Goal: Task Accomplishment & Management: Complete application form

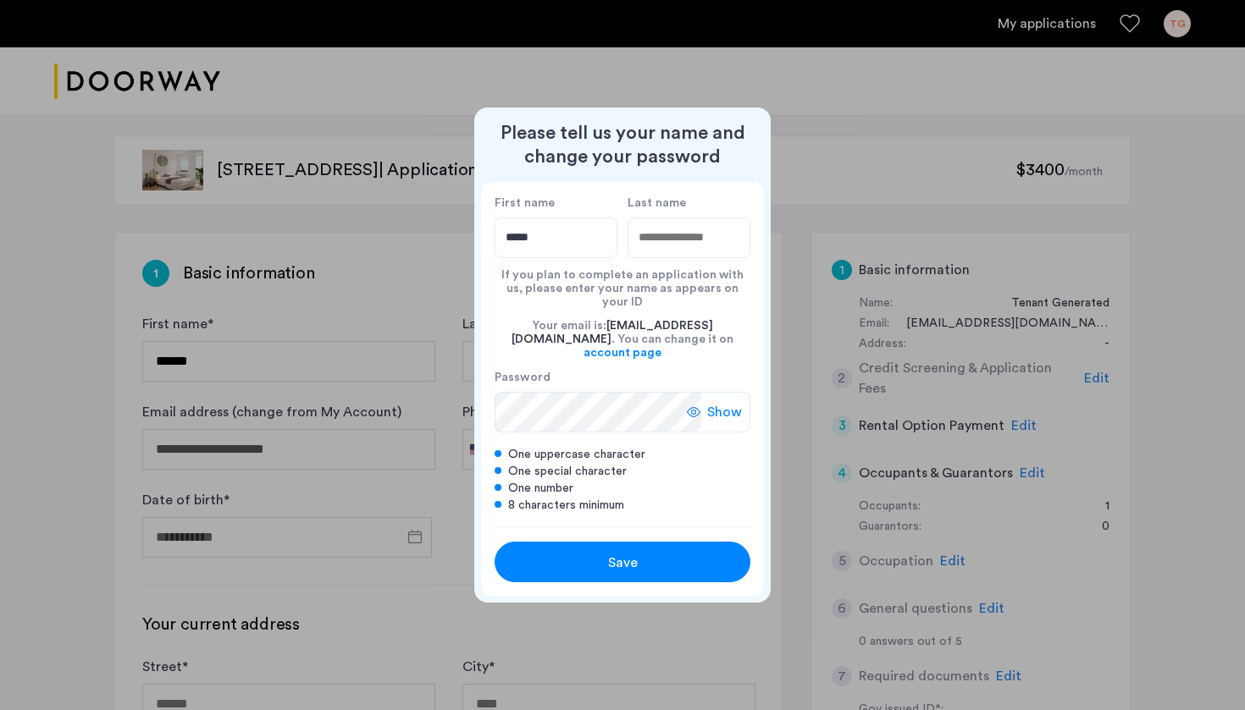
type input "*****"
click at [710, 243] on input "Last name" at bounding box center [688, 238] width 123 height 41
type input "***"
click at [640, 352] on div "Your email is: ottcarly724@gmail.com . You can change it on account page" at bounding box center [623, 339] width 256 height 61
click at [604, 542] on button "Save" at bounding box center [623, 562] width 256 height 41
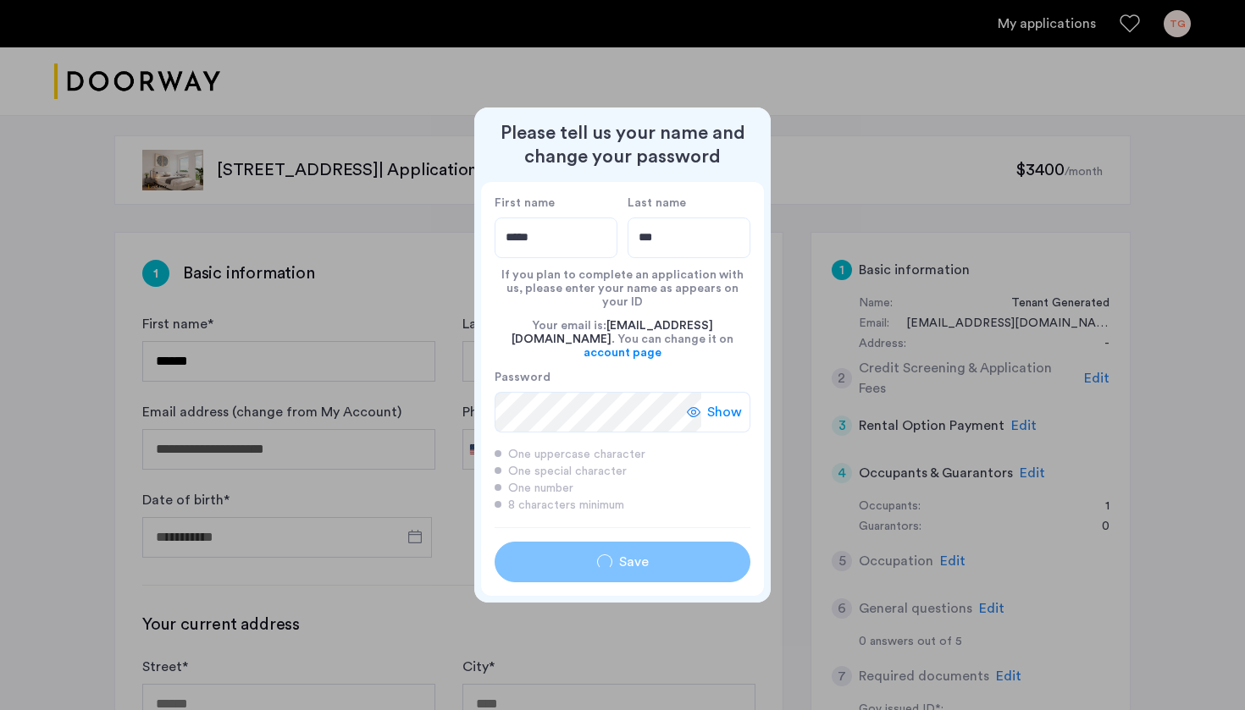
type input "*****"
type input "***"
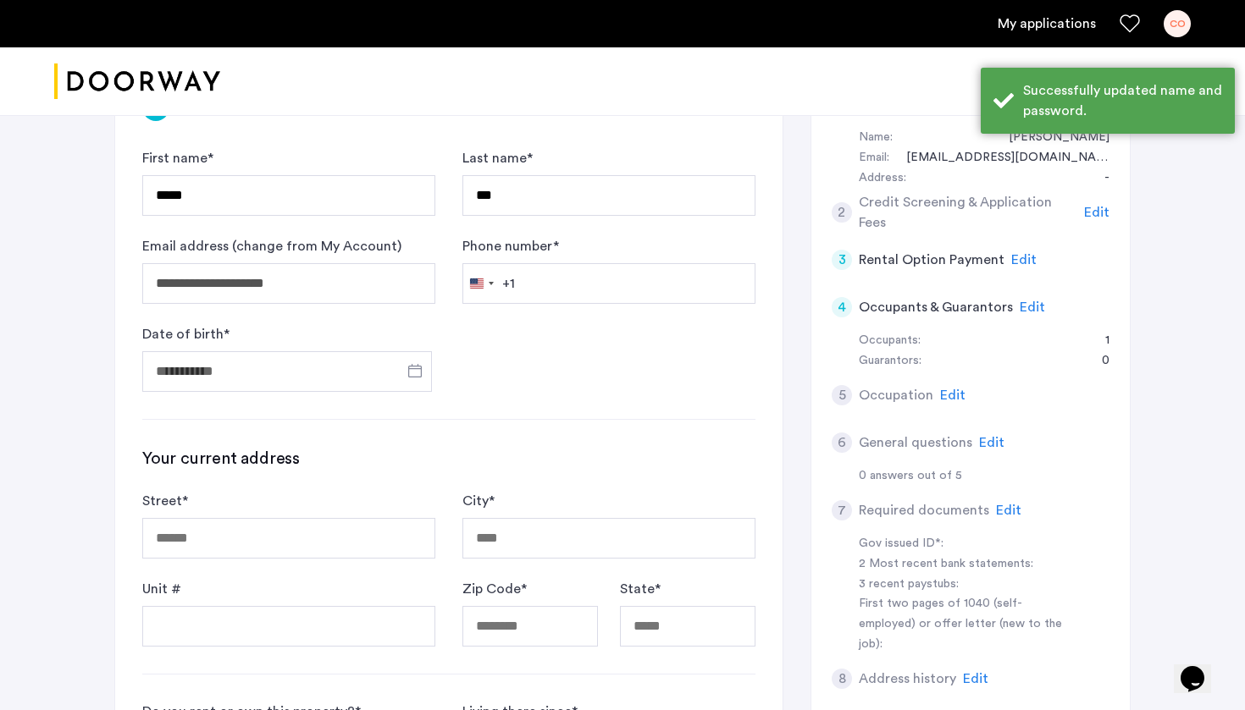
scroll to position [182, 0]
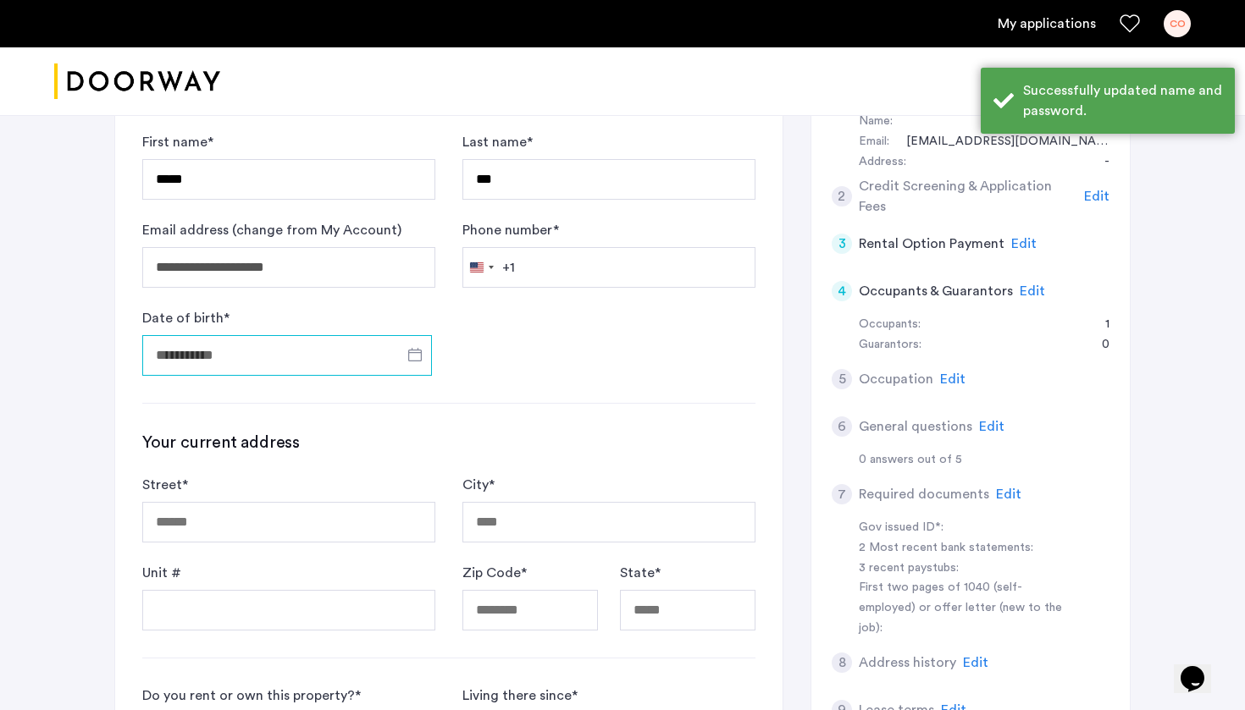
click at [290, 362] on input "Date of birth *" at bounding box center [287, 355] width 290 height 41
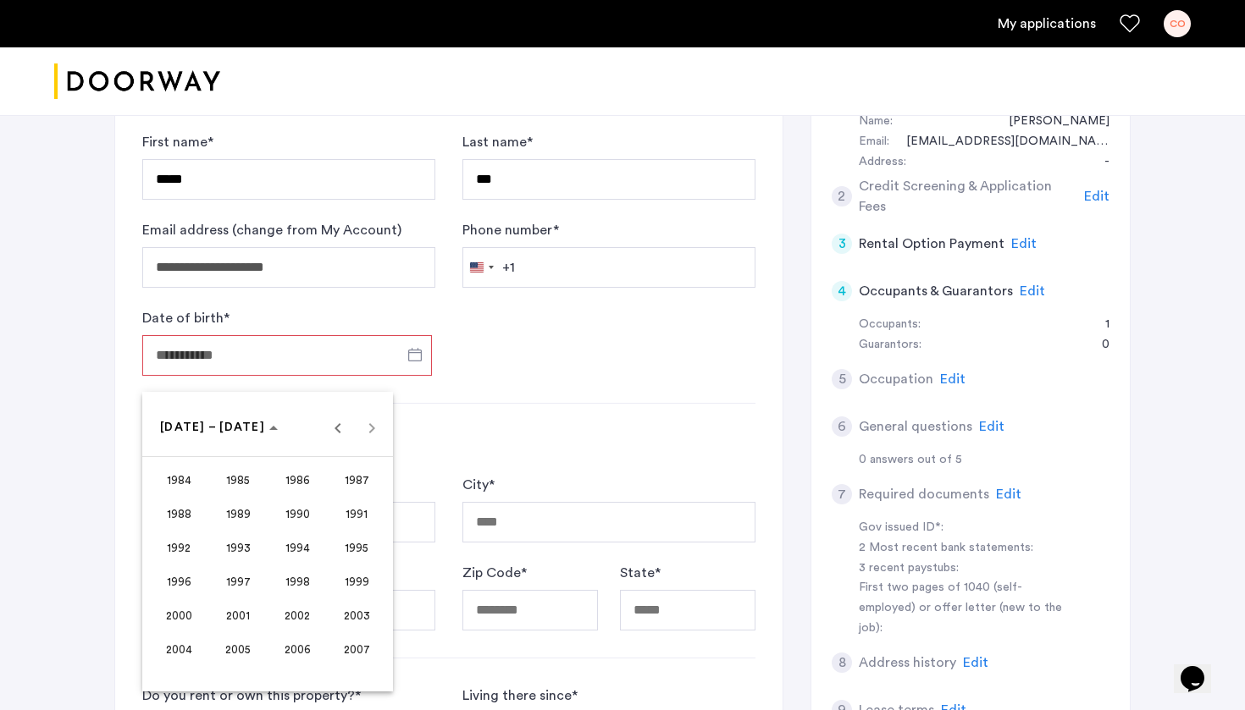
click at [359, 578] on span "1999" at bounding box center [356, 581] width 53 height 30
click at [301, 536] on span "JUL" at bounding box center [297, 548] width 53 height 30
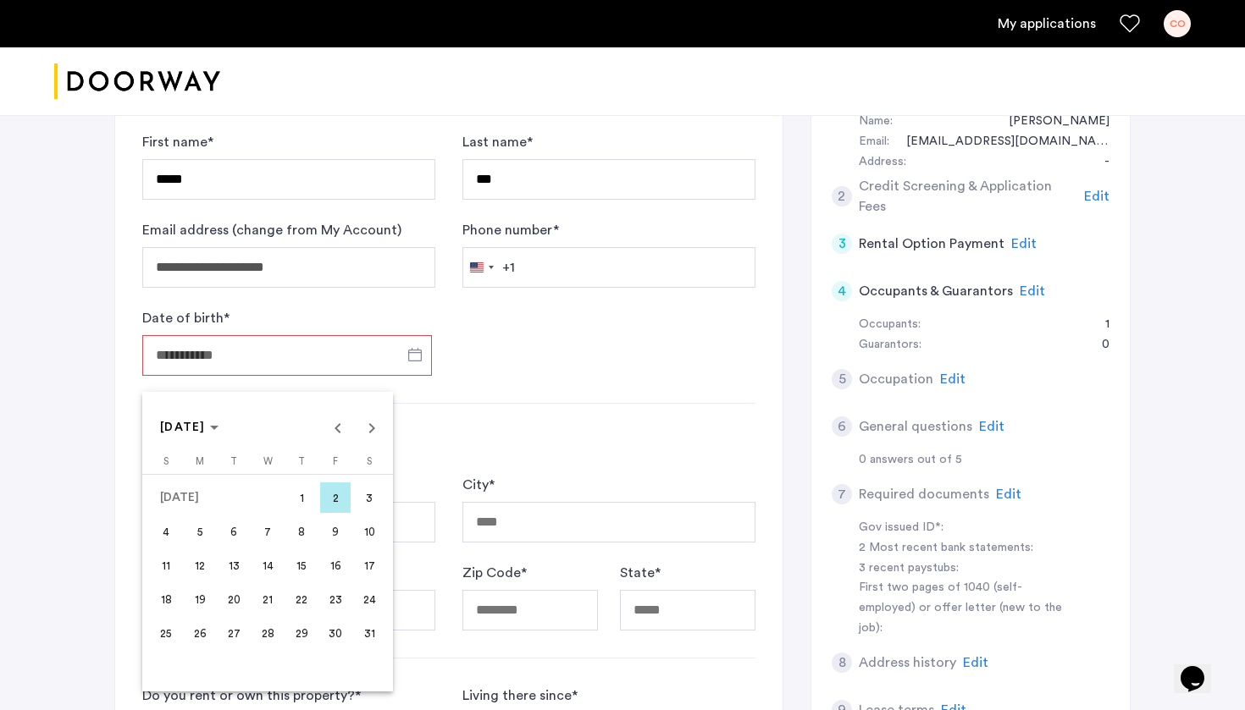
click at [368, 599] on span "24" at bounding box center [369, 599] width 30 height 30
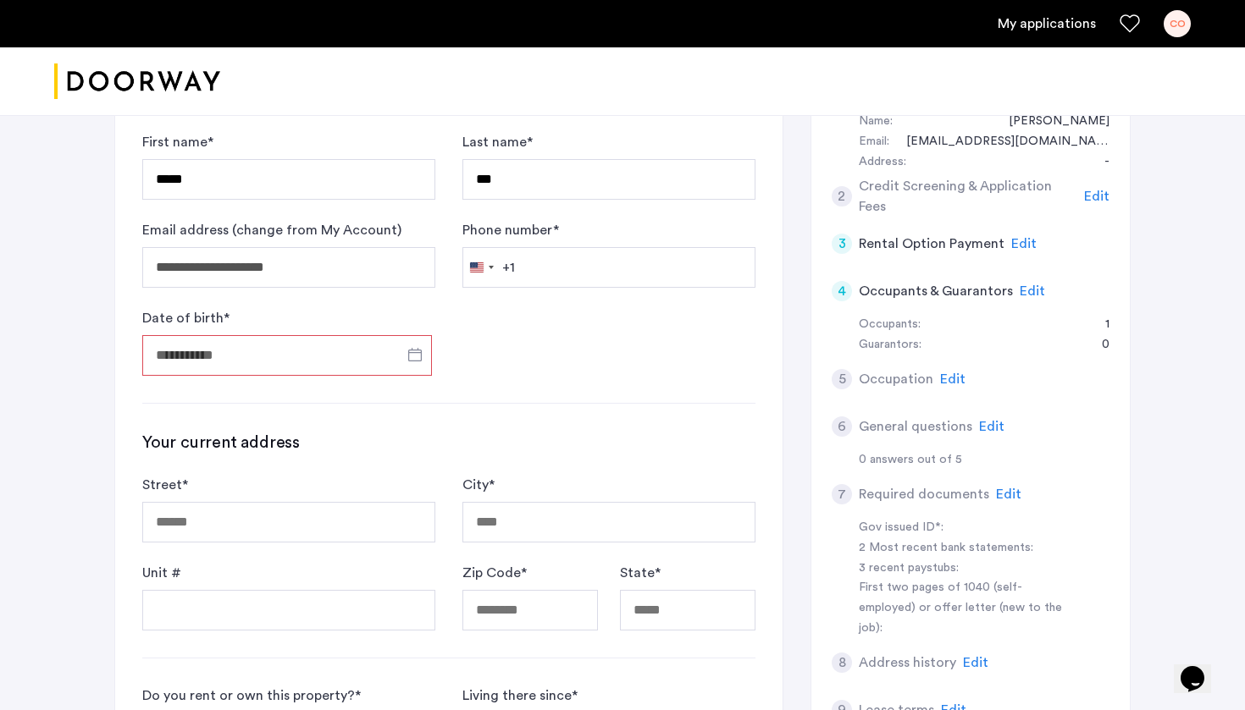
type input "**********"
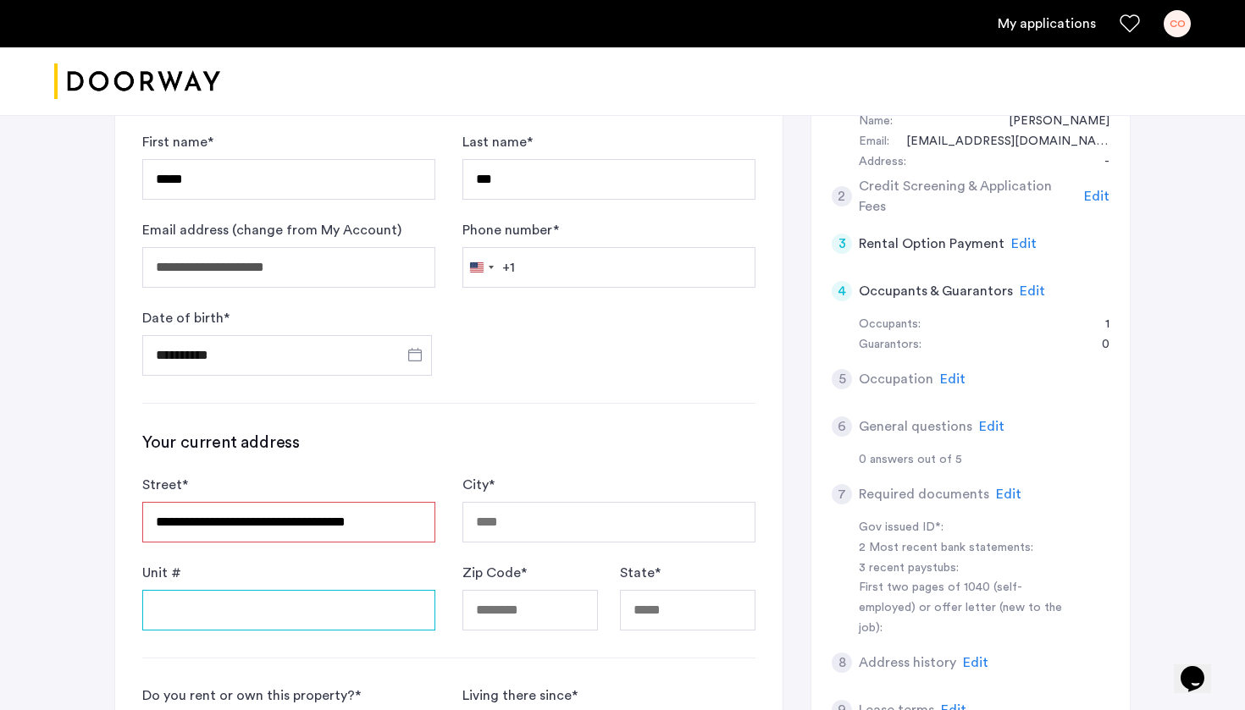
type input "**********"
type input "********"
type input "*****"
type input "**"
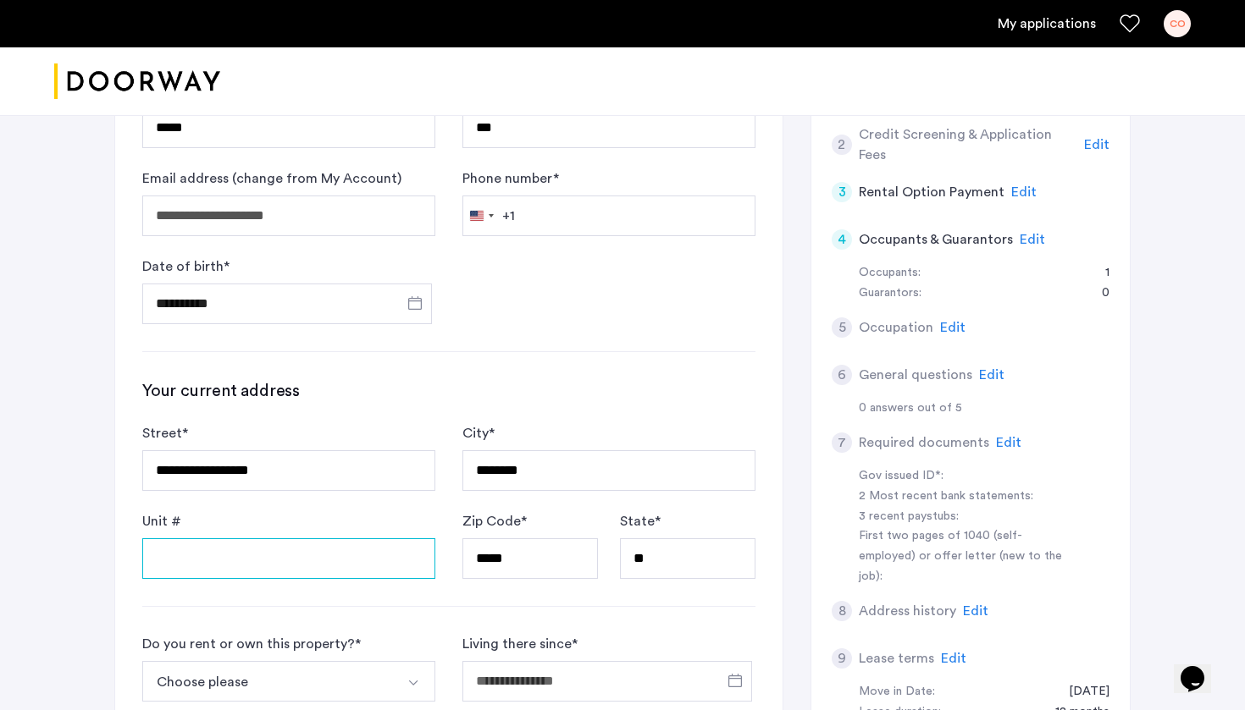
scroll to position [245, 0]
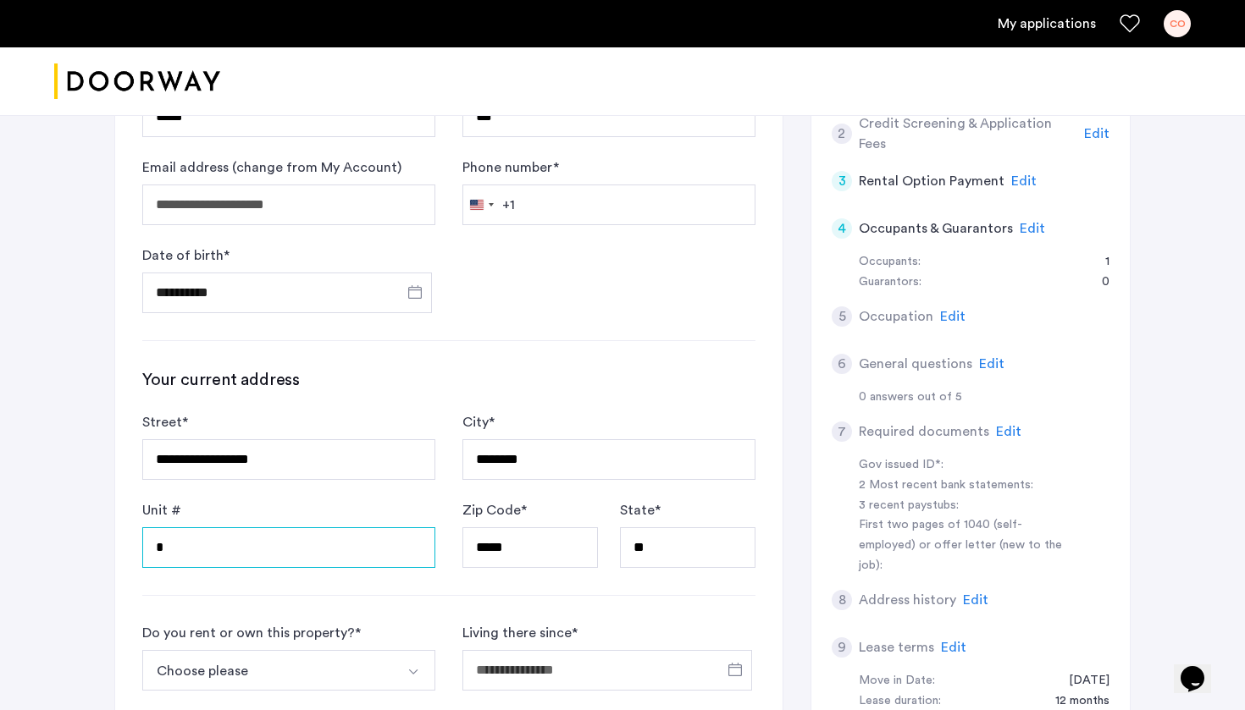
type input "*"
click at [521, 384] on h3 "Your current address" at bounding box center [448, 380] width 613 height 24
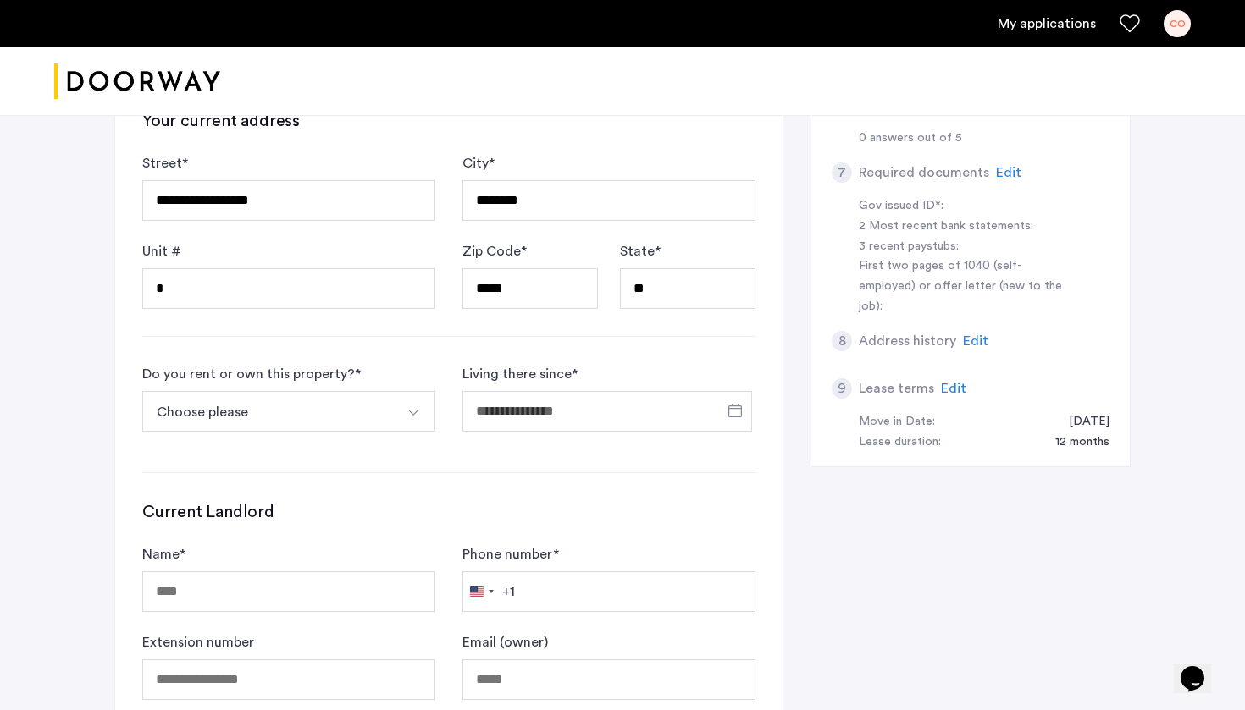
scroll to position [507, 0]
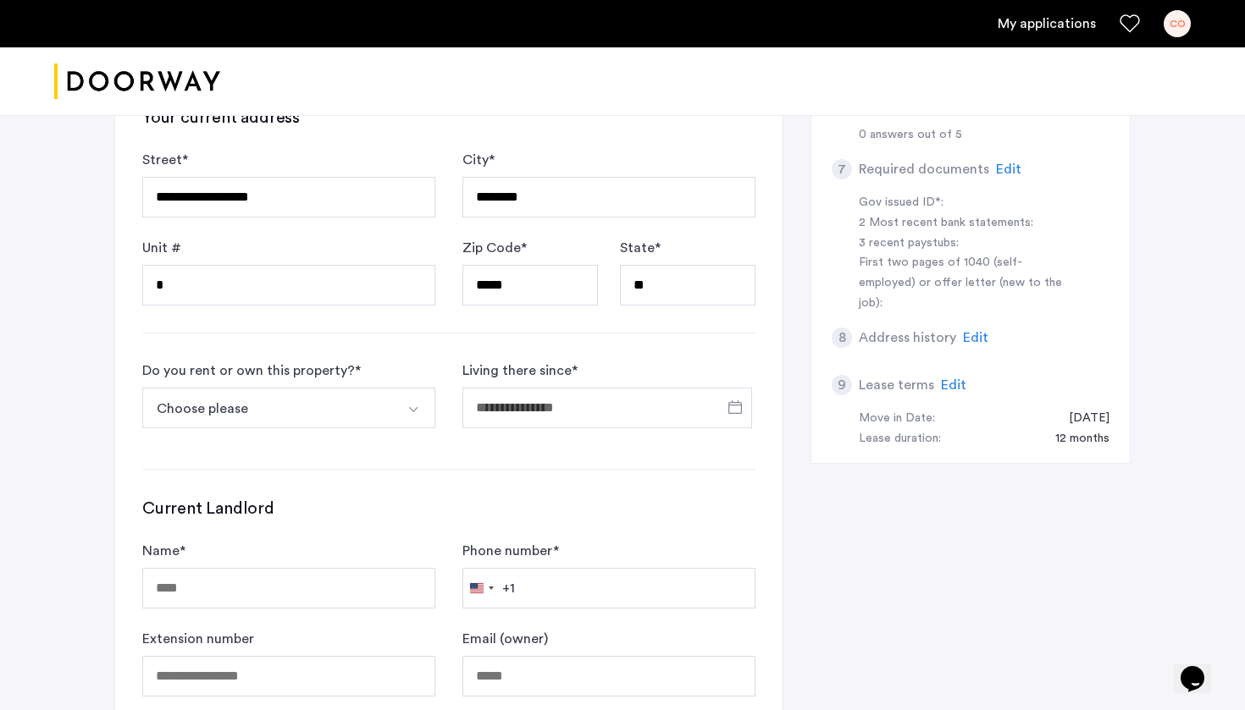
click at [417, 411] on img "Select option" at bounding box center [413, 410] width 14 height 14
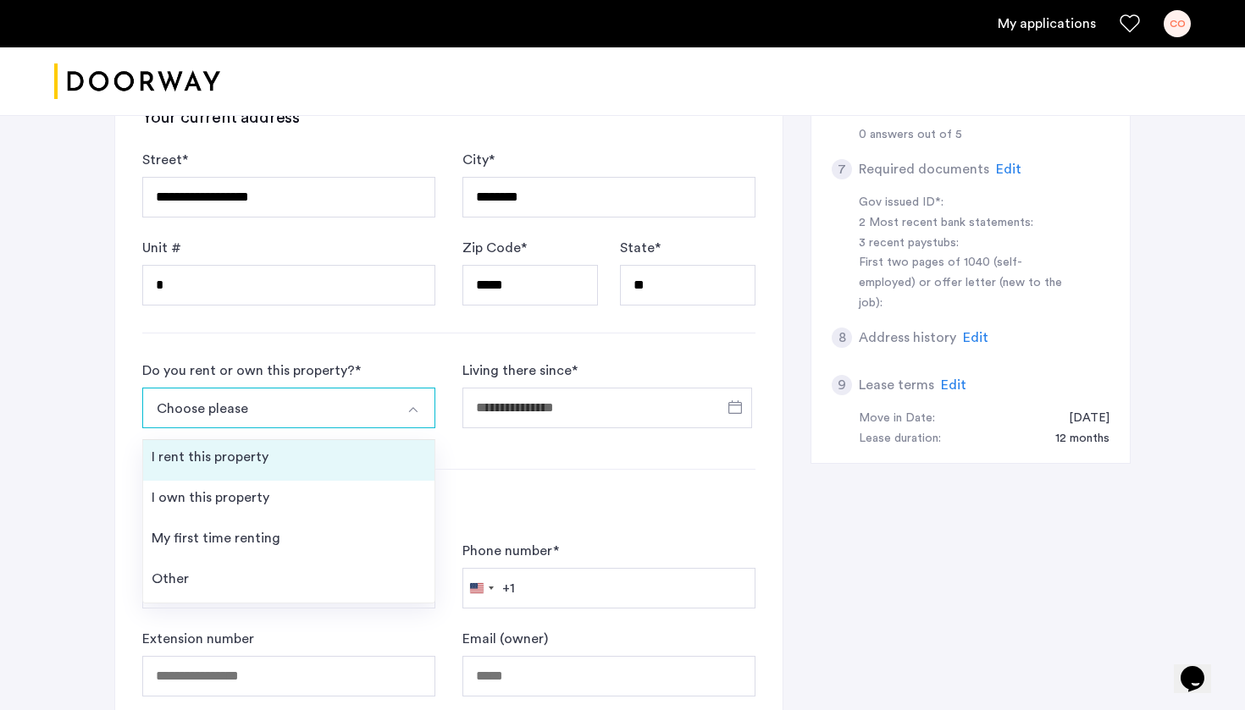
click at [300, 463] on li "I rent this property" at bounding box center [288, 460] width 291 height 41
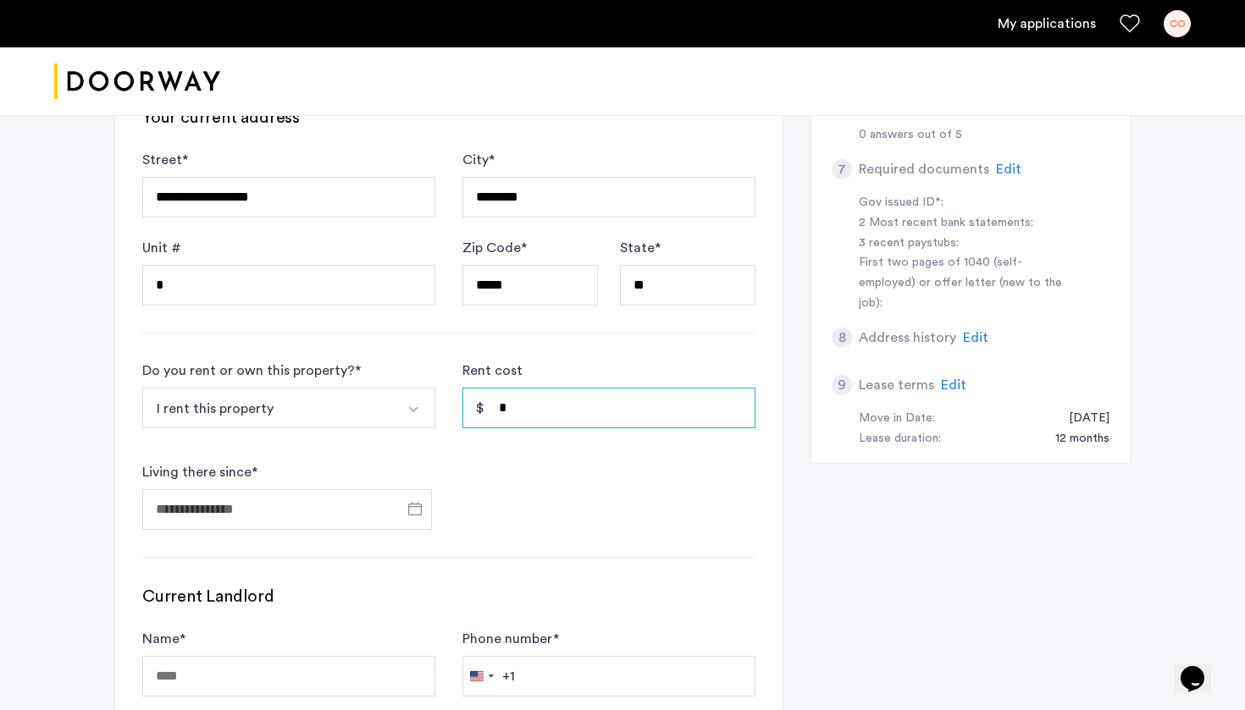
click at [556, 412] on input "*" at bounding box center [608, 408] width 293 height 41
click at [249, 504] on input "Living there since *" at bounding box center [287, 509] width 290 height 41
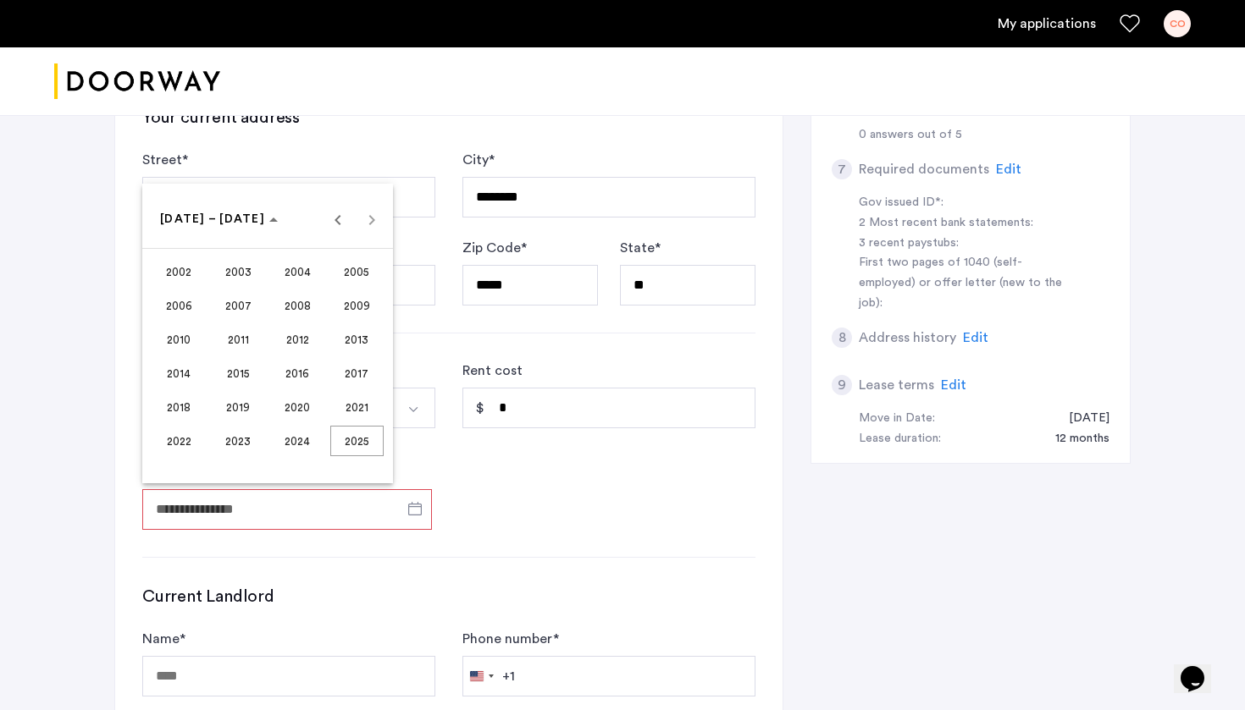
click at [188, 437] on span "2022" at bounding box center [178, 441] width 53 height 30
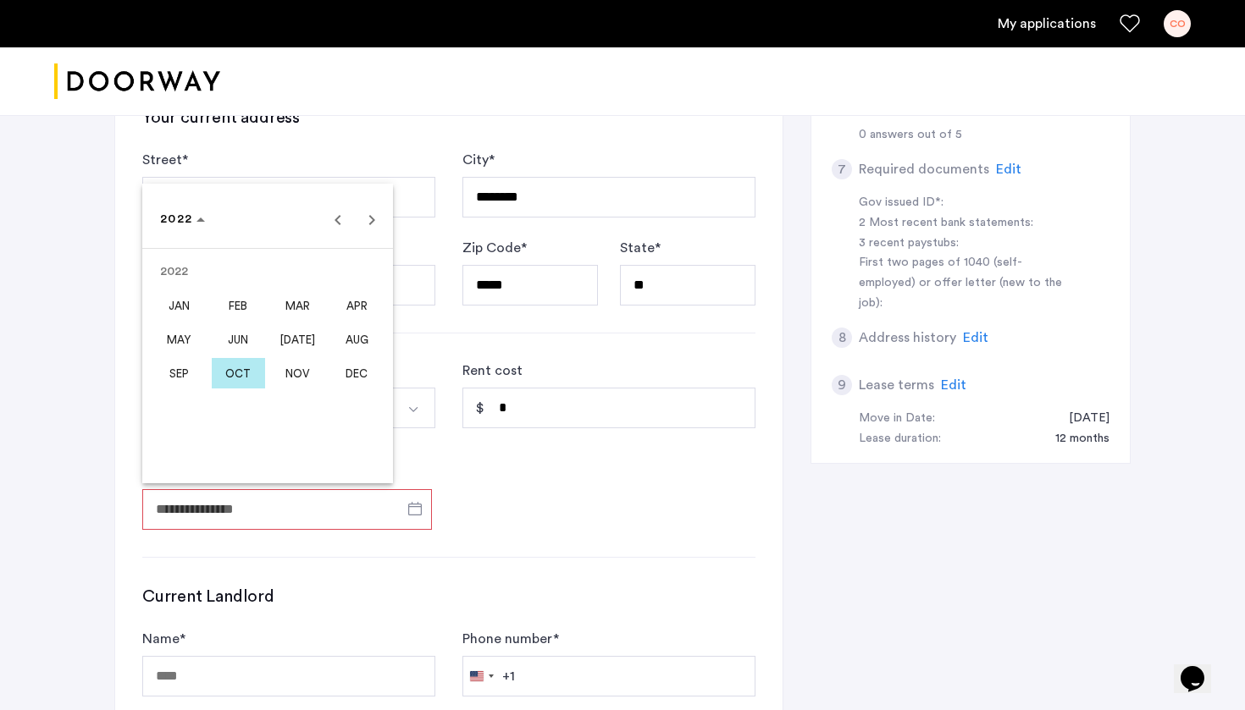
click at [244, 372] on span "OCT" at bounding box center [238, 373] width 53 height 30
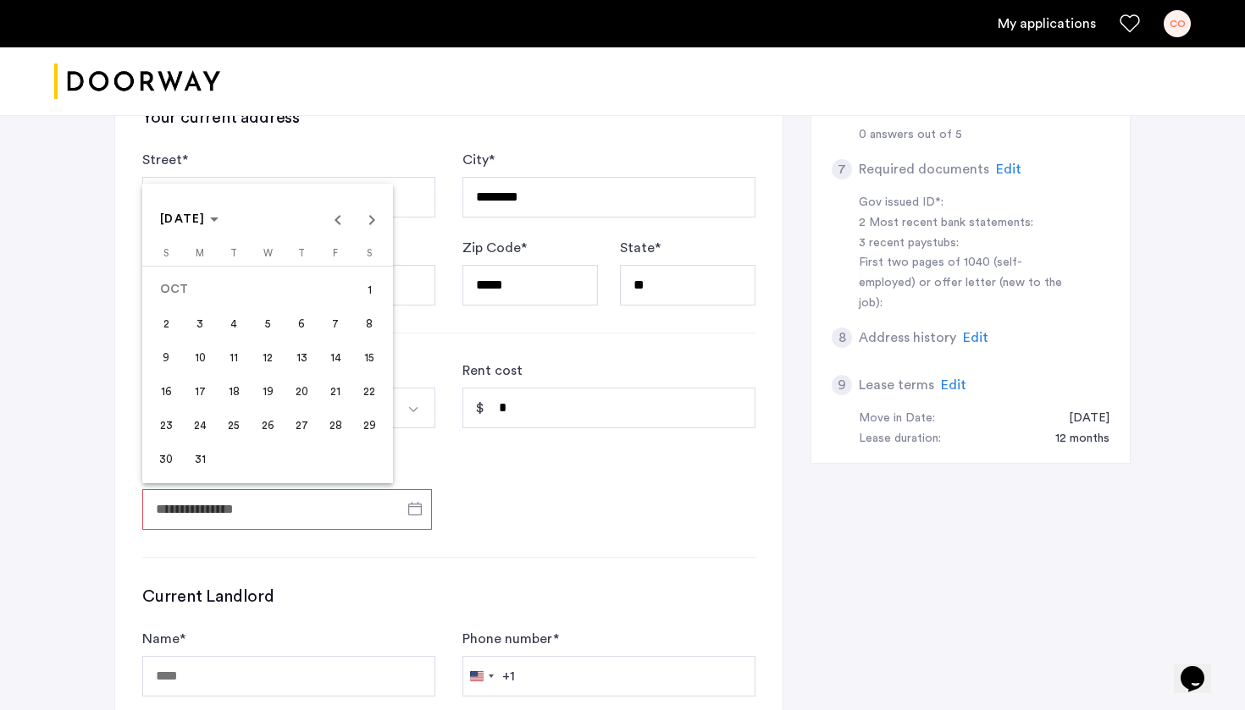
click at [200, 459] on span "31" at bounding box center [200, 459] width 30 height 30
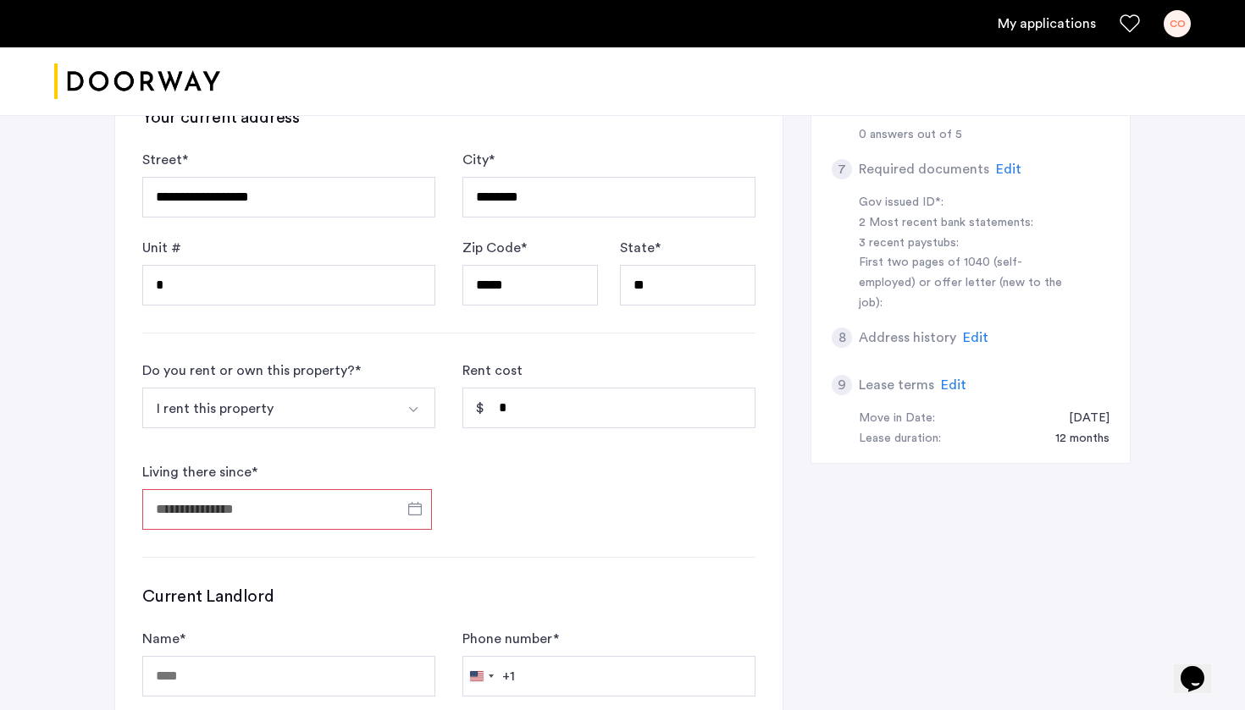
type input "**********"
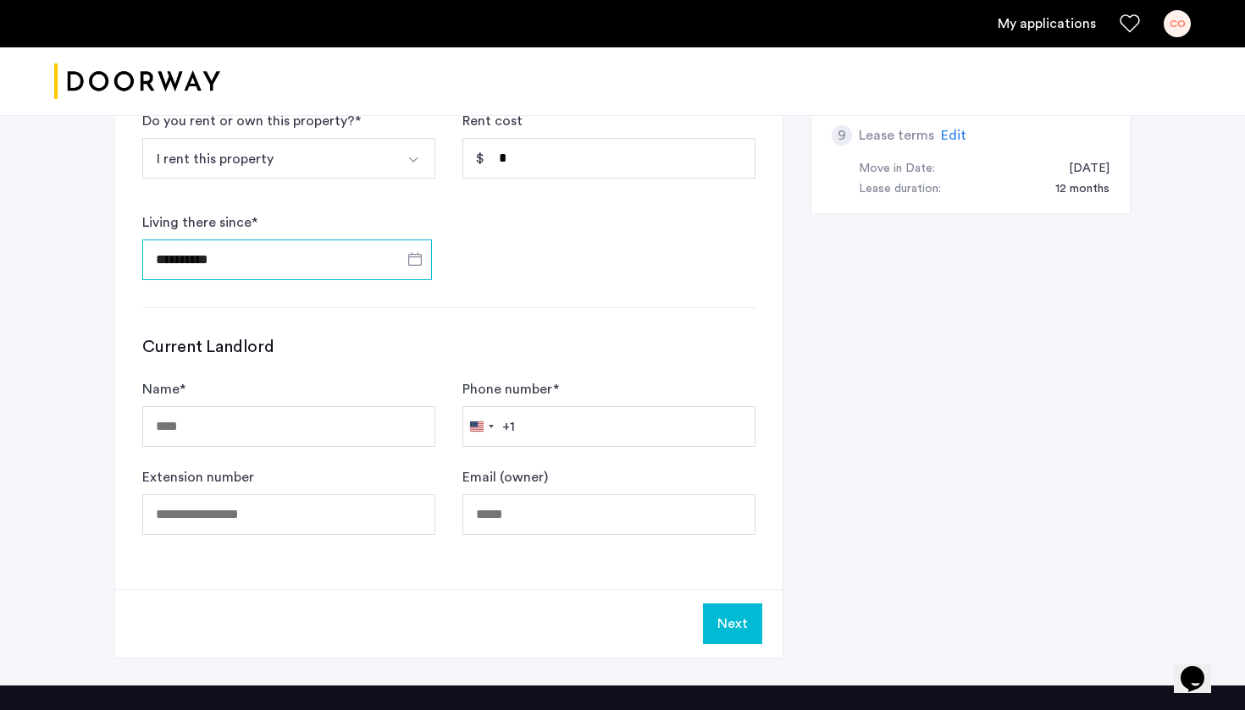
scroll to position [824, 0]
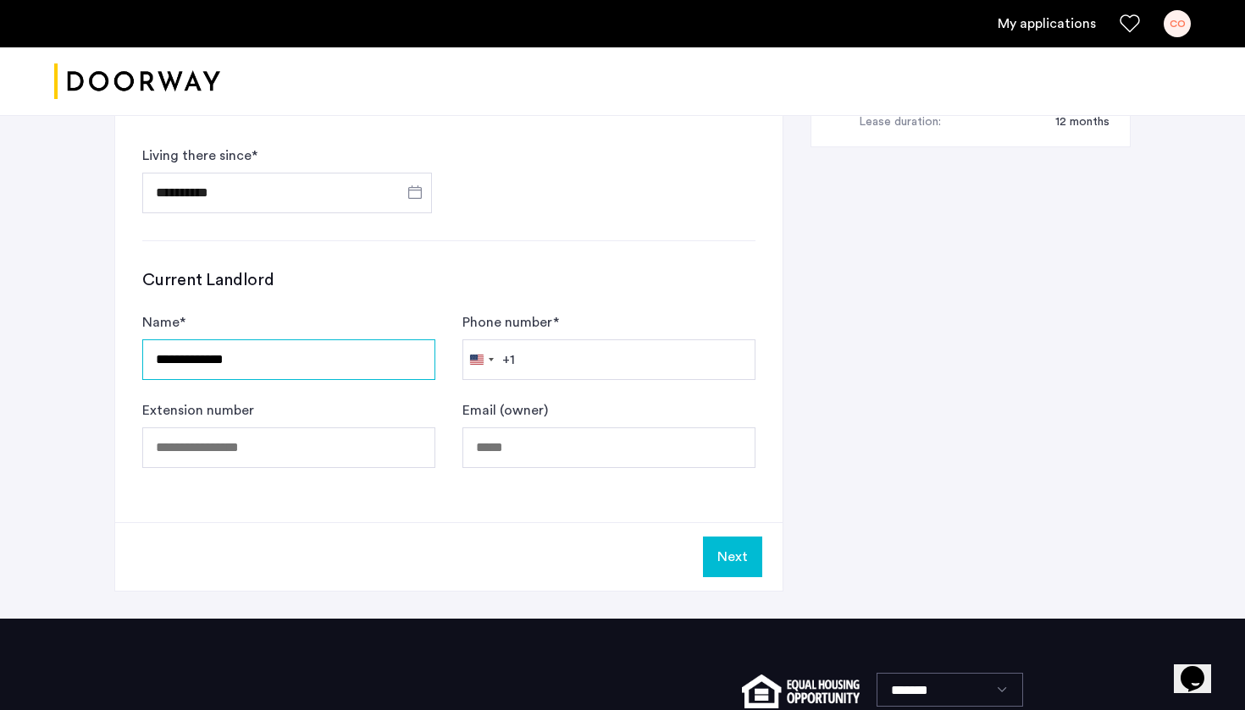
type input "**********"
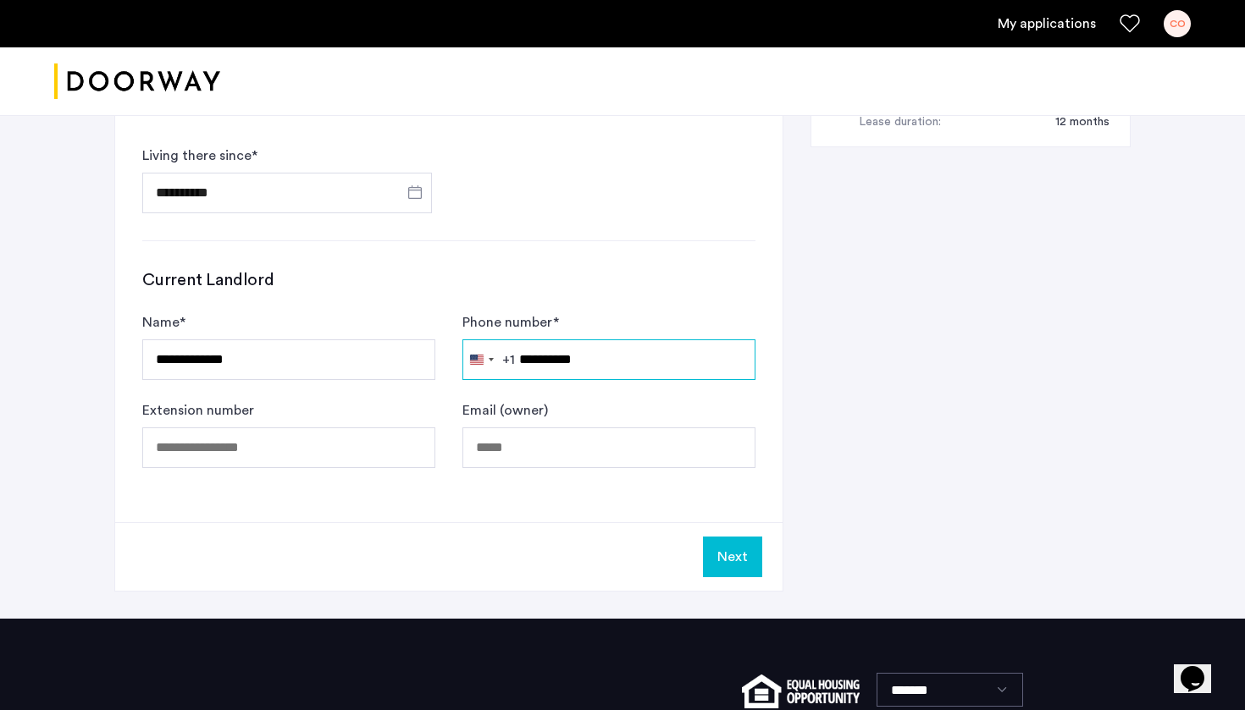
type input "**********"
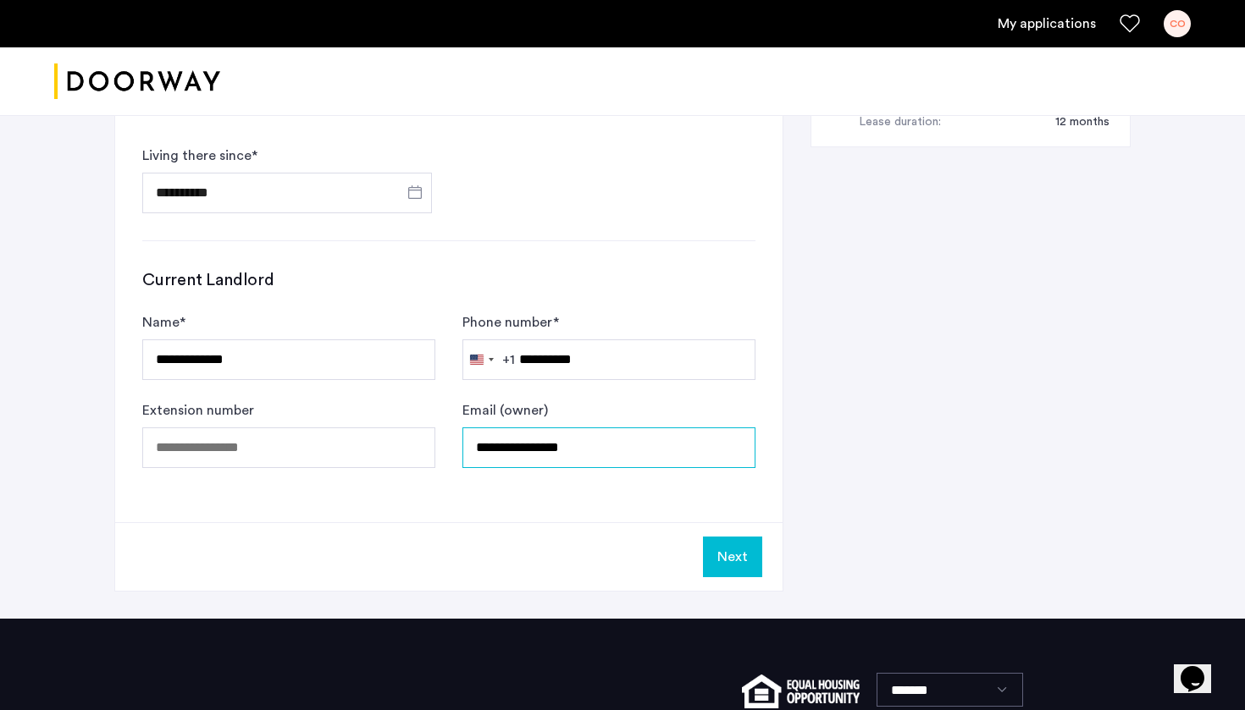
type input "**********"
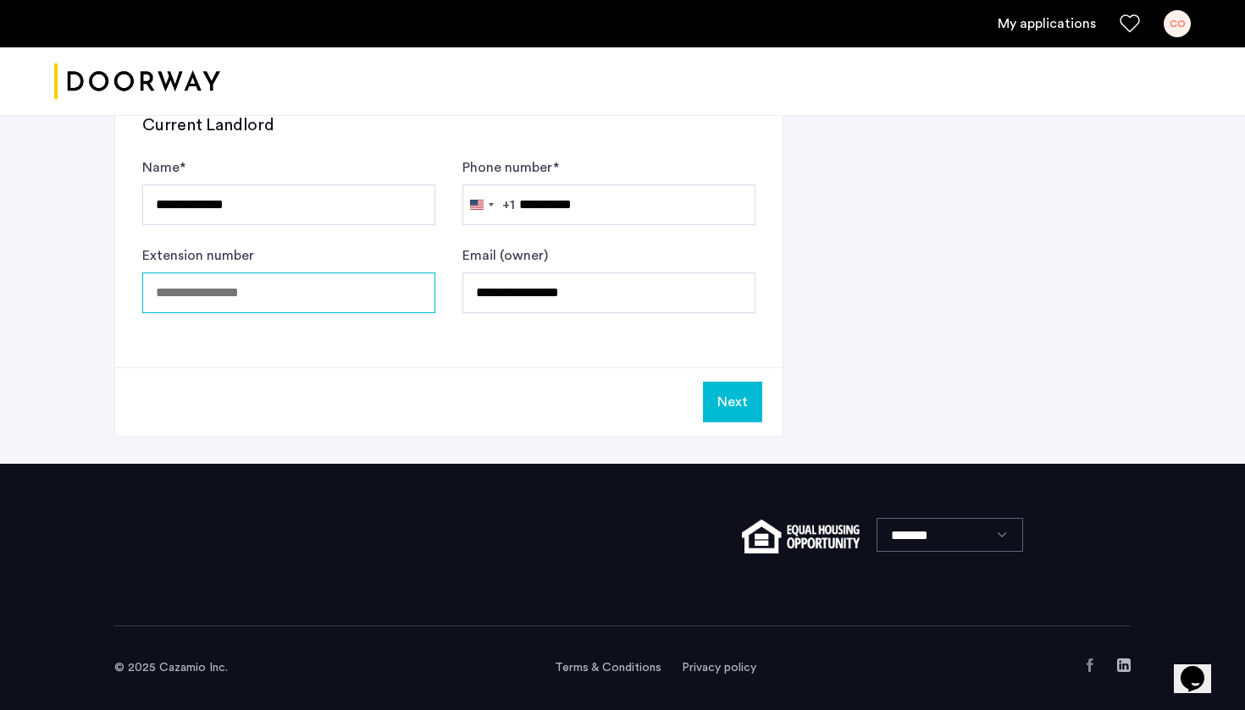
scroll to position [979, 0]
click at [725, 410] on button "Next" at bounding box center [732, 402] width 59 height 41
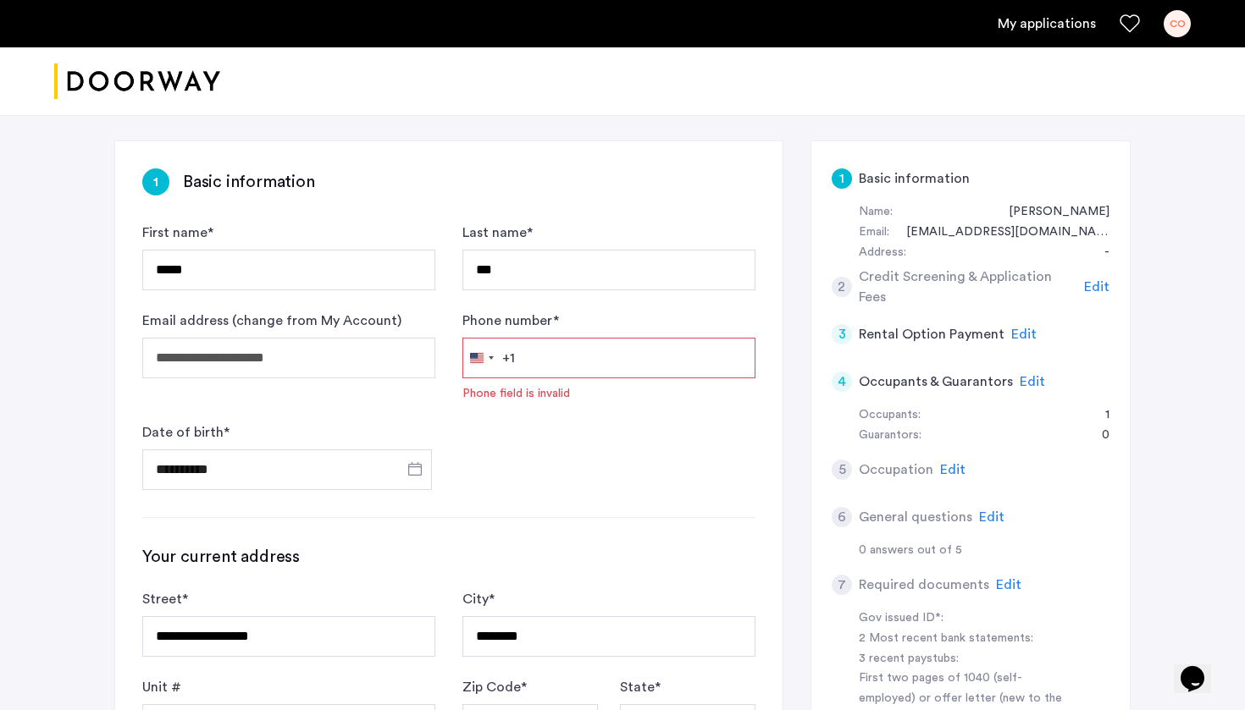
scroll to position [92, 0]
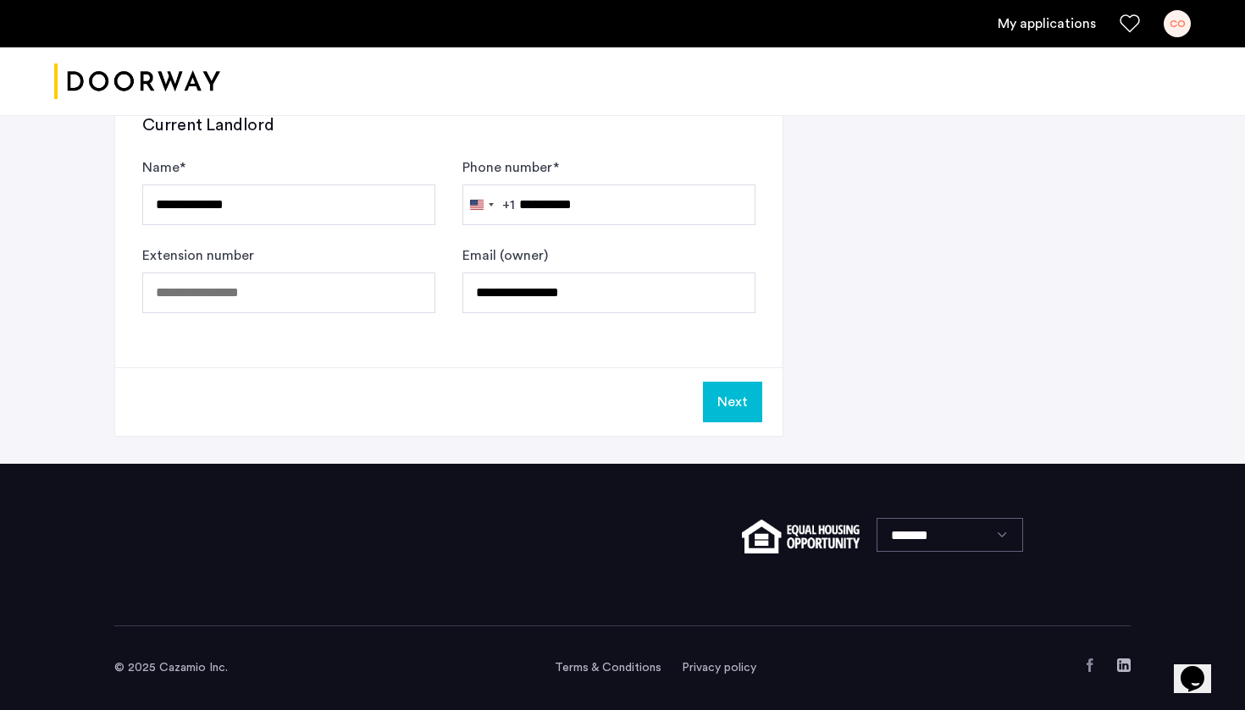
type input "**********"
click at [728, 402] on button "Next" at bounding box center [732, 402] width 59 height 41
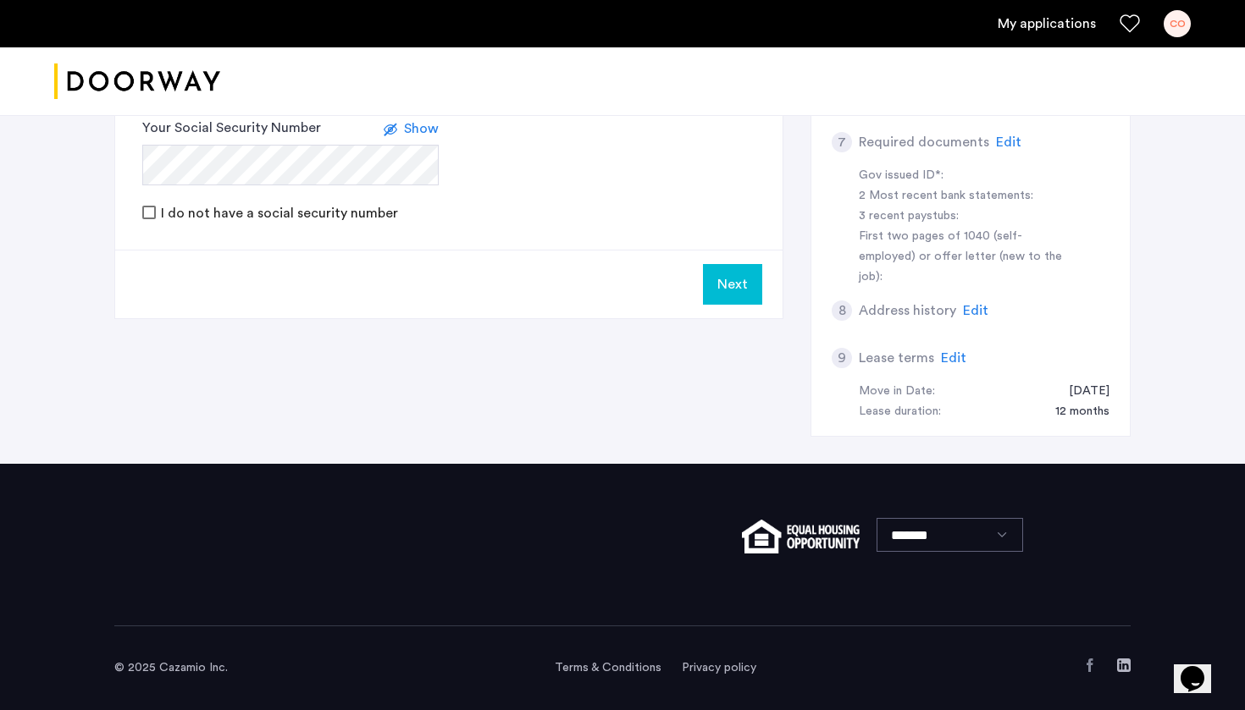
scroll to position [0, 0]
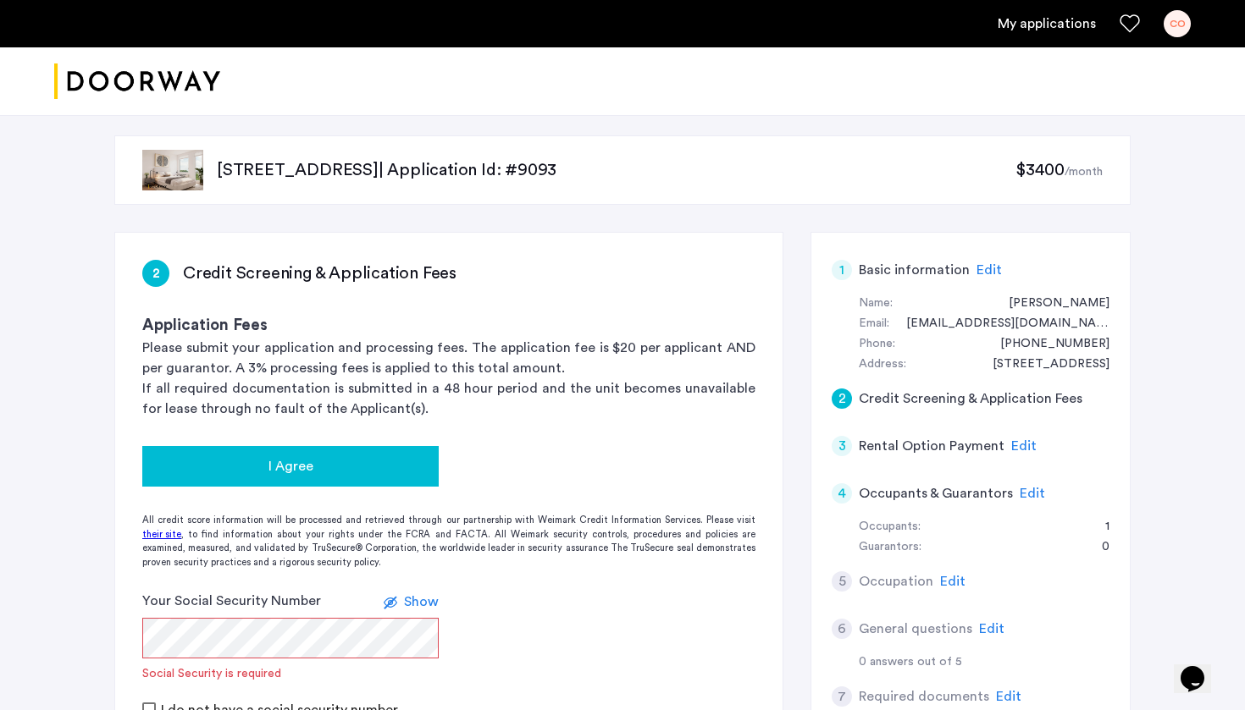
click at [345, 461] on div "I Agree" at bounding box center [290, 466] width 269 height 20
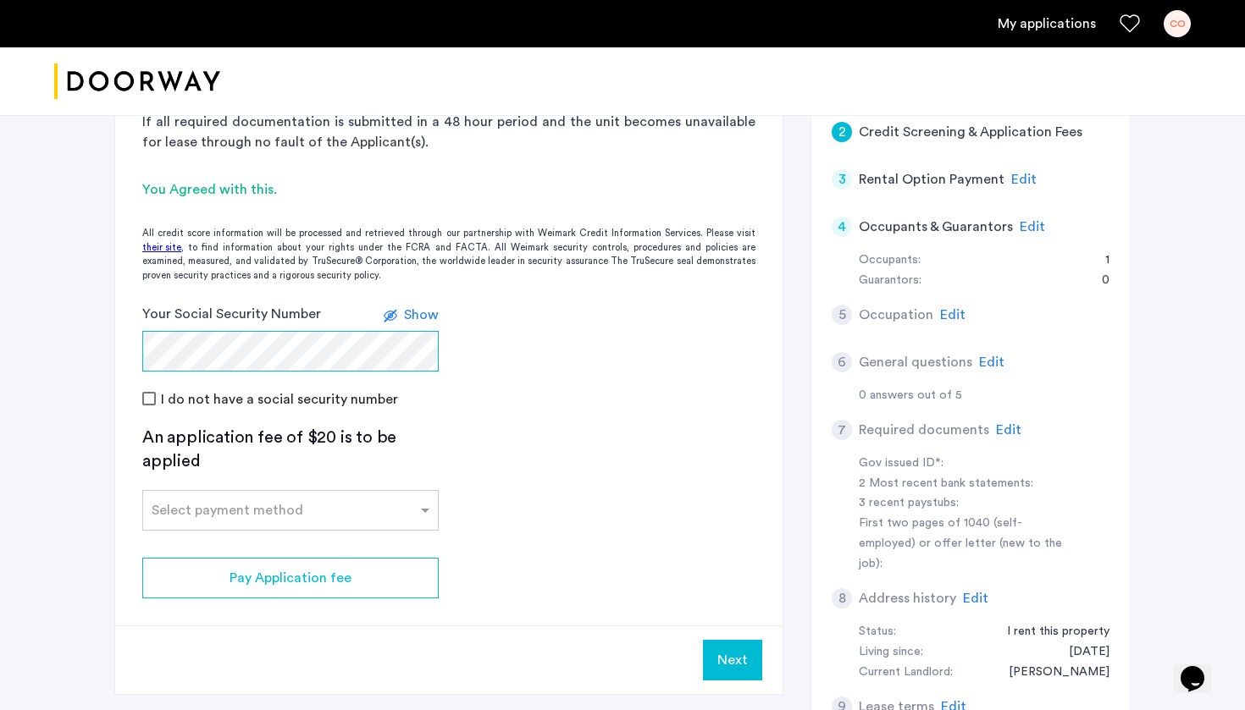
scroll to position [266, 0]
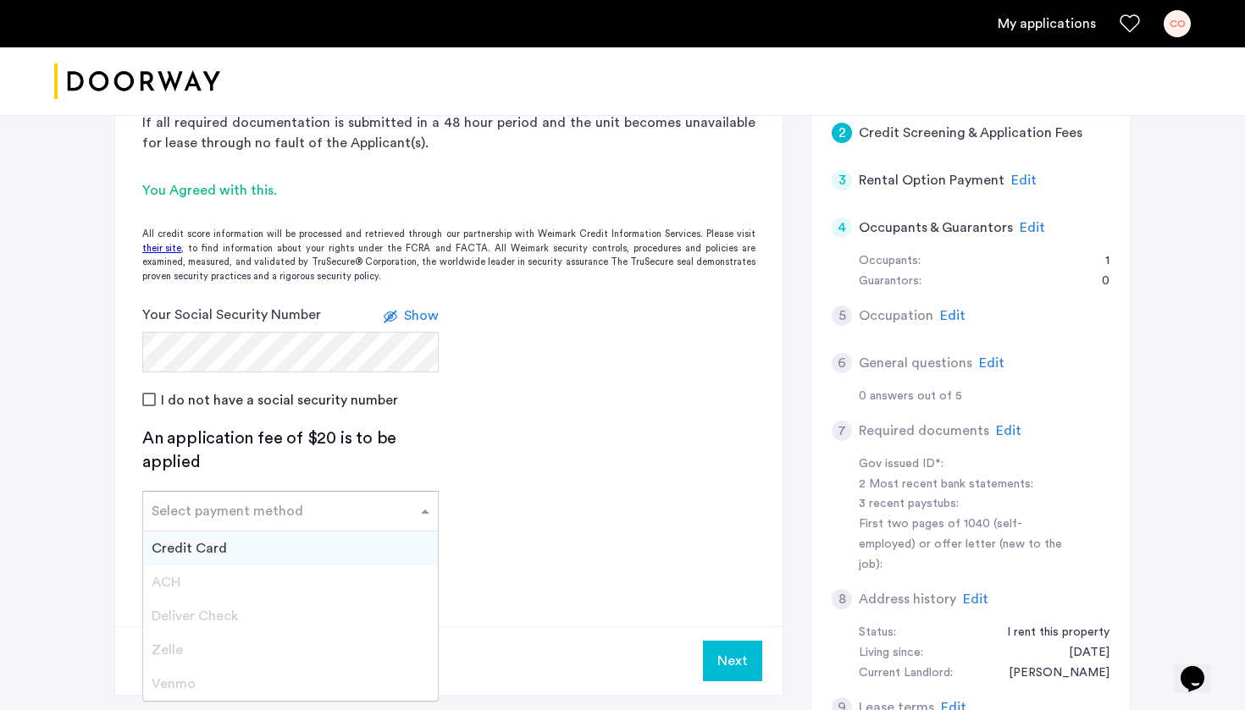
click at [278, 525] on div "Select payment method" at bounding box center [290, 511] width 296 height 41
click at [277, 540] on div "Credit Card" at bounding box center [290, 549] width 295 height 34
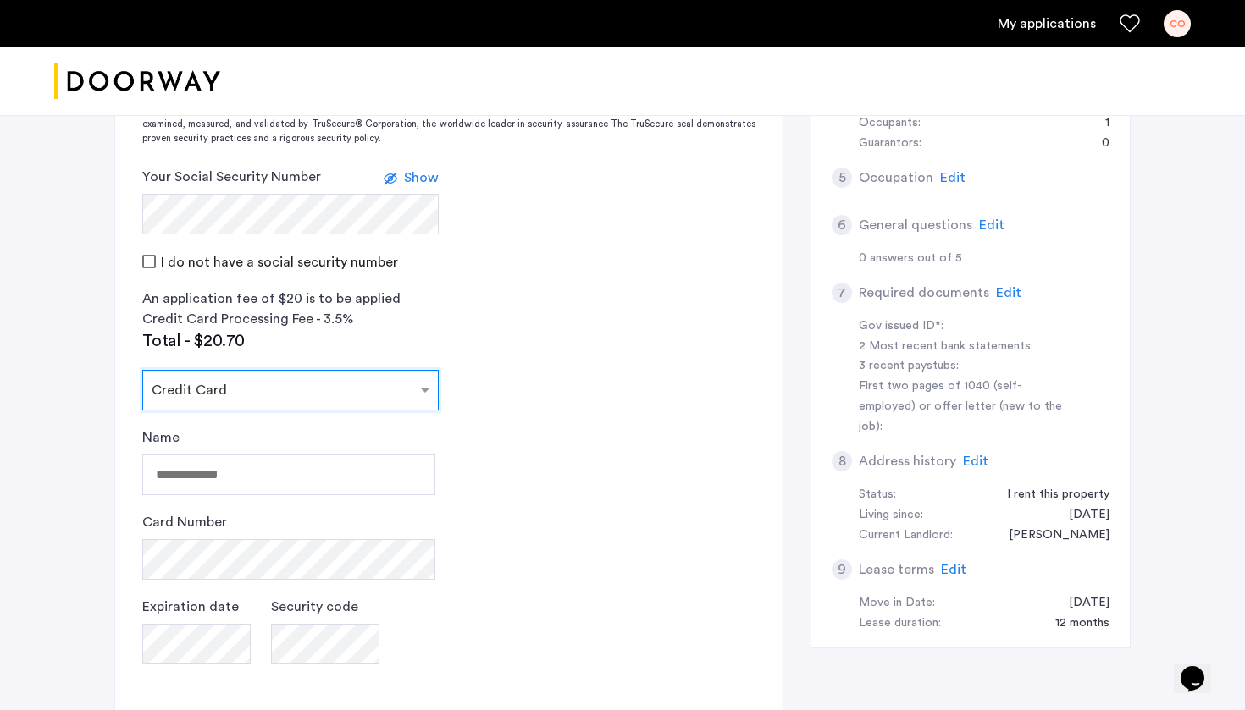
scroll to position [403, 0]
click at [285, 472] on input "Name" at bounding box center [288, 476] width 293 height 41
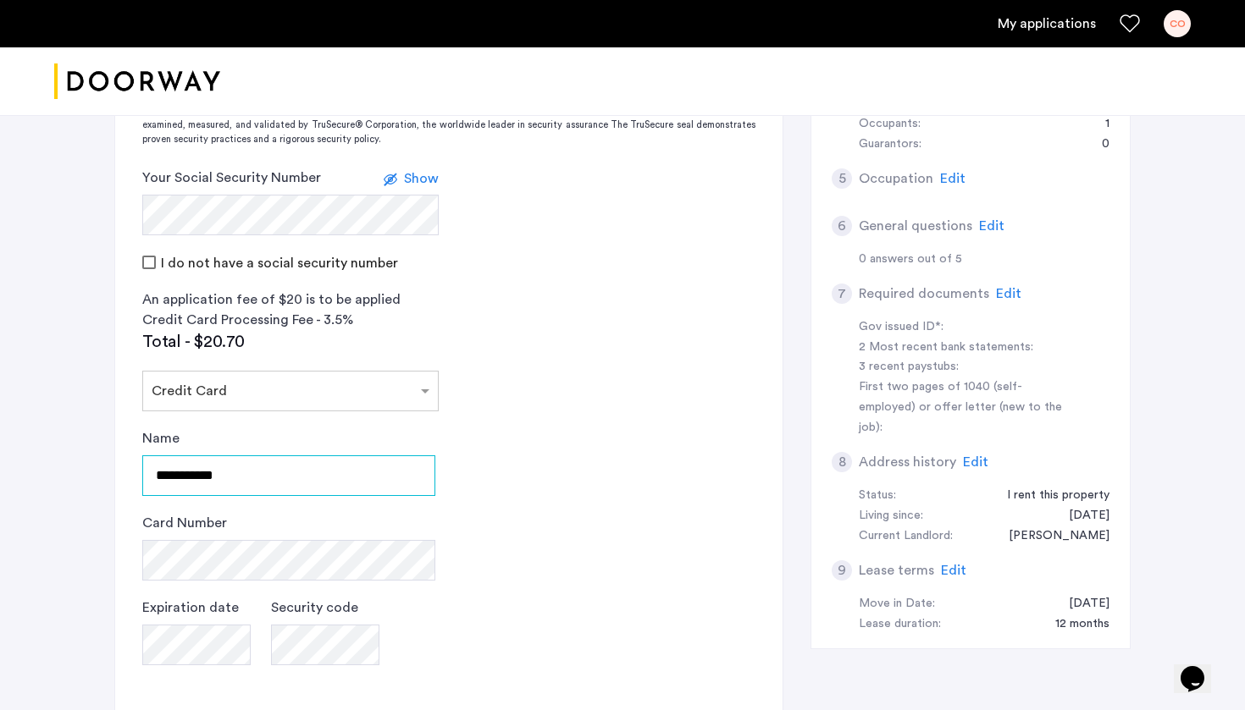
type input "**********"
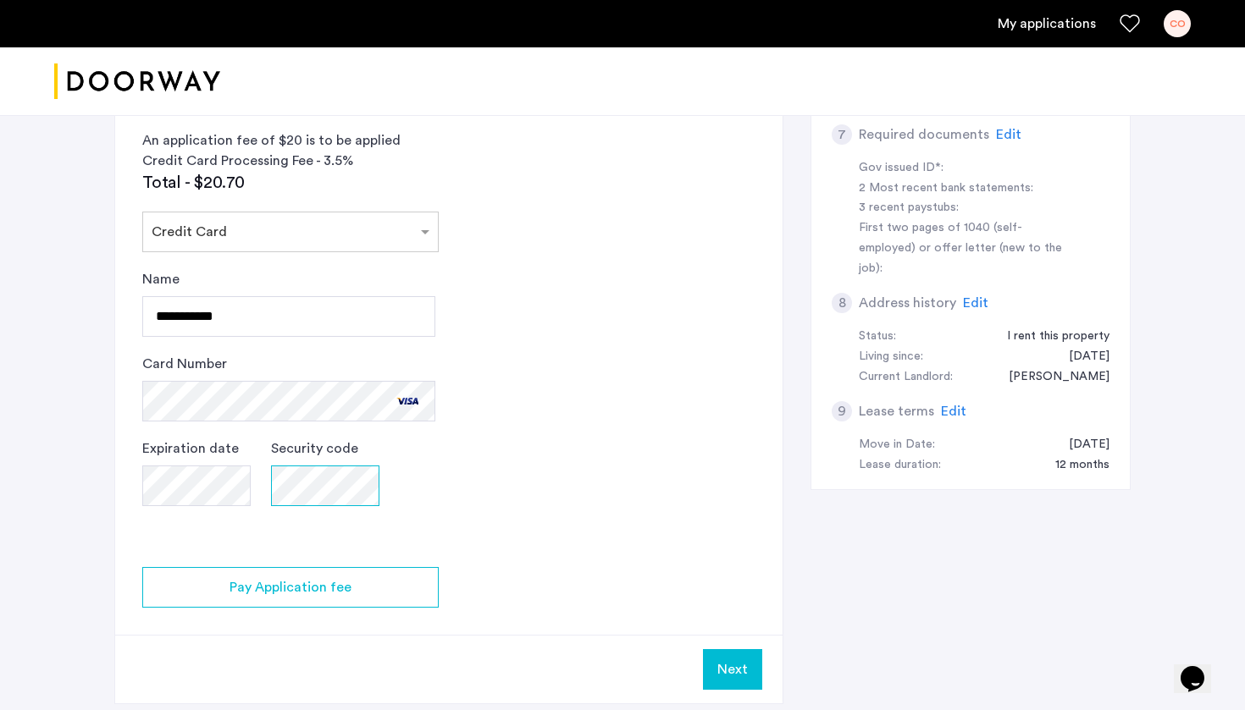
scroll to position [563, 0]
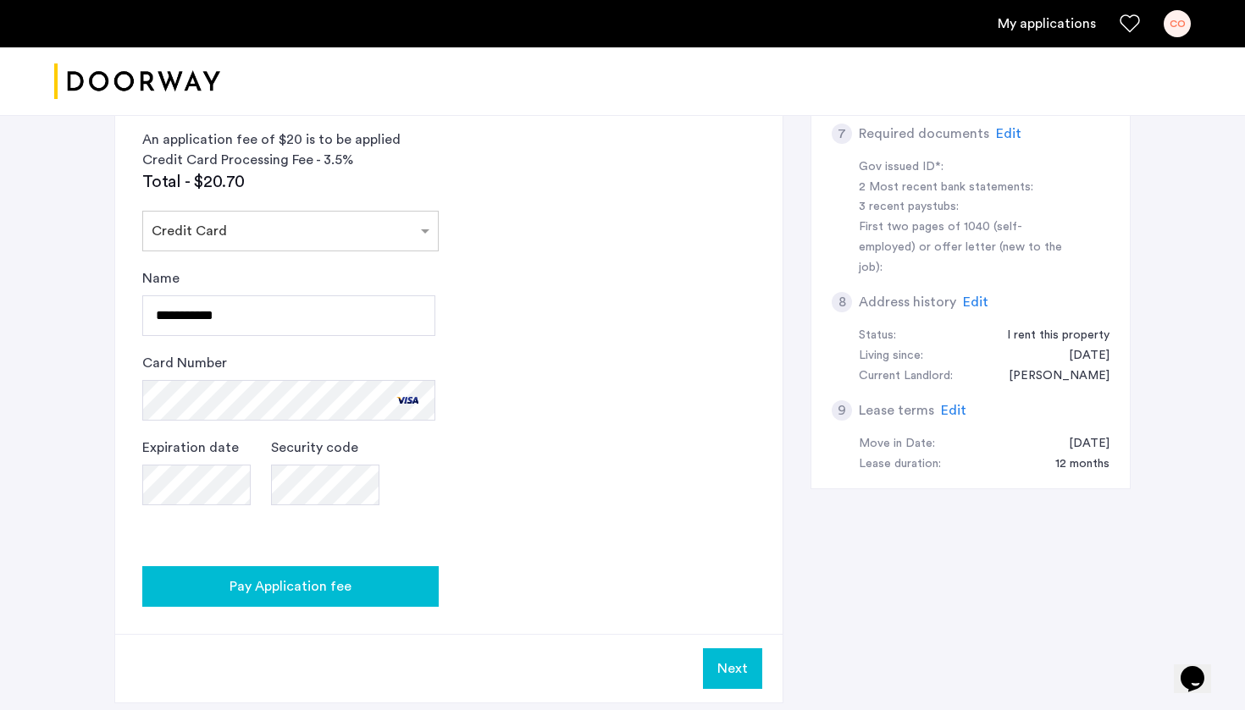
click at [319, 580] on span "Pay Application fee" at bounding box center [290, 587] width 122 height 20
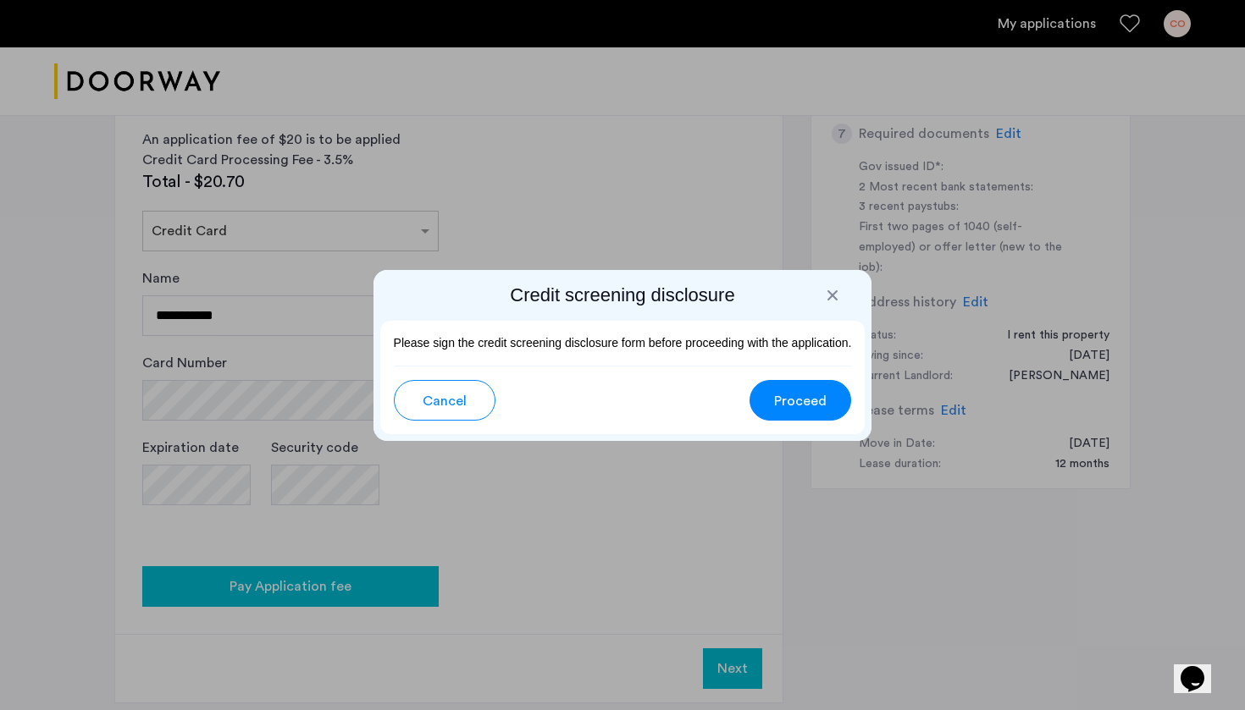
scroll to position [0, 0]
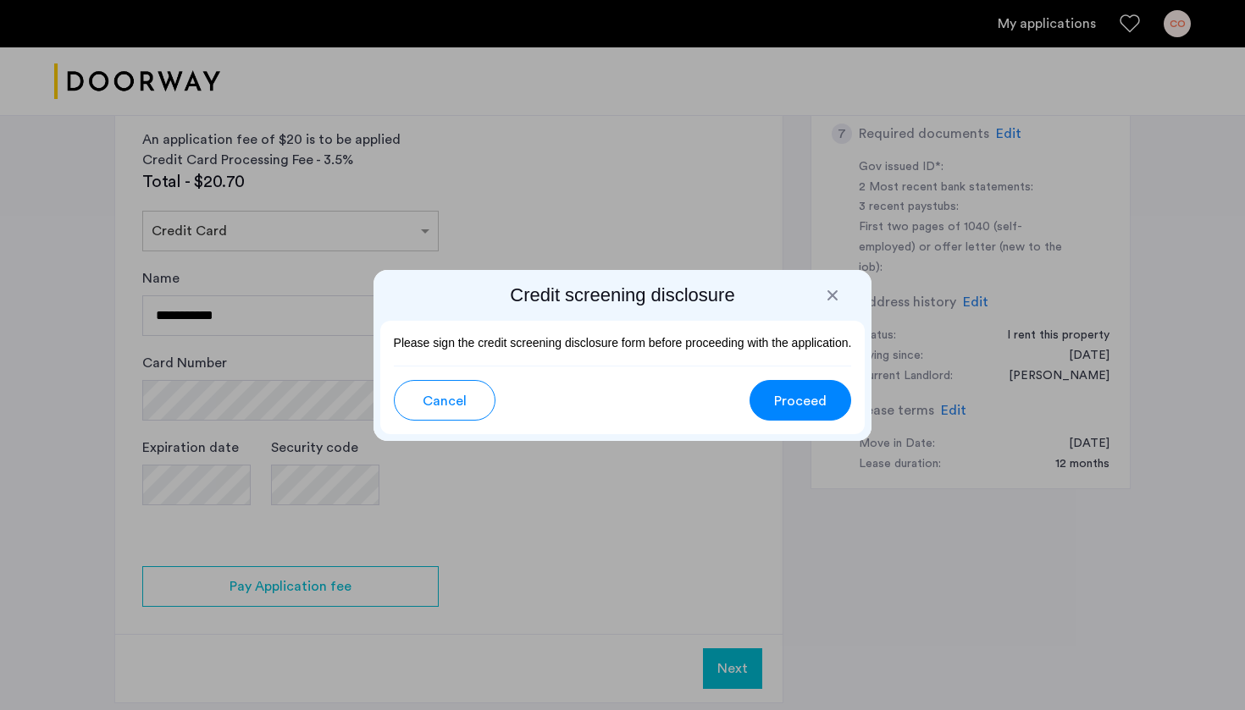
click at [823, 399] on span "Proceed" at bounding box center [800, 401] width 52 height 20
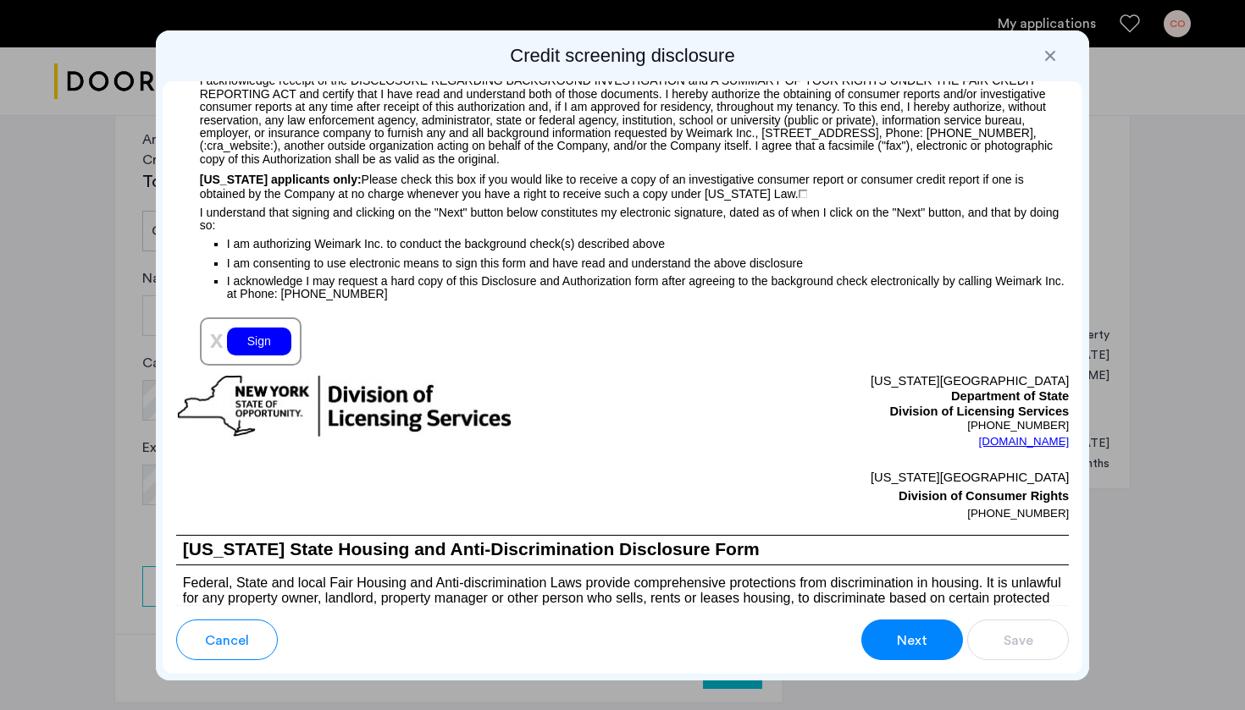
scroll to position [1909, 0]
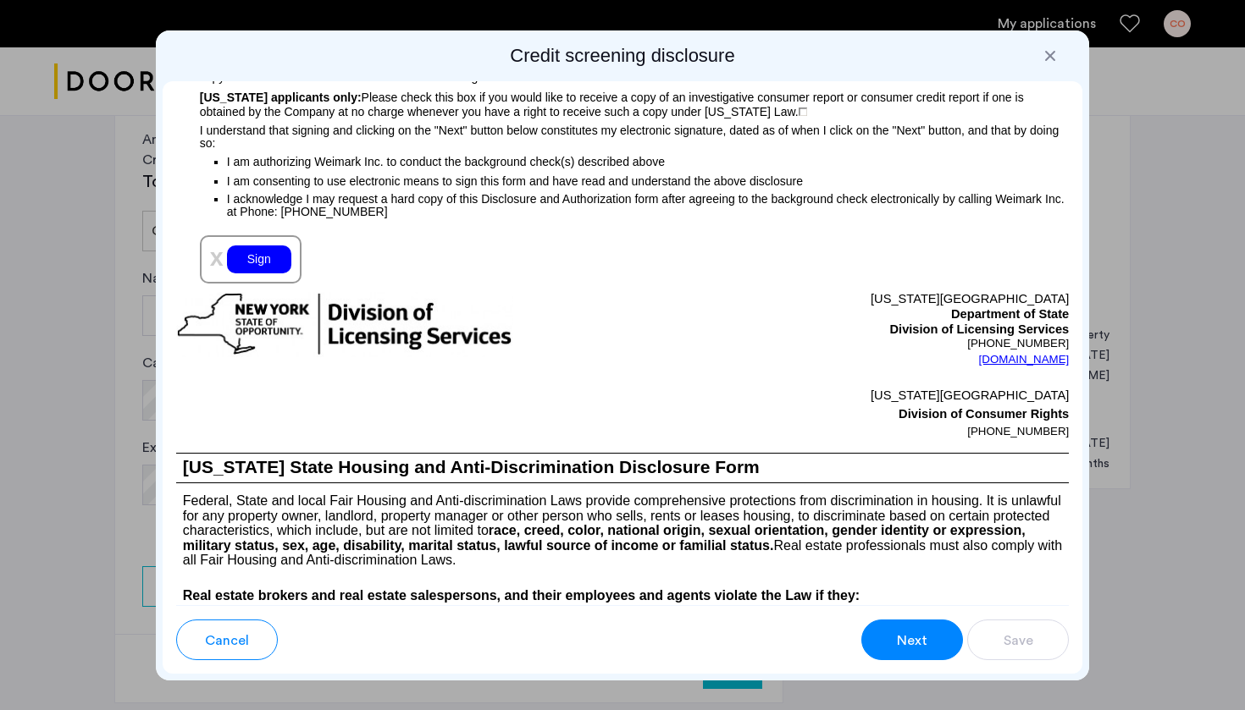
click at [262, 273] on div "Sign" at bounding box center [259, 260] width 64 height 28
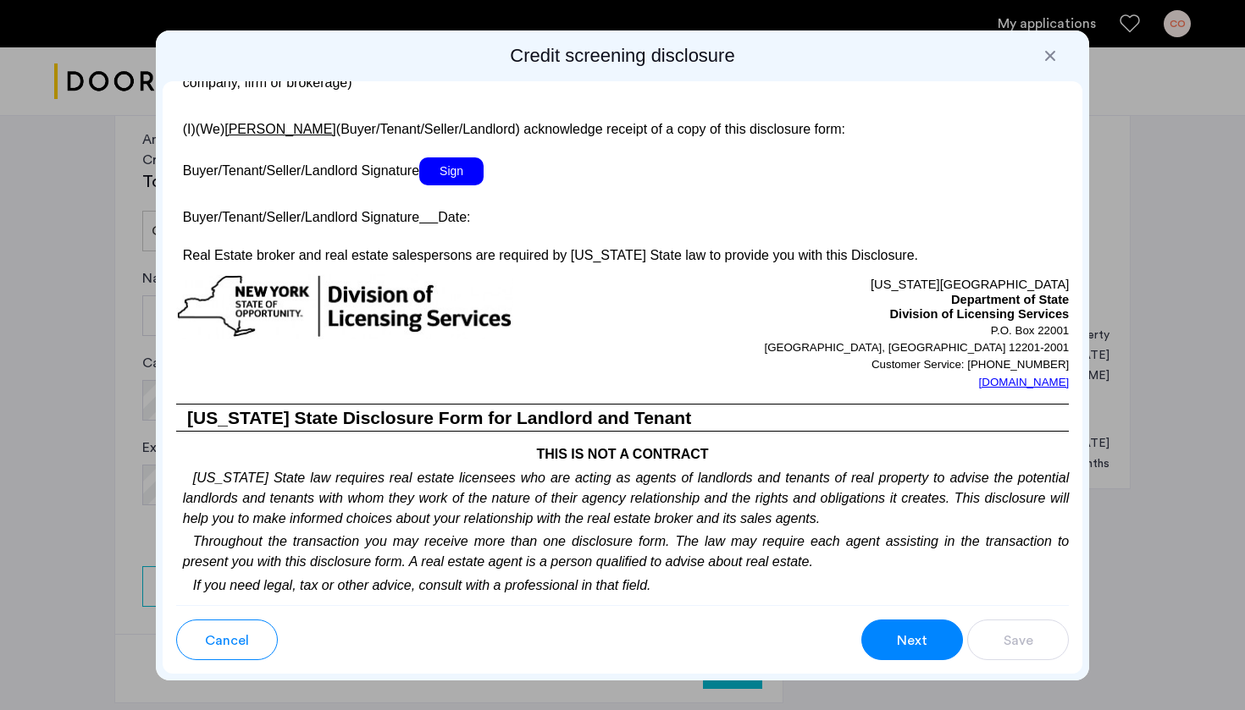
scroll to position [3215, 0]
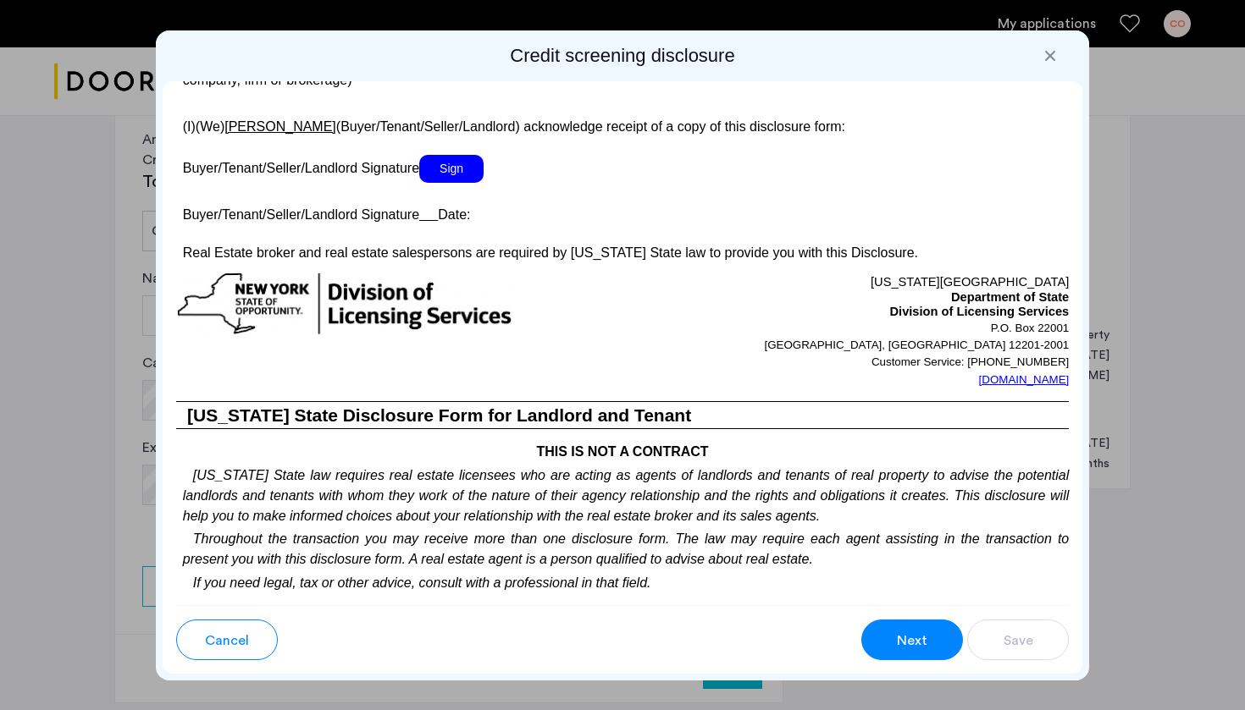
click at [456, 183] on span "Sign" at bounding box center [451, 169] width 64 height 28
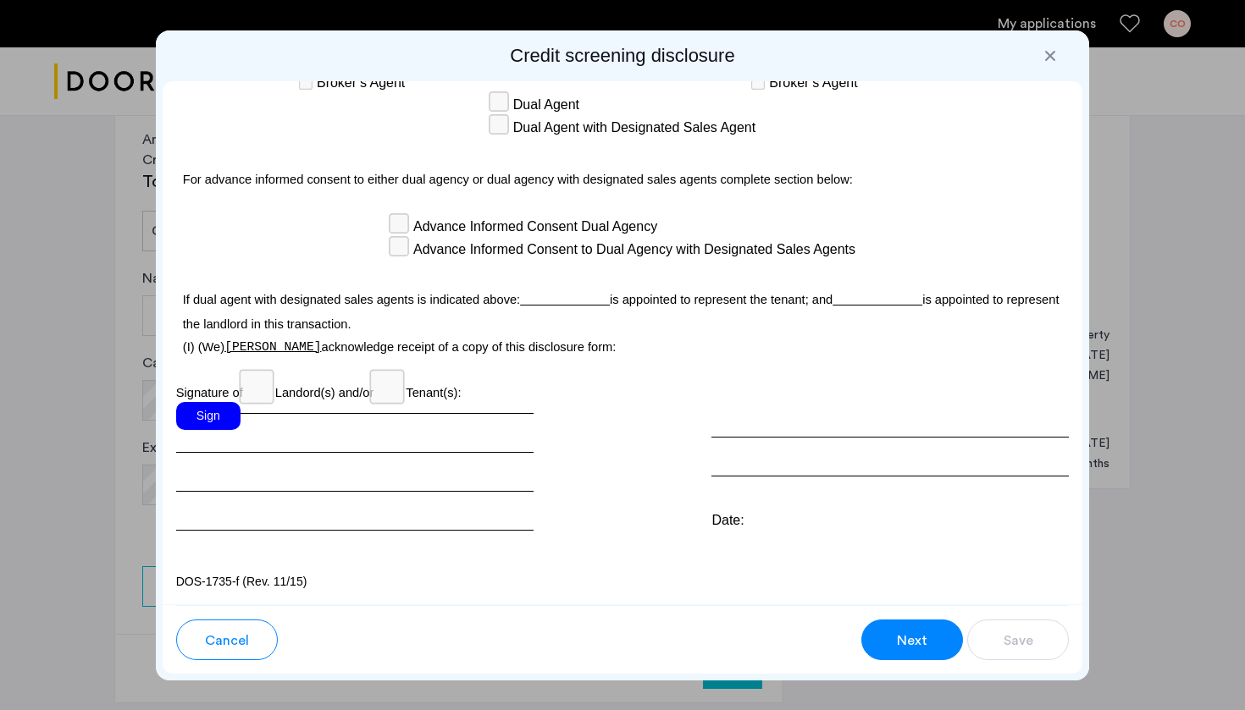
scroll to position [4990, 0]
click at [217, 412] on div "Sign" at bounding box center [208, 416] width 64 height 28
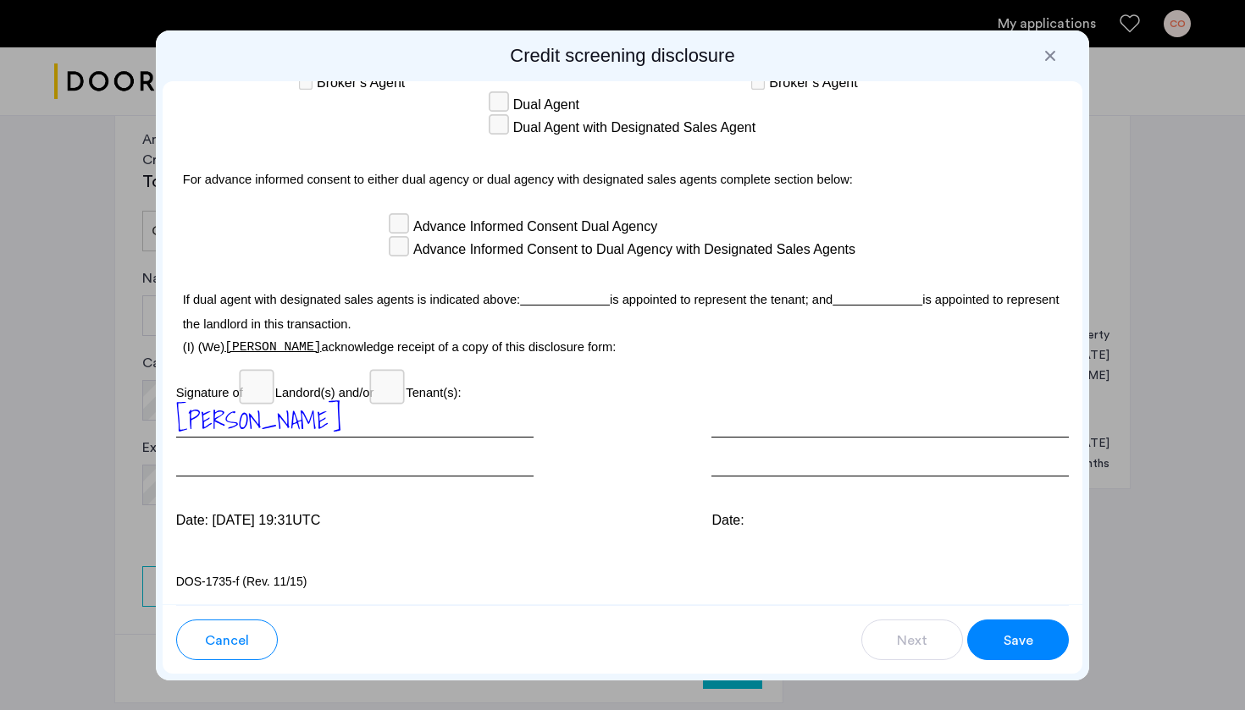
click at [1050, 638] on button "Save" at bounding box center [1018, 640] width 102 height 41
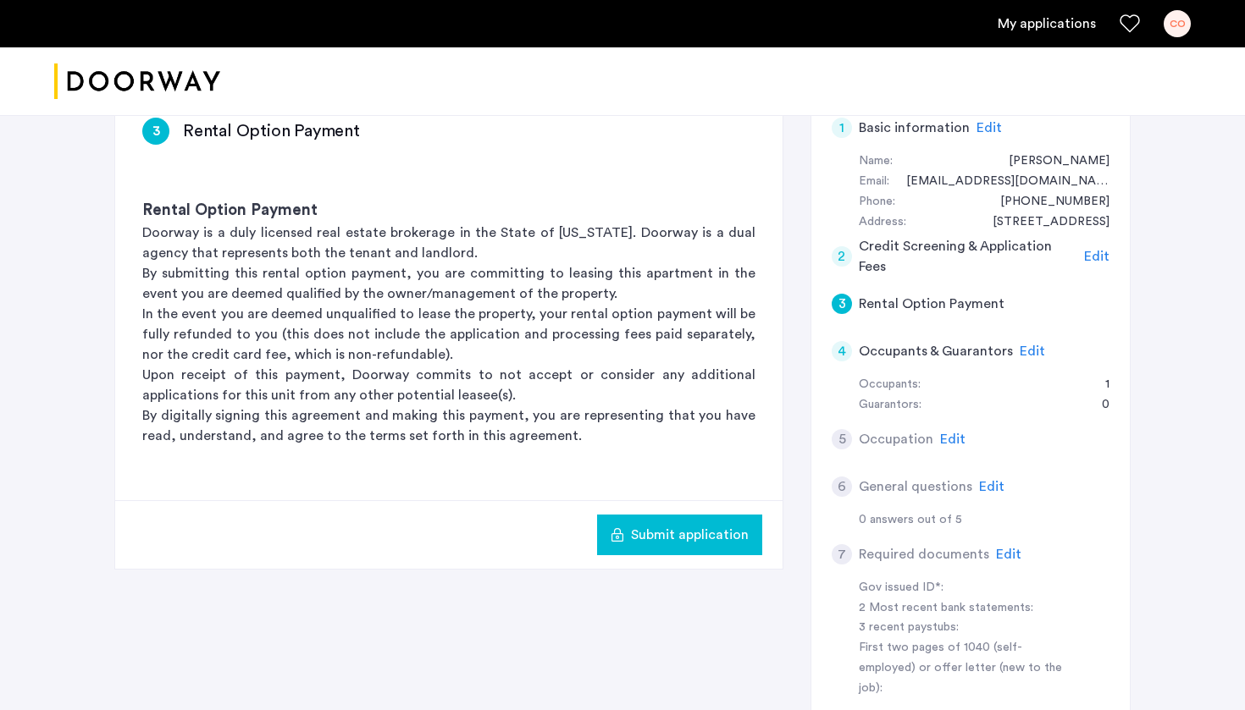
scroll to position [141, 0]
click at [638, 523] on button "Submit application" at bounding box center [679, 536] width 165 height 41
click at [686, 527] on span "Submit application" at bounding box center [690, 536] width 118 height 20
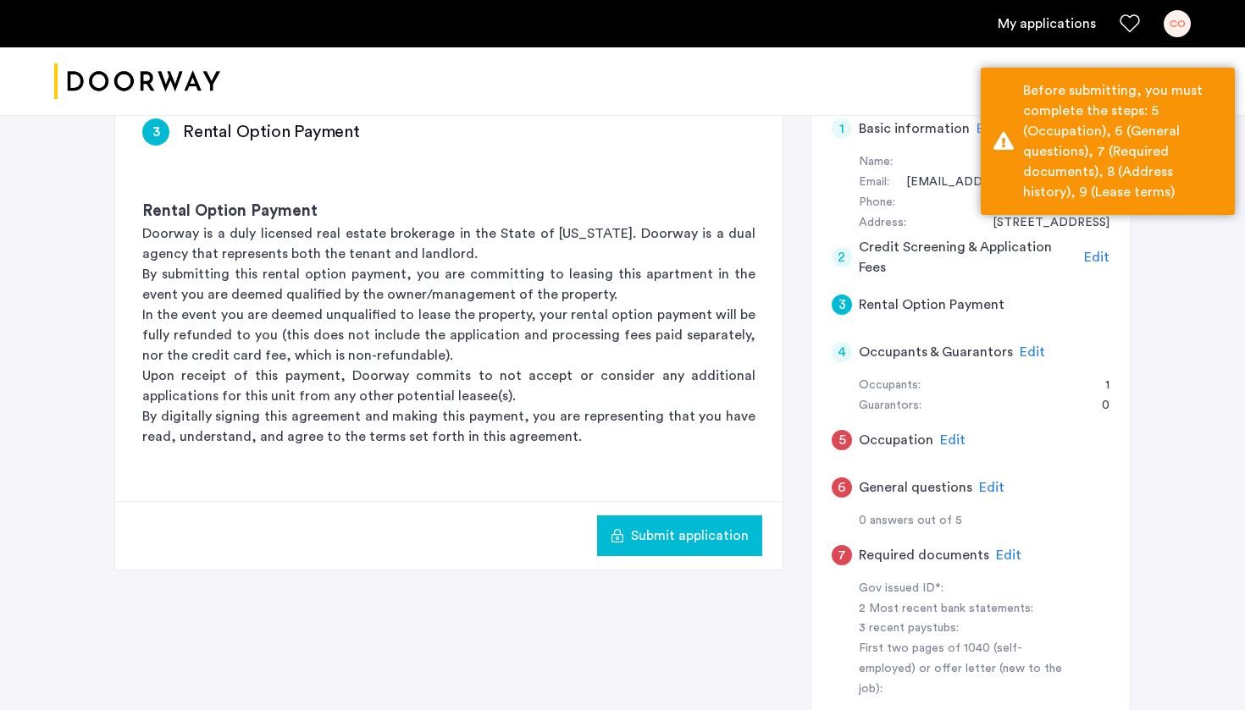
click at [955, 434] on span "Edit" at bounding box center [952, 441] width 25 height 14
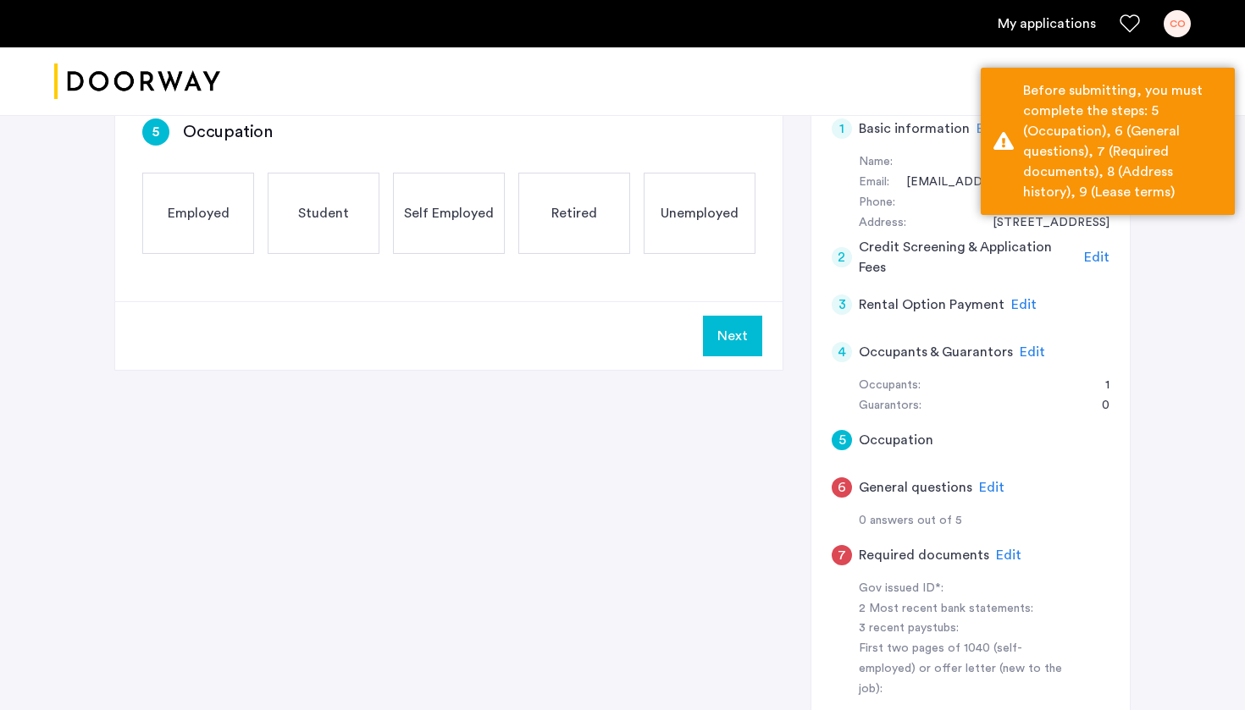
click at [209, 201] on div "Employed" at bounding box center [198, 213] width 112 height 81
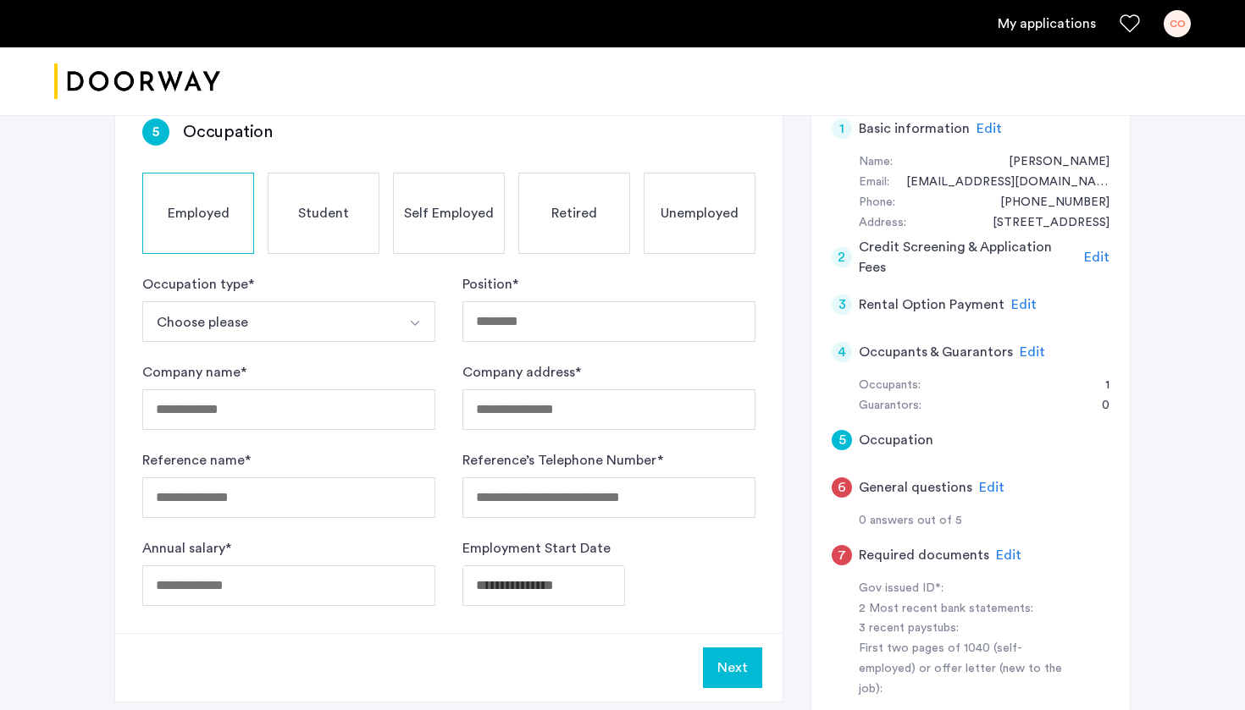
click at [444, 215] on span "Self Employed" at bounding box center [449, 213] width 90 height 20
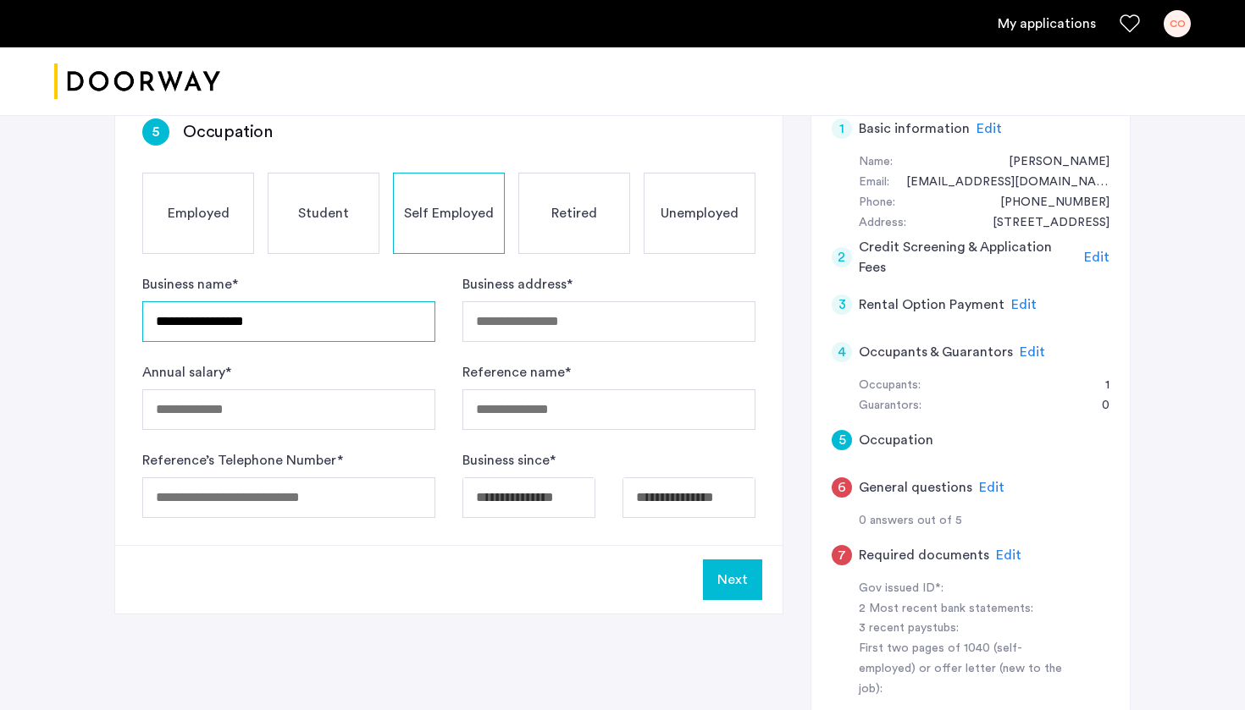
type input "**********"
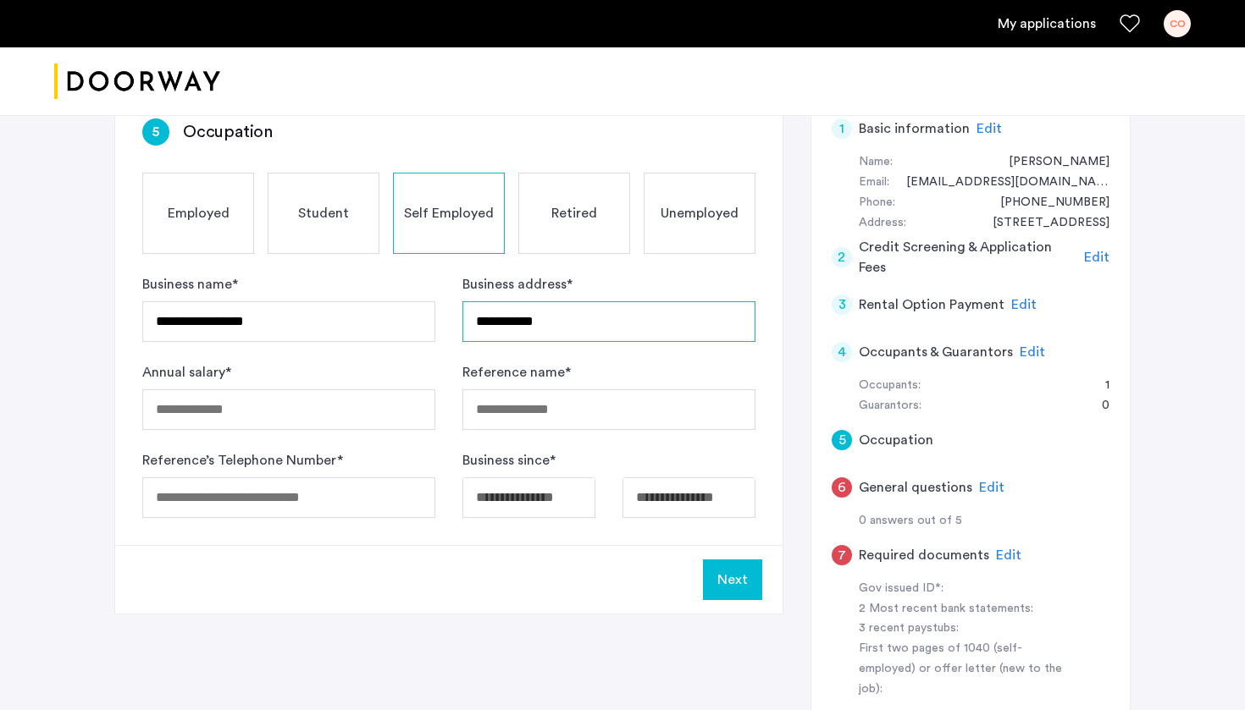
type input "**********"
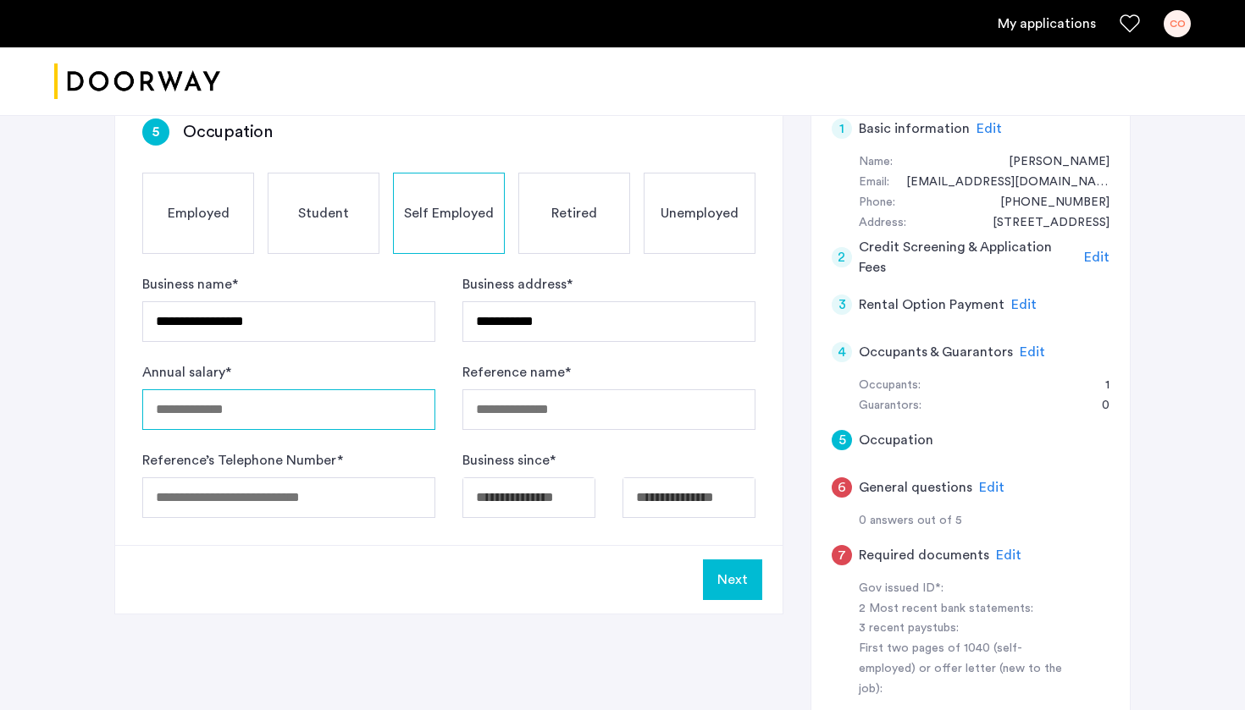
click at [315, 408] on input "Annual salary *" at bounding box center [288, 410] width 293 height 41
type input "******"
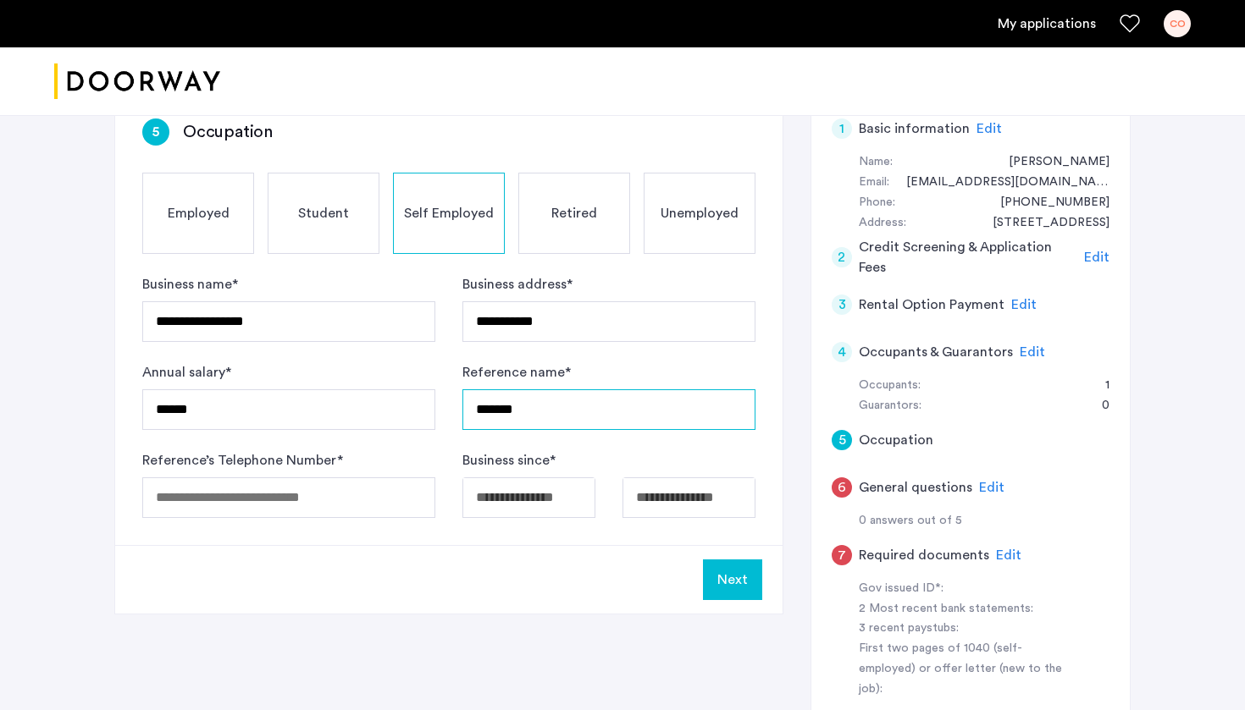
type input "*******"
click at [347, 544] on div "**********" at bounding box center [448, 318] width 667 height 454
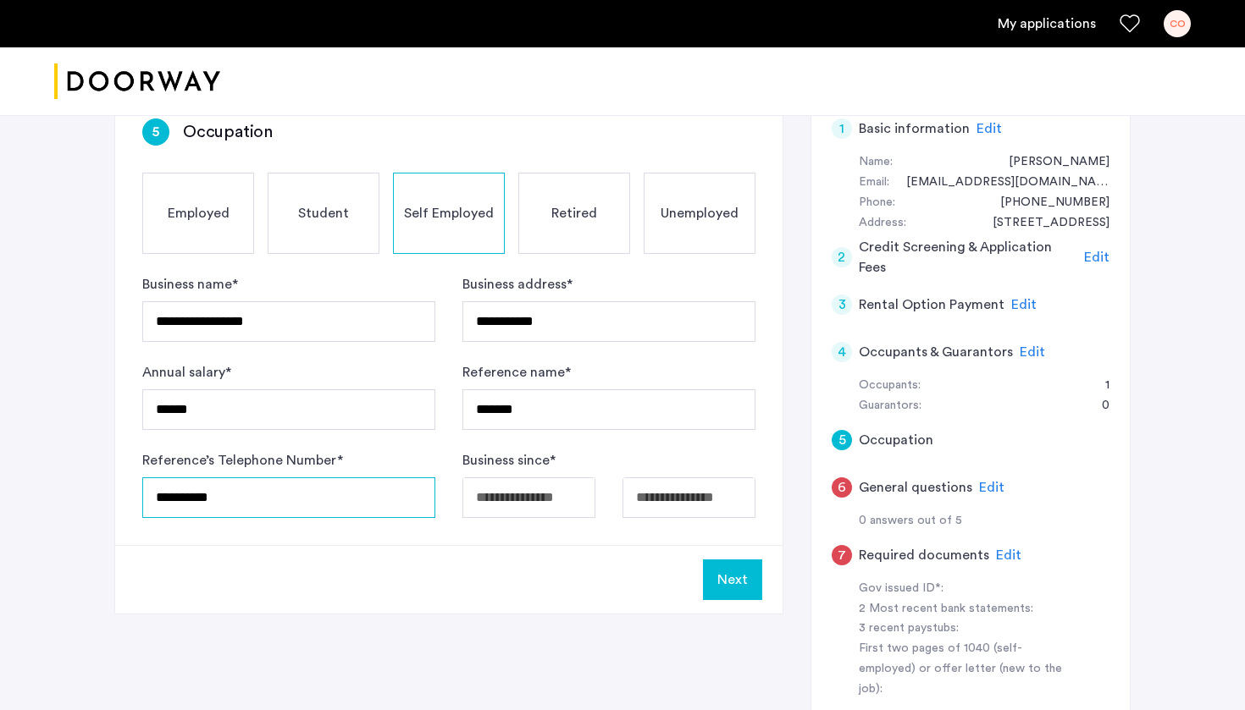
type input "**********"
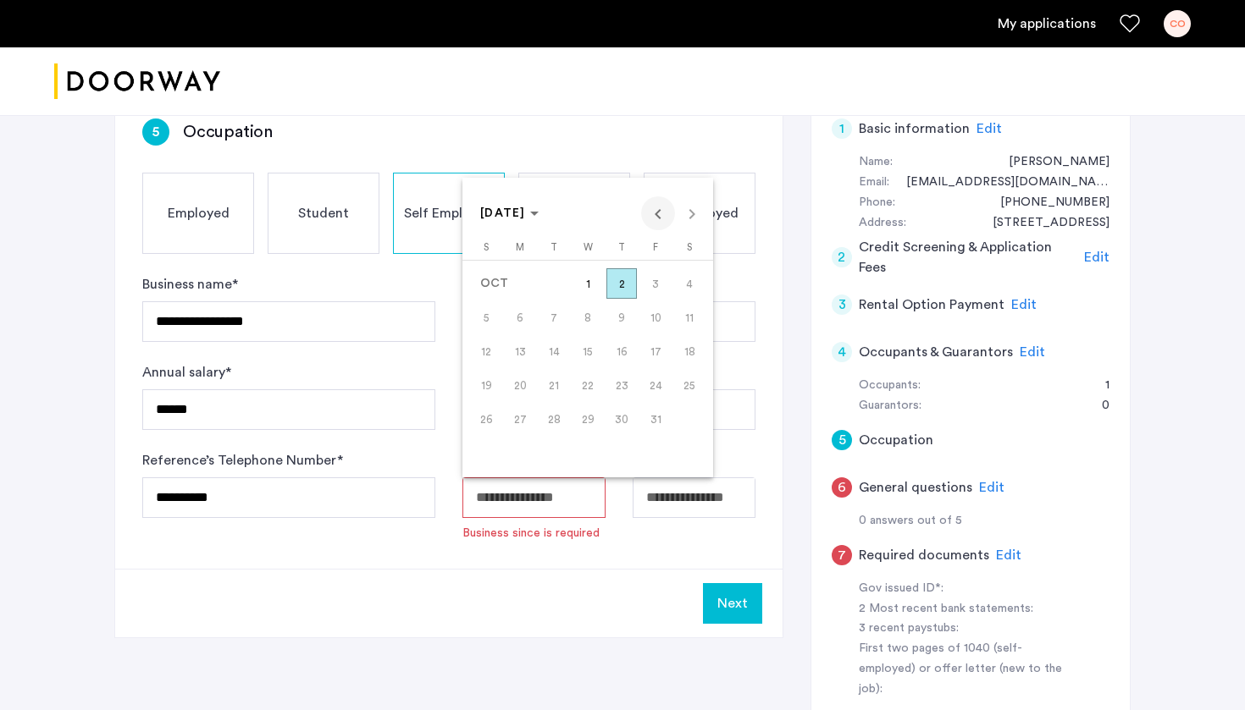
click at [660, 218] on span "Previous month" at bounding box center [658, 213] width 34 height 34
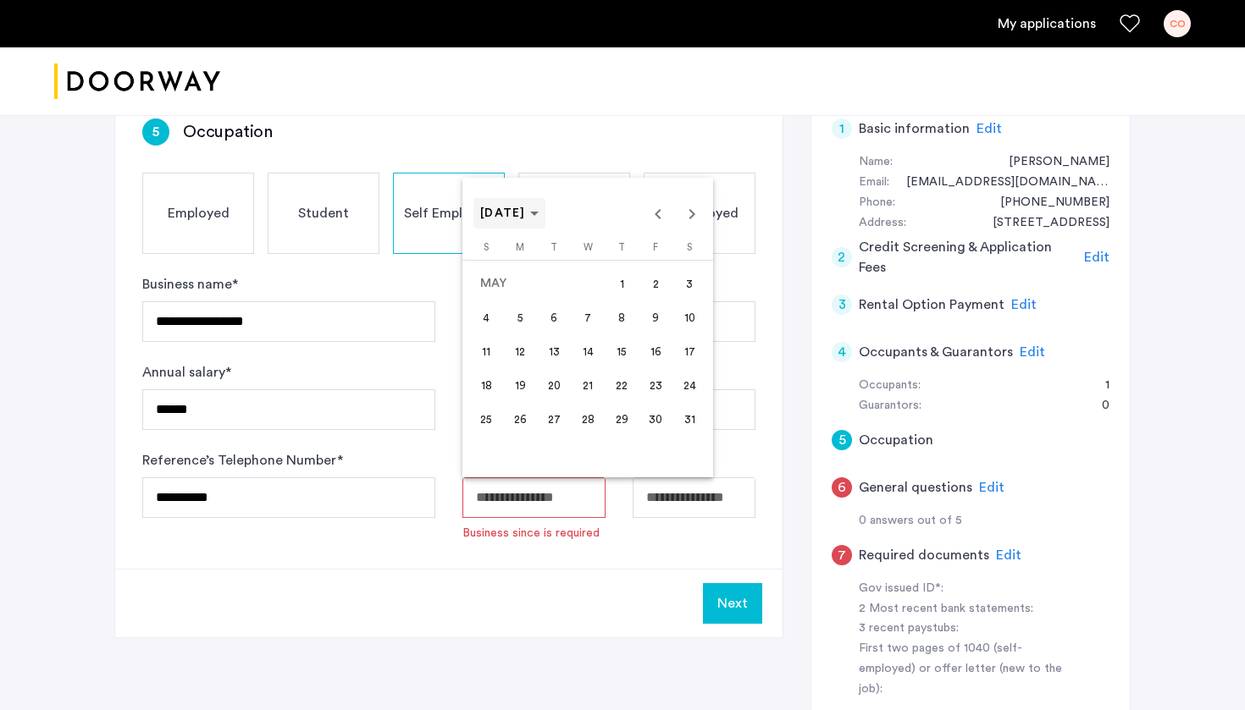
click at [539, 217] on span "MAY 2025" at bounding box center [509, 214] width 58 height 14
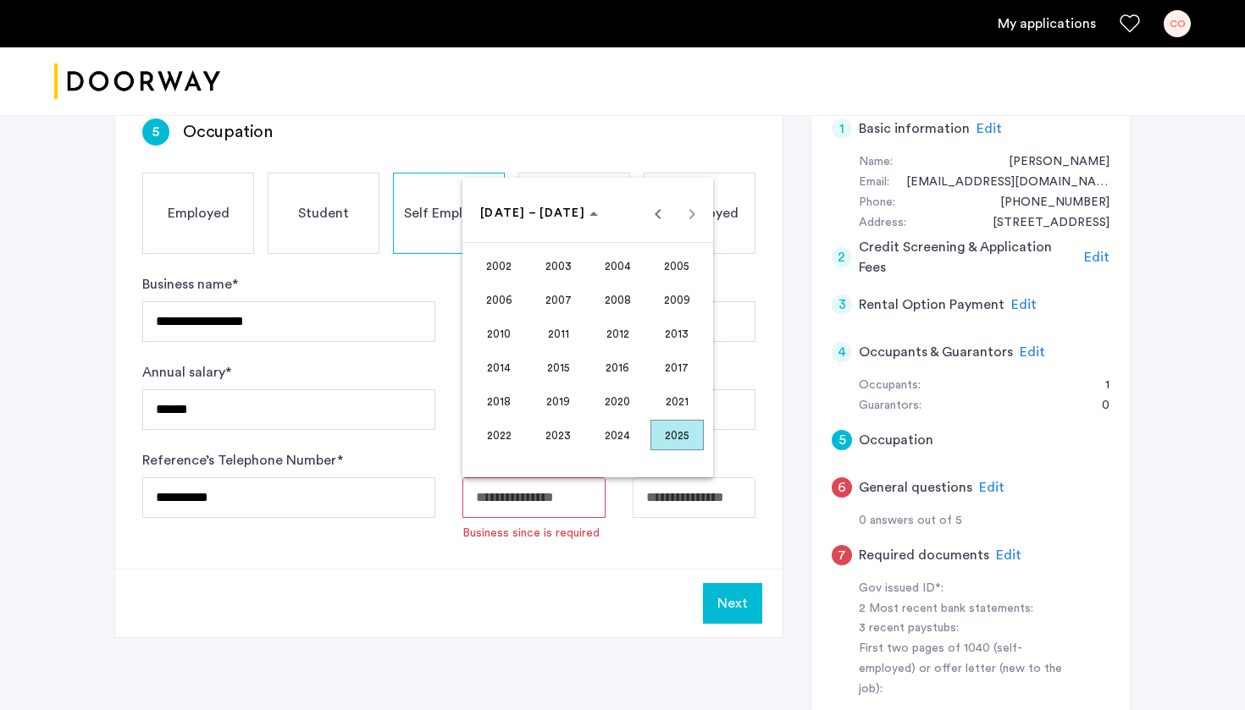
click at [506, 438] on span "2022" at bounding box center [498, 435] width 53 height 30
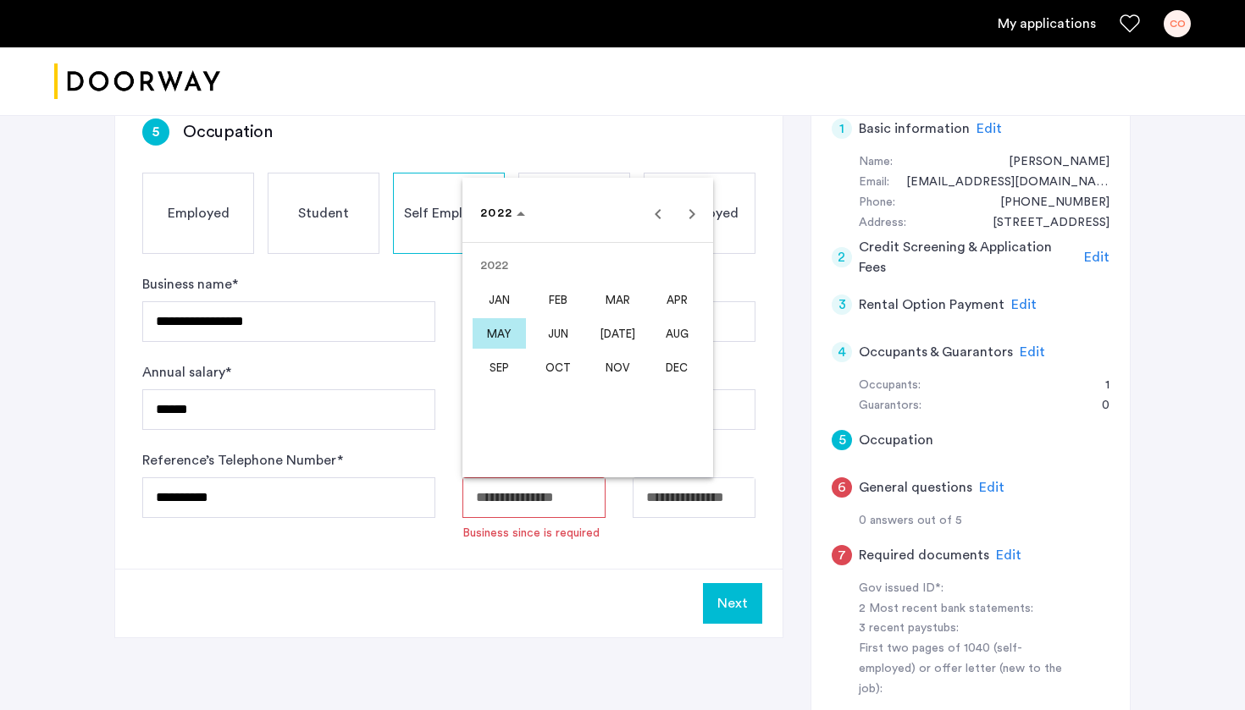
click at [499, 334] on span "MAY" at bounding box center [498, 333] width 53 height 30
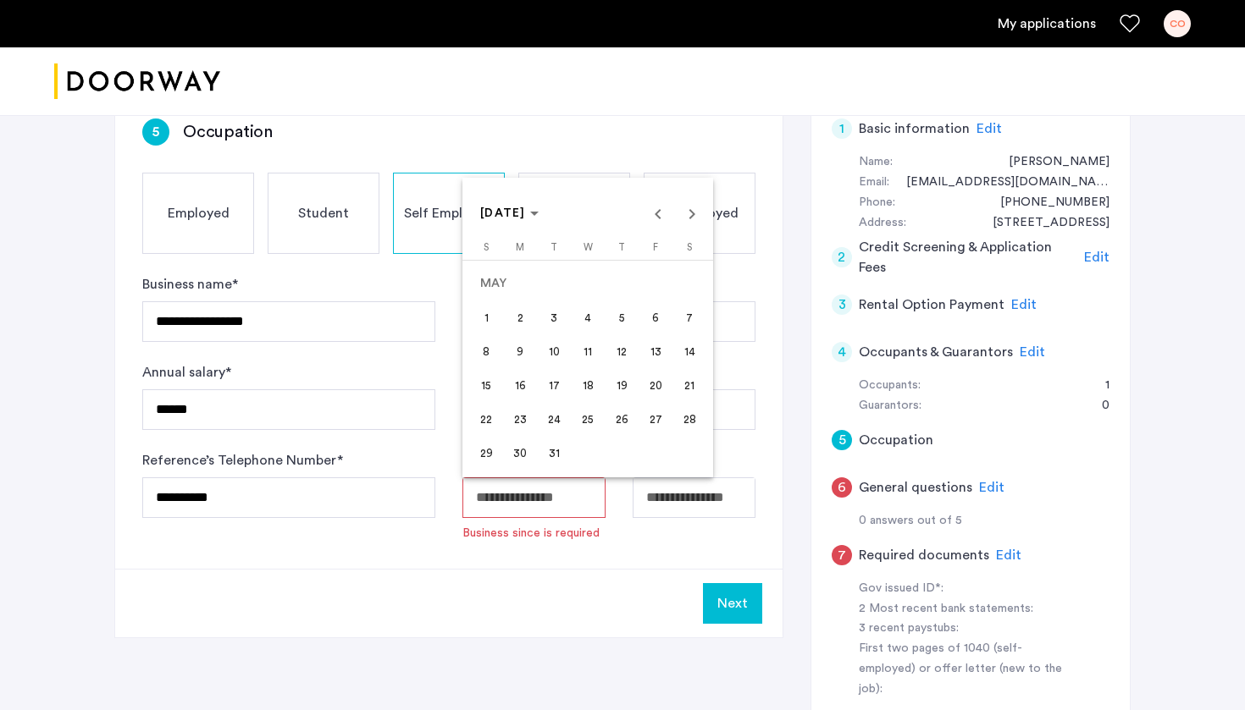
click at [522, 353] on span "9" at bounding box center [520, 351] width 30 height 30
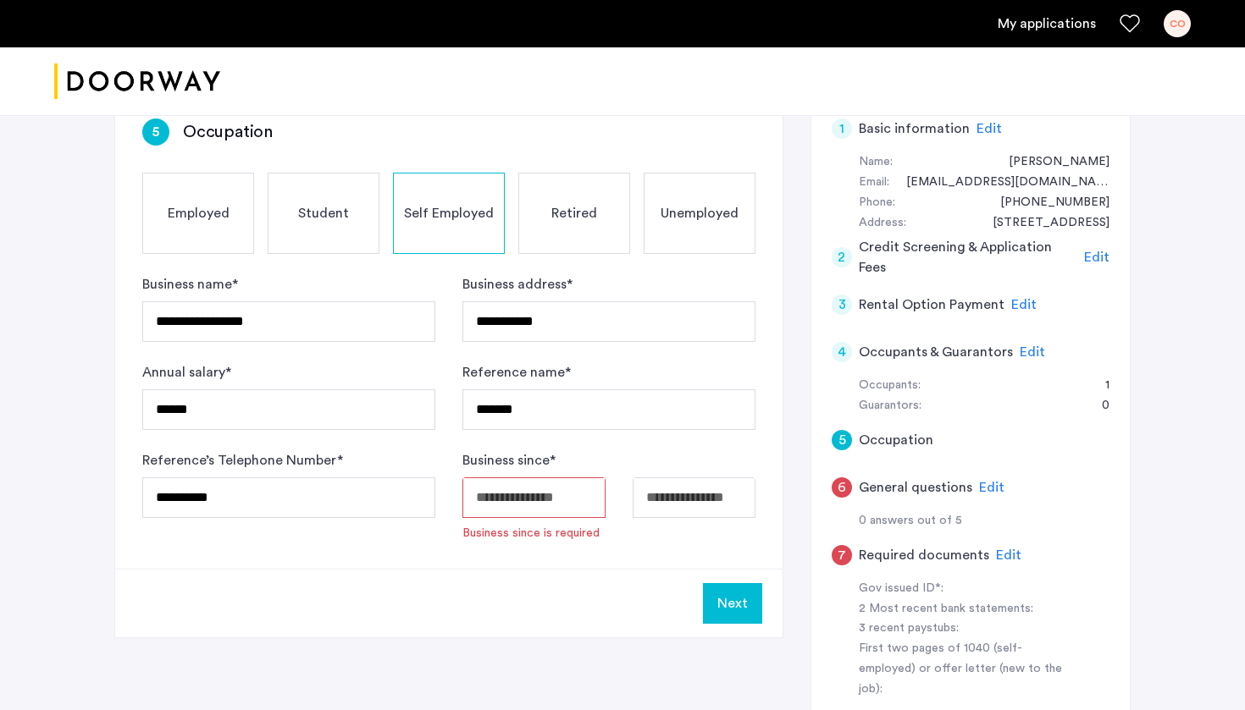
type input "**********"
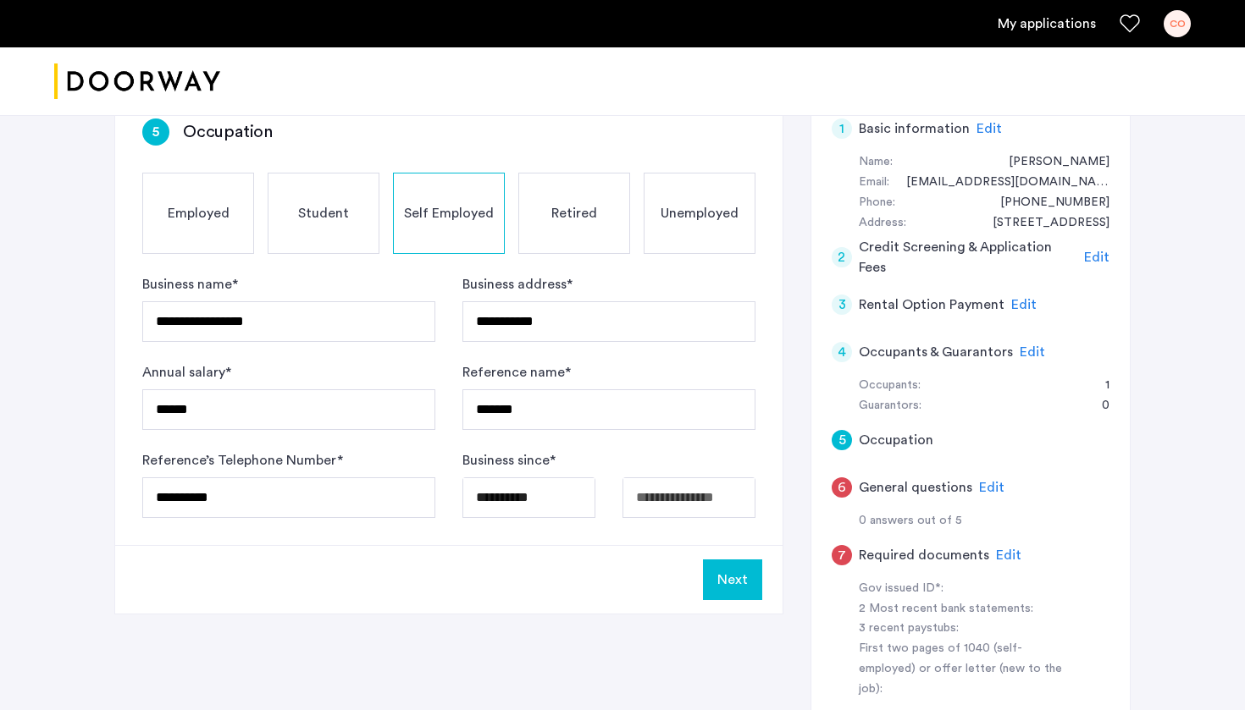
click at [661, 500] on body "**********" at bounding box center [622, 214] width 1245 height 710
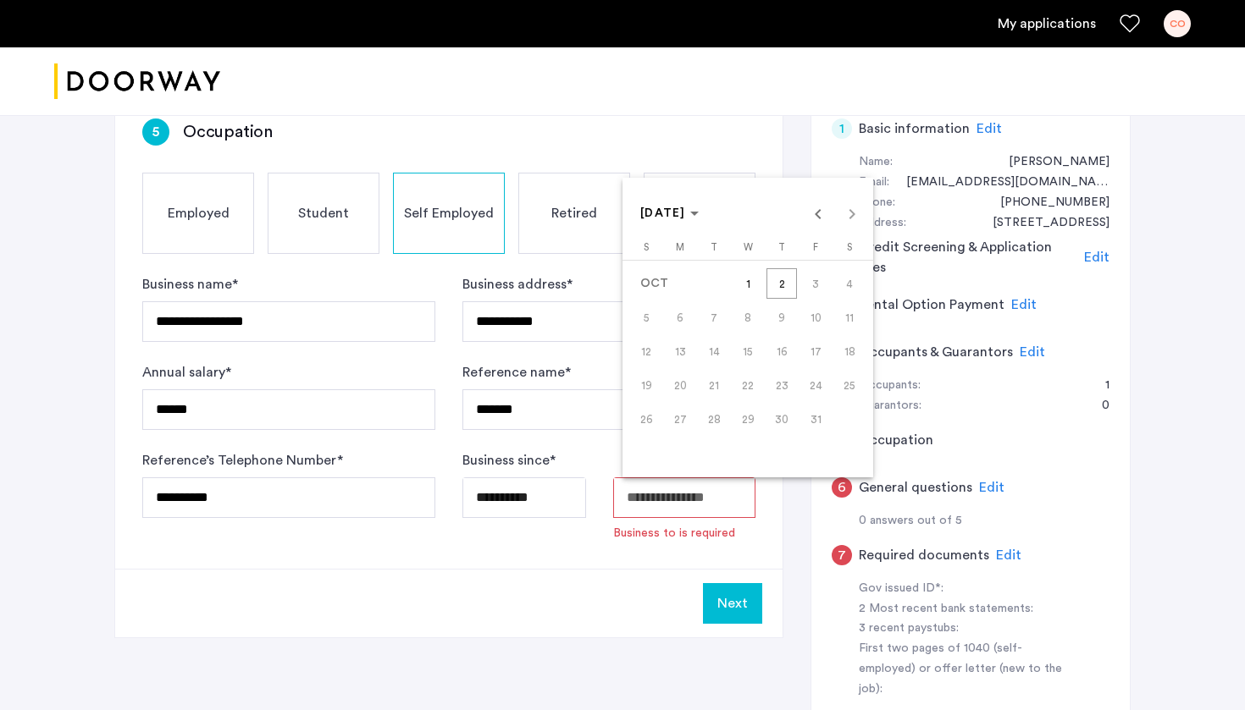
click at [598, 573] on div at bounding box center [622, 355] width 1245 height 710
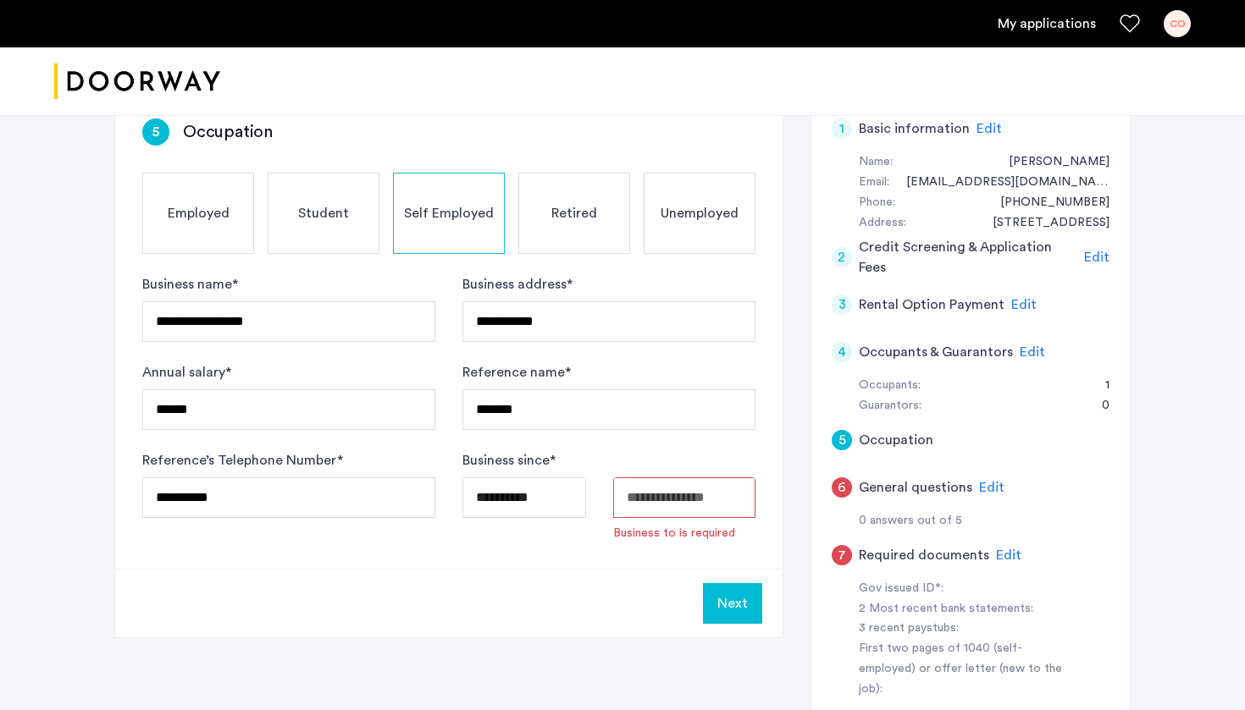
click at [662, 499] on input "Available date" at bounding box center [684, 498] width 143 height 41
click at [668, 431] on form "**********" at bounding box center [448, 408] width 613 height 268
click at [721, 593] on button "Next" at bounding box center [732, 603] width 59 height 41
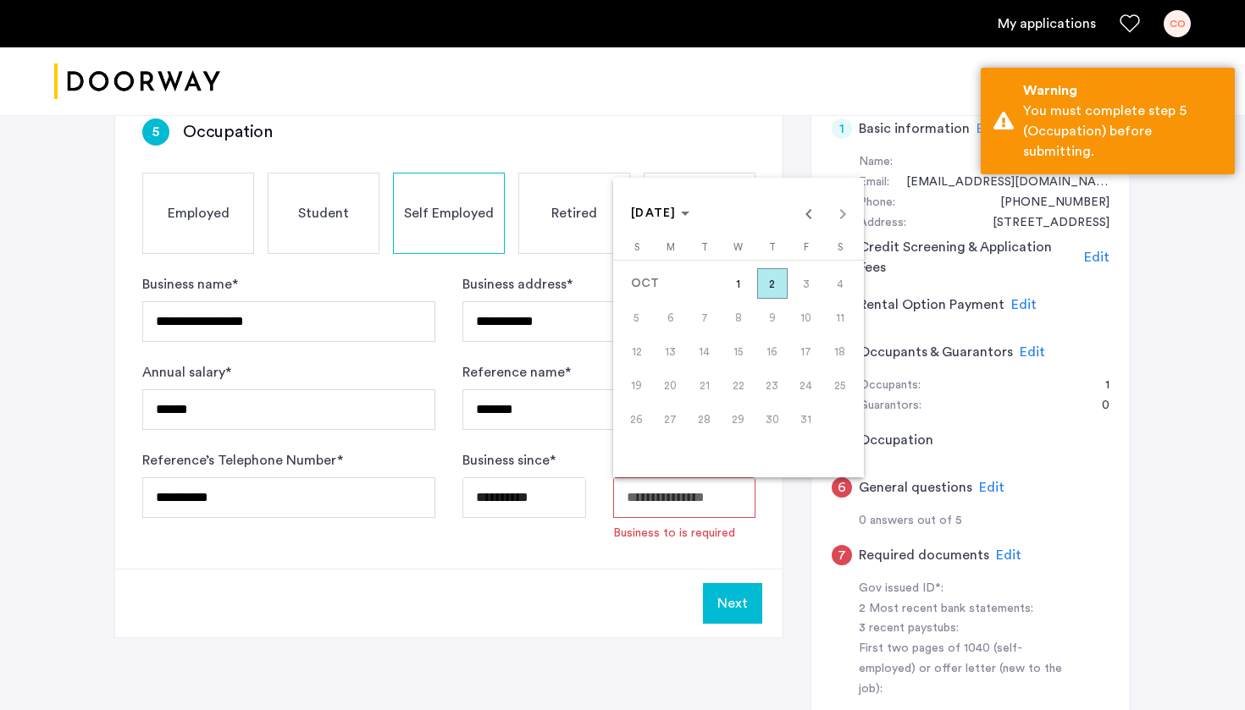
click at [697, 499] on body "**********" at bounding box center [622, 214] width 1245 height 710
click at [783, 293] on span "2" at bounding box center [772, 283] width 30 height 30
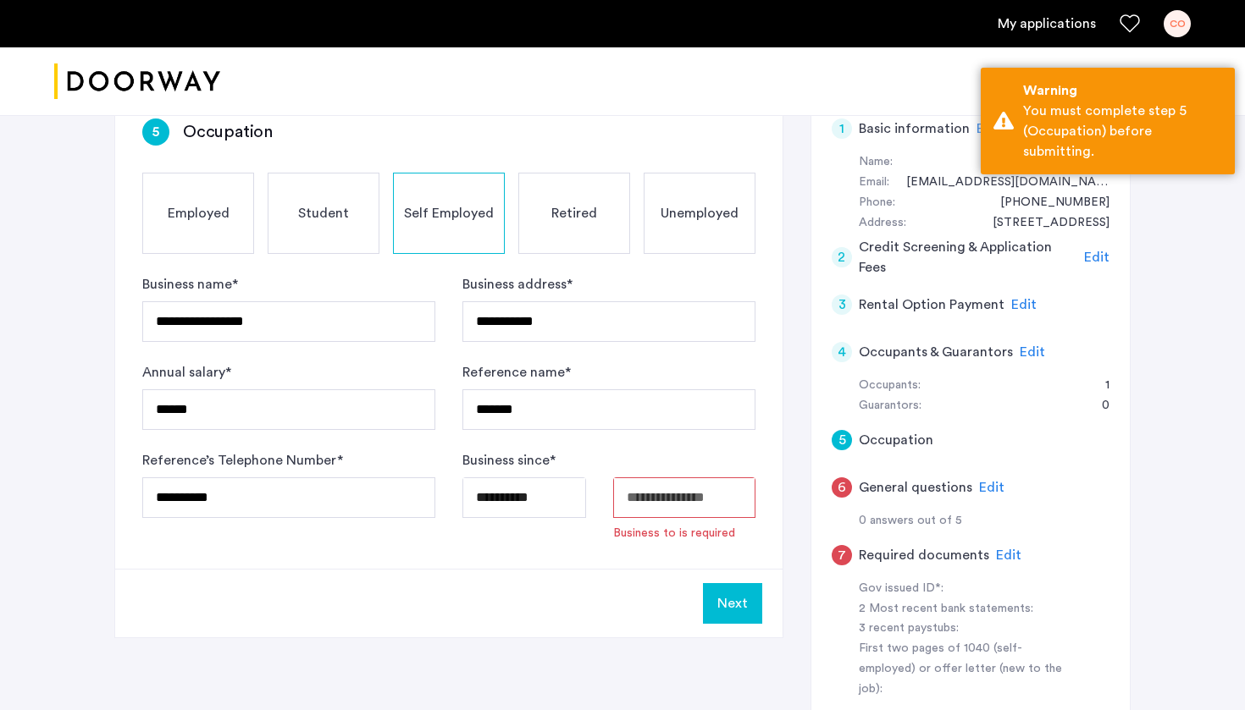
type input "**********"
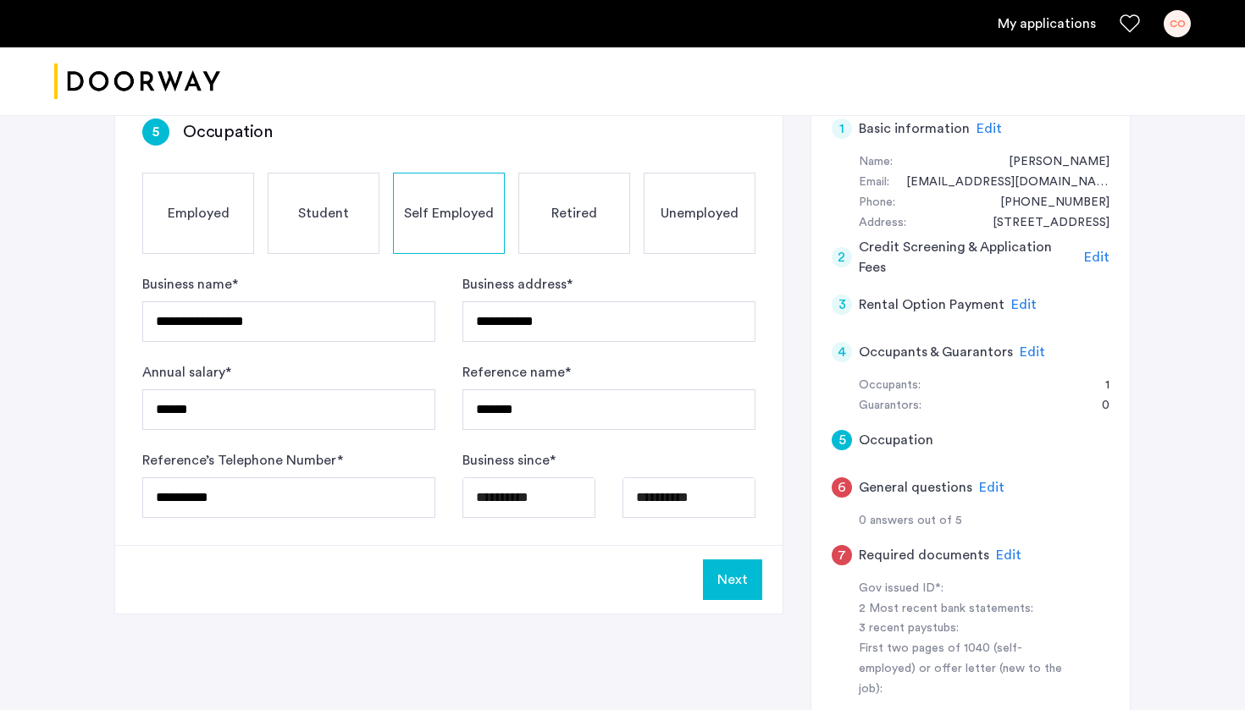
click at [730, 592] on button "Next" at bounding box center [732, 580] width 59 height 41
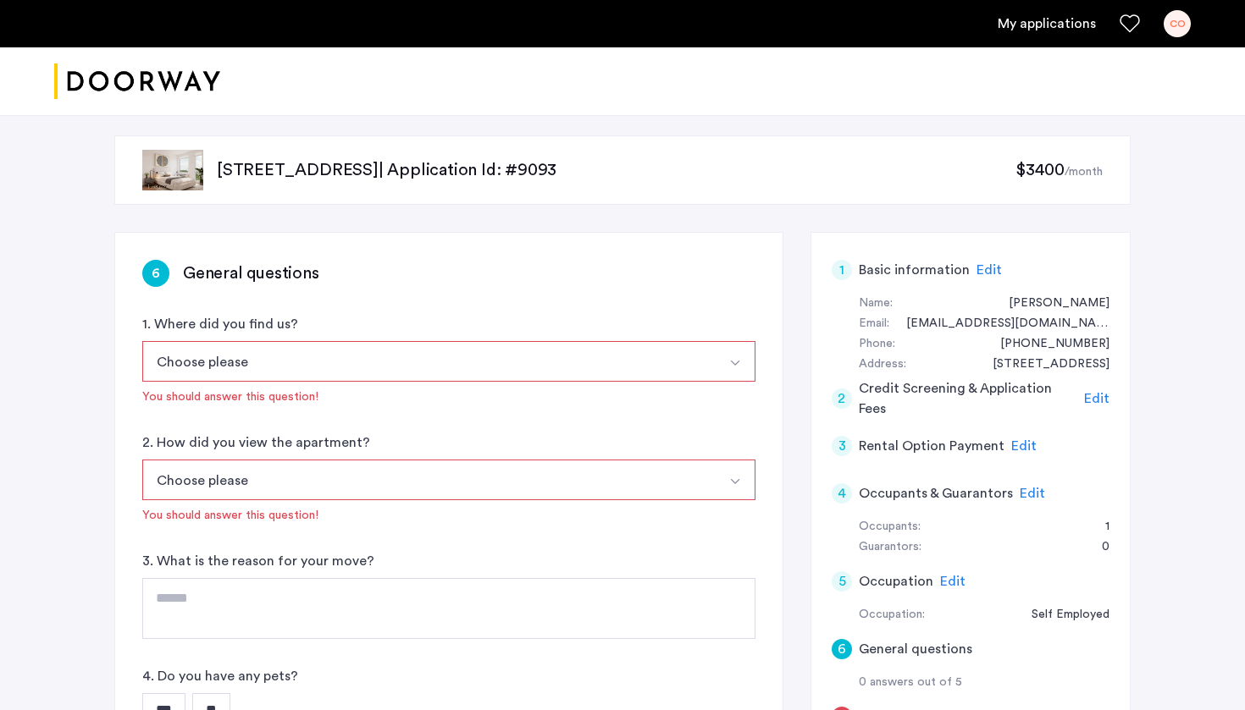
click at [436, 359] on button "Choose please" at bounding box center [428, 361] width 573 height 41
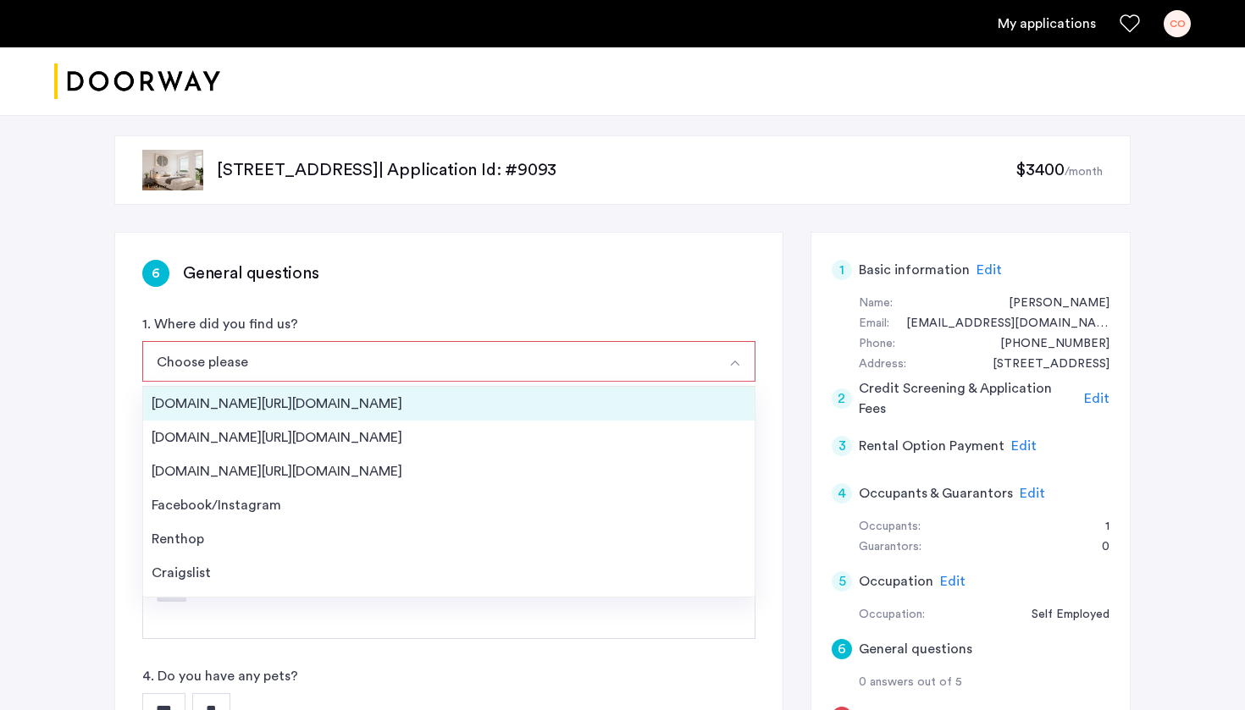
click at [355, 403] on div "Streeteasy.com/Zillow.com" at bounding box center [449, 404] width 594 height 20
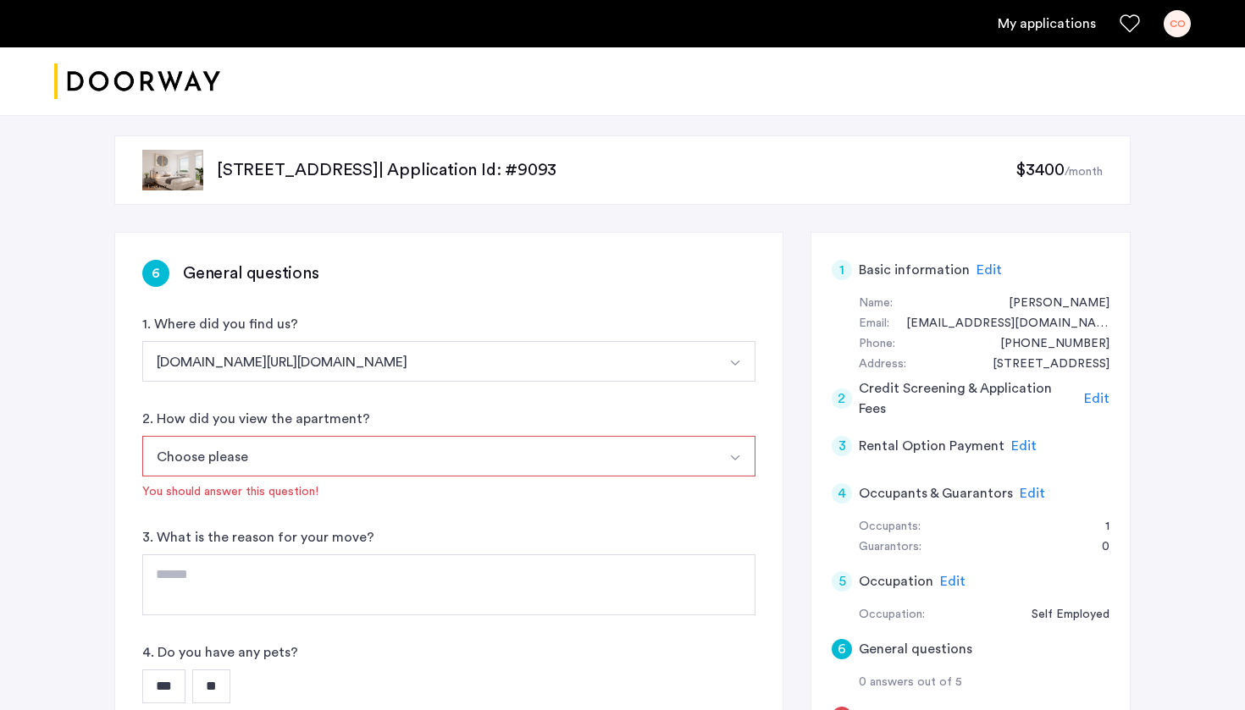
click at [378, 459] on button "Choose please" at bounding box center [428, 456] width 573 height 41
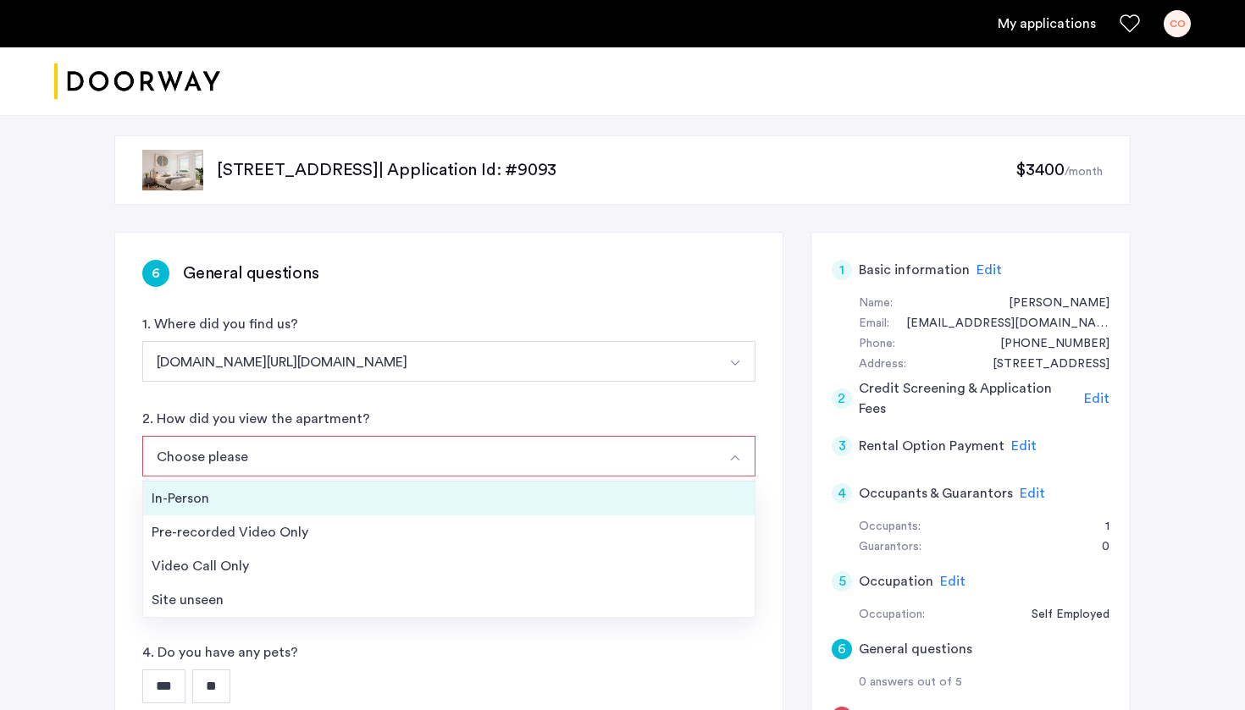
click at [363, 493] on div "In-Person" at bounding box center [449, 499] width 594 height 20
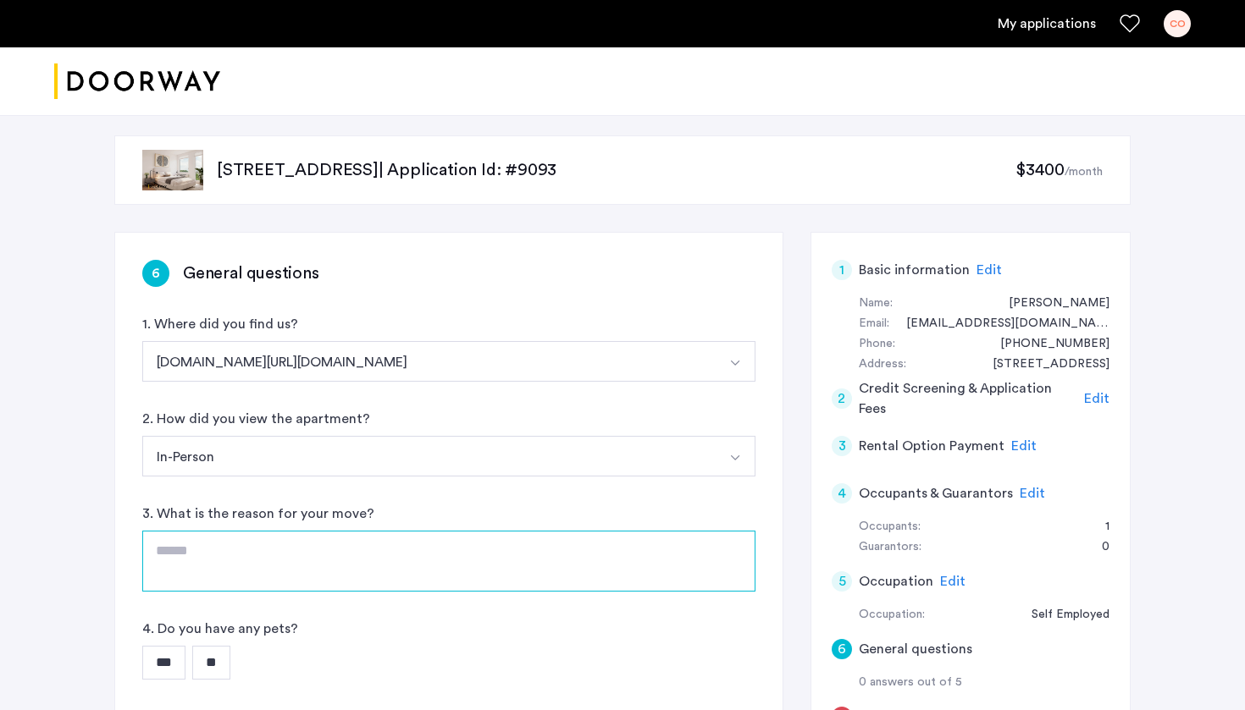
click at [353, 572] on textarea at bounding box center [448, 561] width 613 height 61
type textarea "**********"
click at [230, 661] on input "**" at bounding box center [211, 663] width 38 height 34
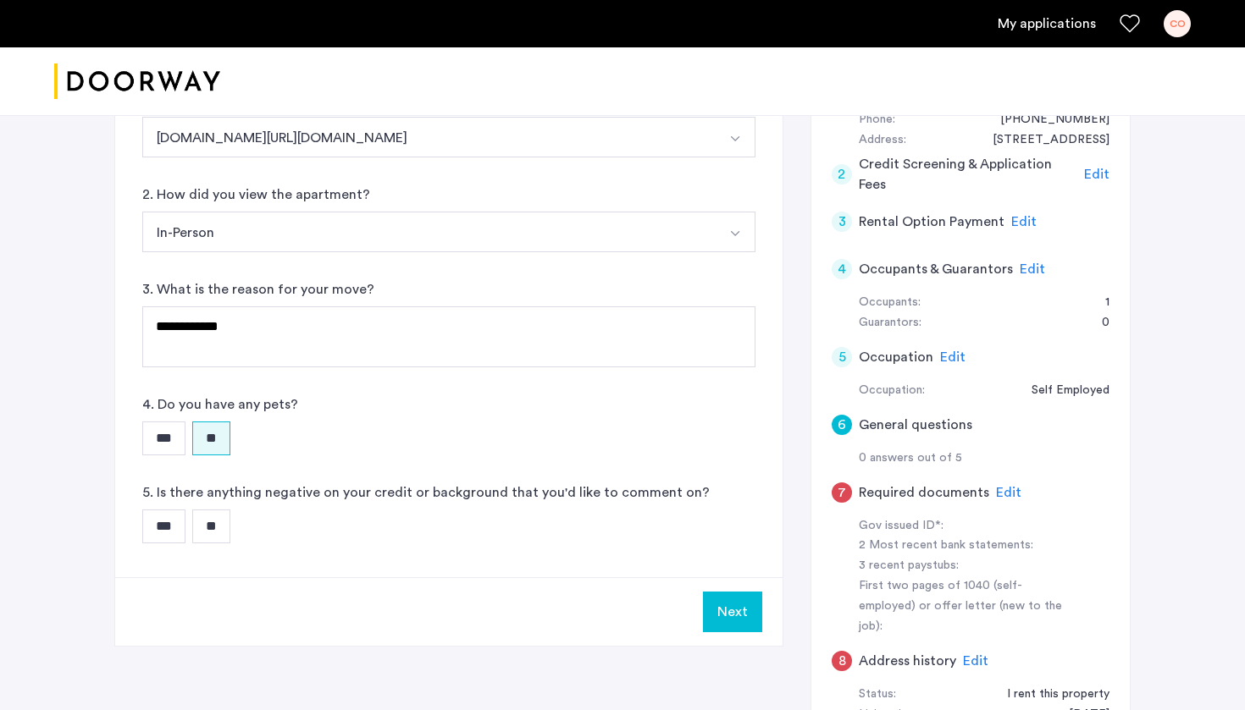
scroll to position [225, 0]
click at [230, 527] on input "**" at bounding box center [211, 526] width 38 height 34
click at [743, 615] on button "Next" at bounding box center [732, 611] width 59 height 41
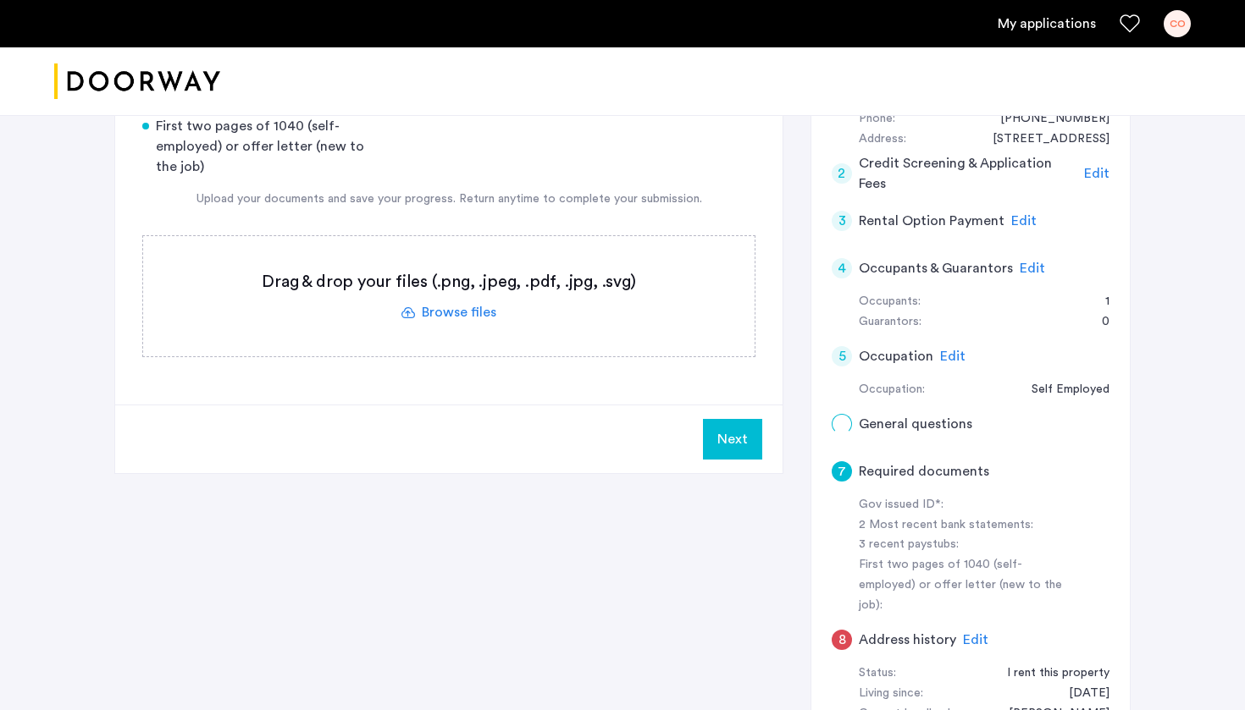
scroll to position [0, 0]
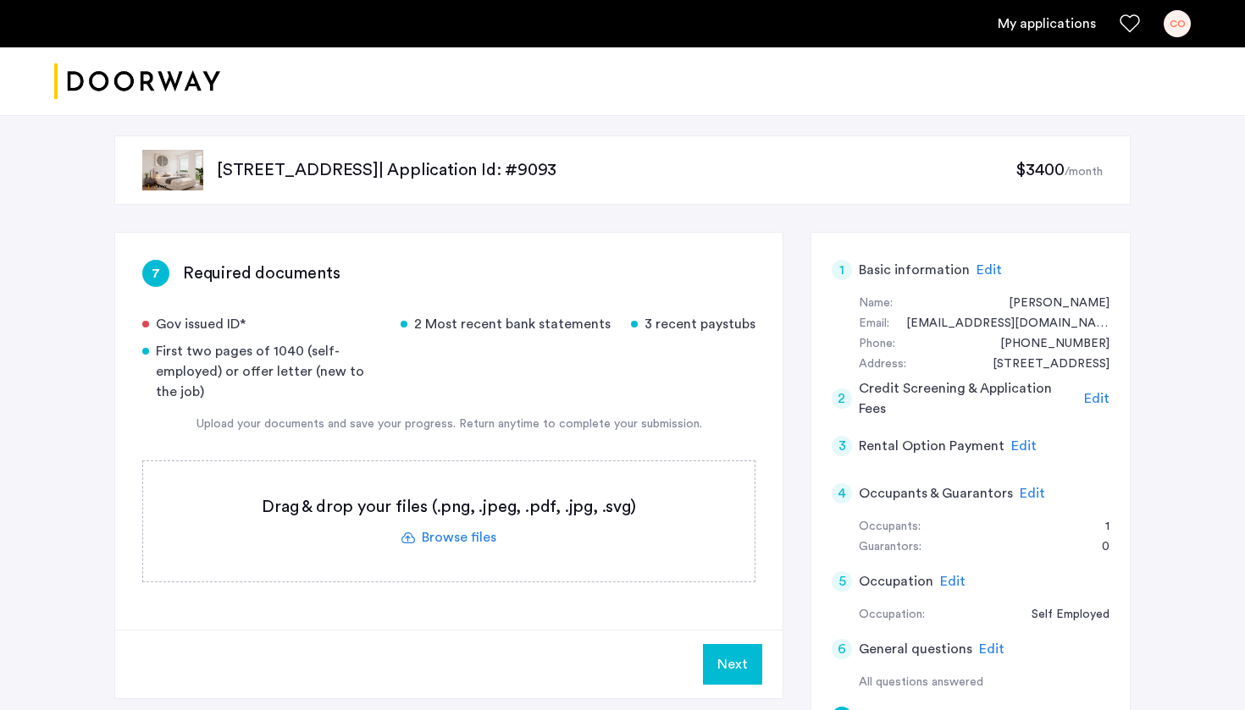
click at [456, 541] on label at bounding box center [448, 521] width 611 height 120
click at [0, 0] on input "file" at bounding box center [0, 0] width 0 height 0
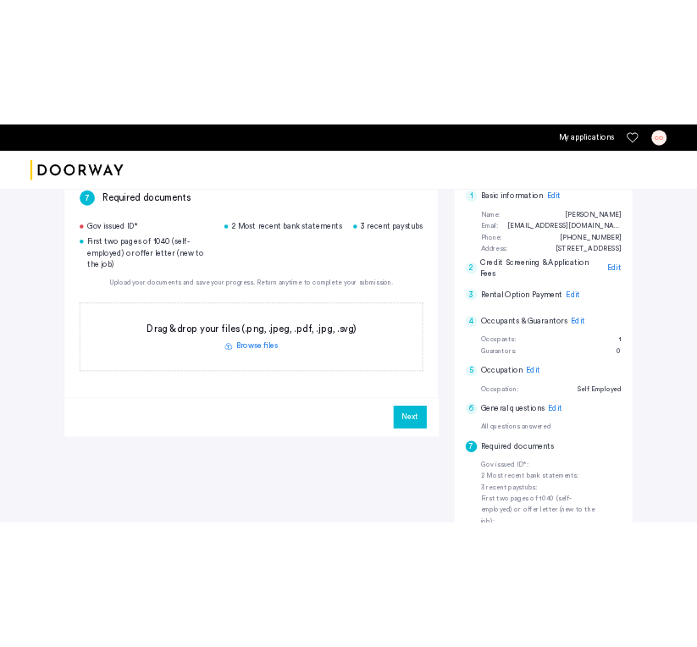
scroll to position [135, 0]
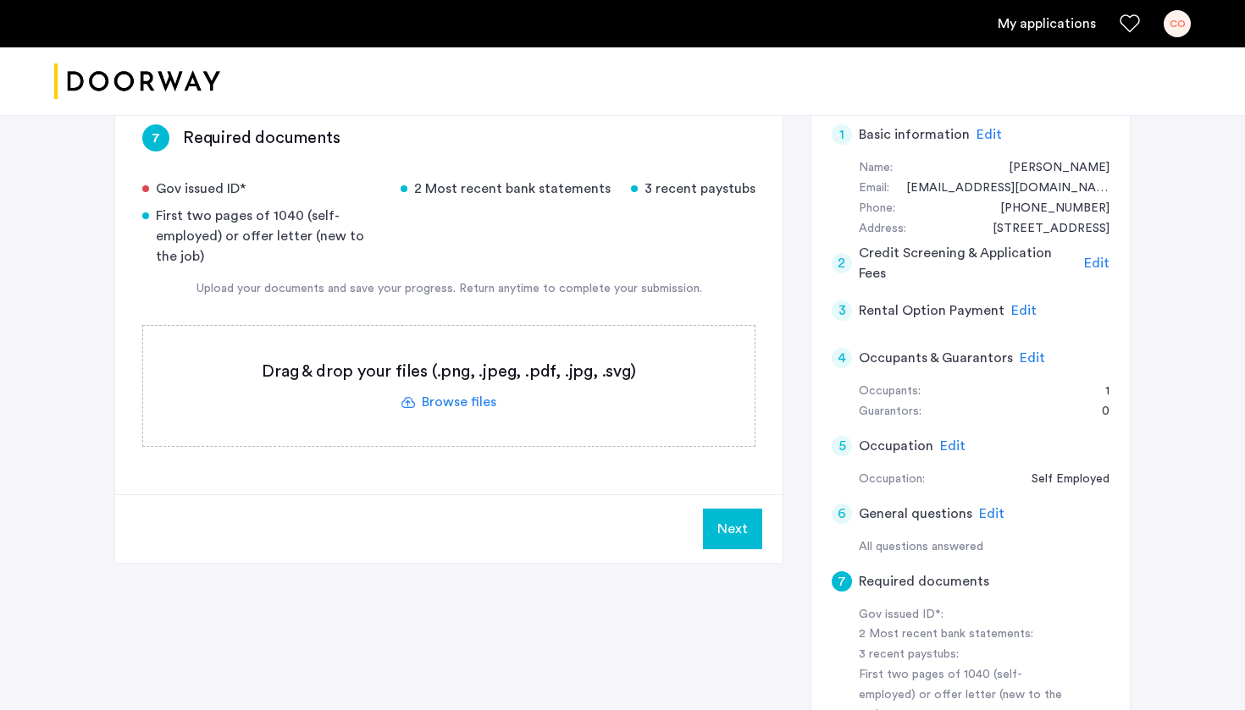
click at [442, 401] on label at bounding box center [448, 386] width 611 height 120
click at [0, 0] on input "file" at bounding box center [0, 0] width 0 height 0
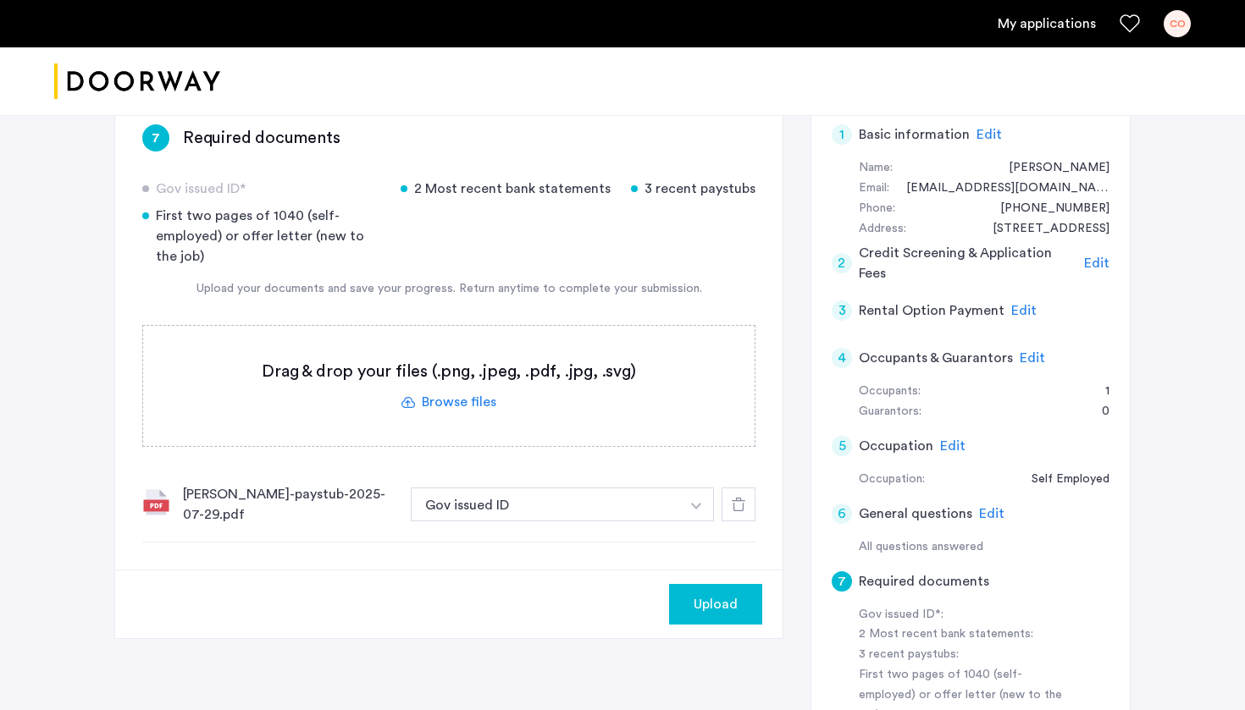
click at [733, 502] on use at bounding box center [739, 505] width 14 height 14
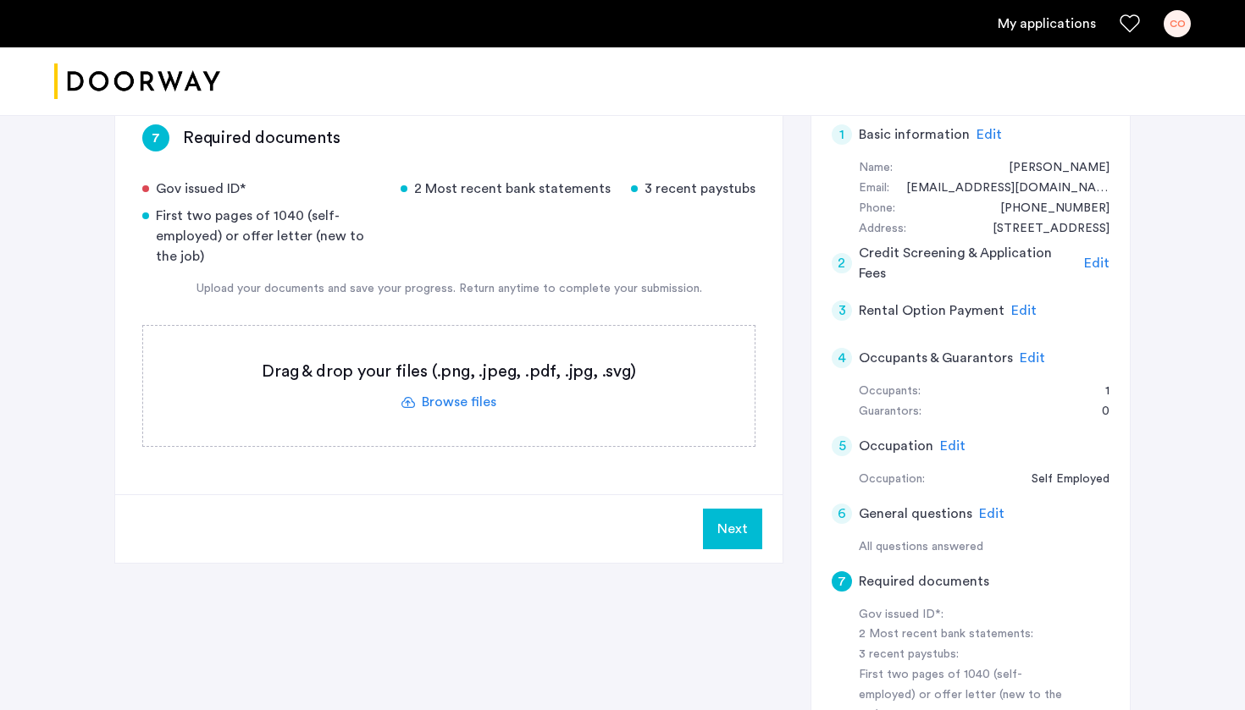
click at [507, 399] on label at bounding box center [448, 386] width 611 height 120
click at [0, 0] on input "file" at bounding box center [0, 0] width 0 height 0
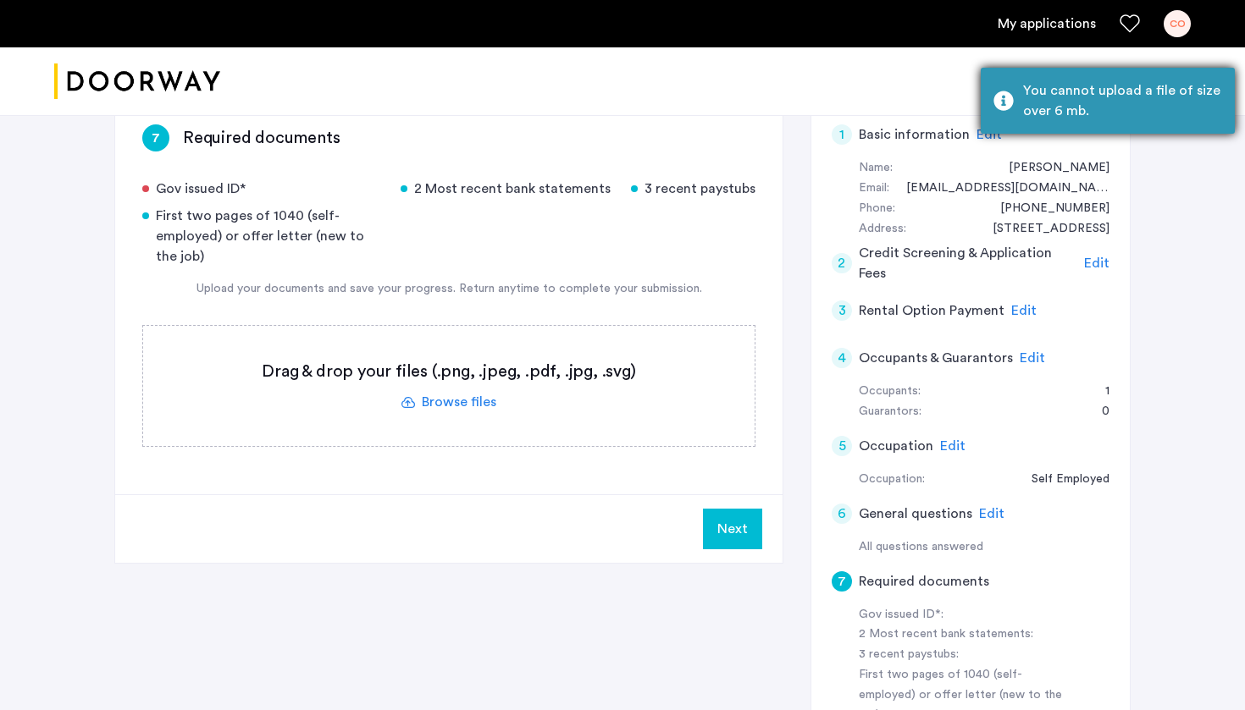
click at [1124, 106] on div "You cannot upload a file of size over 6 mb." at bounding box center [1122, 100] width 199 height 41
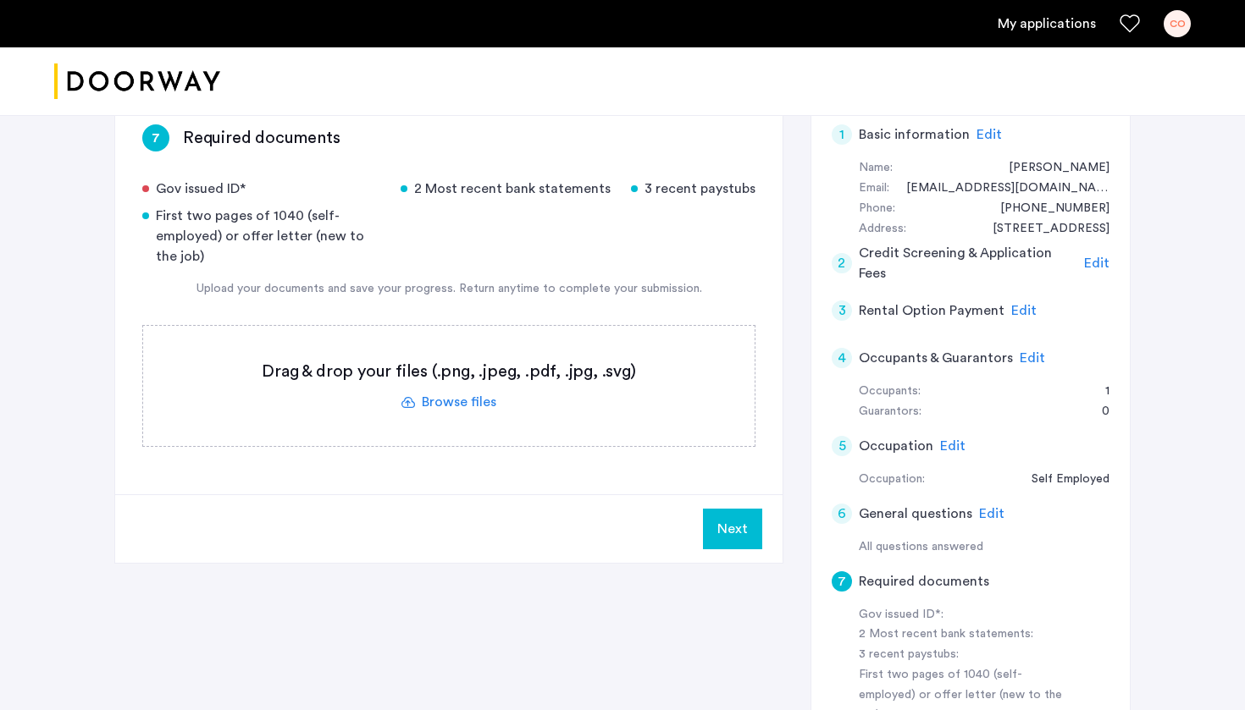
click at [472, 405] on label at bounding box center [448, 386] width 611 height 120
click at [0, 0] on input "file" at bounding box center [0, 0] width 0 height 0
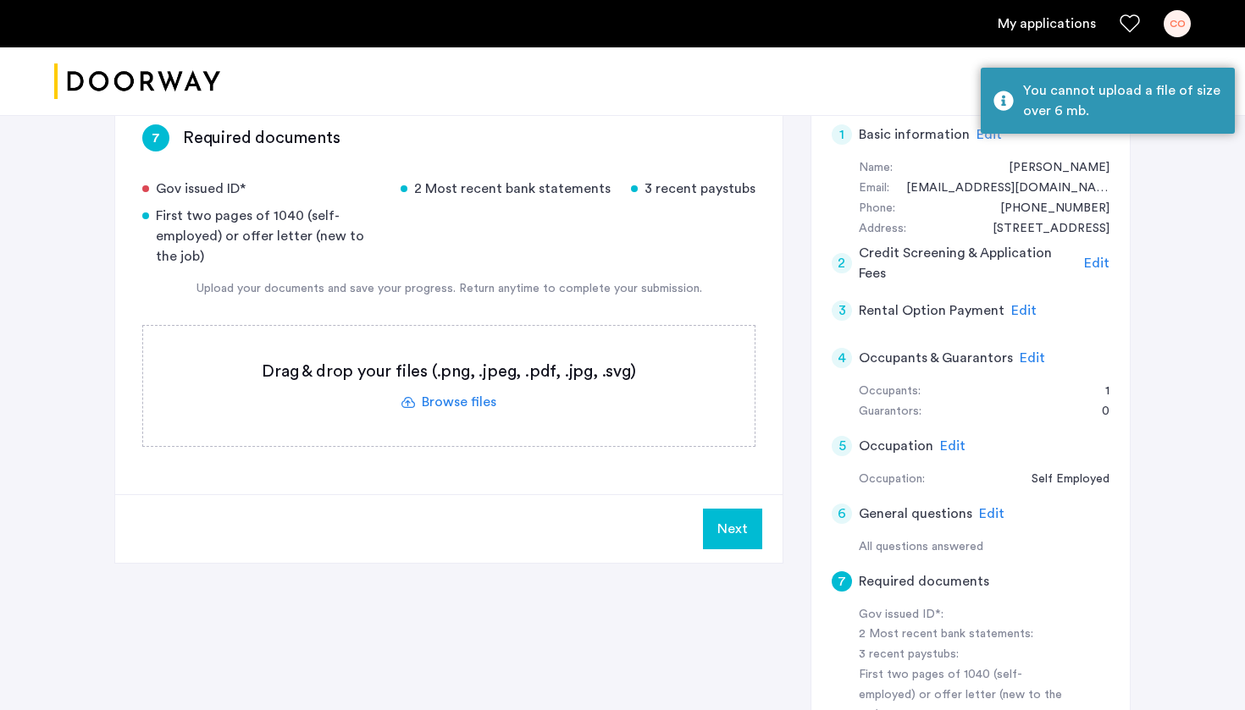
click at [450, 391] on label at bounding box center [448, 386] width 611 height 120
click at [0, 0] on input "file" at bounding box center [0, 0] width 0 height 0
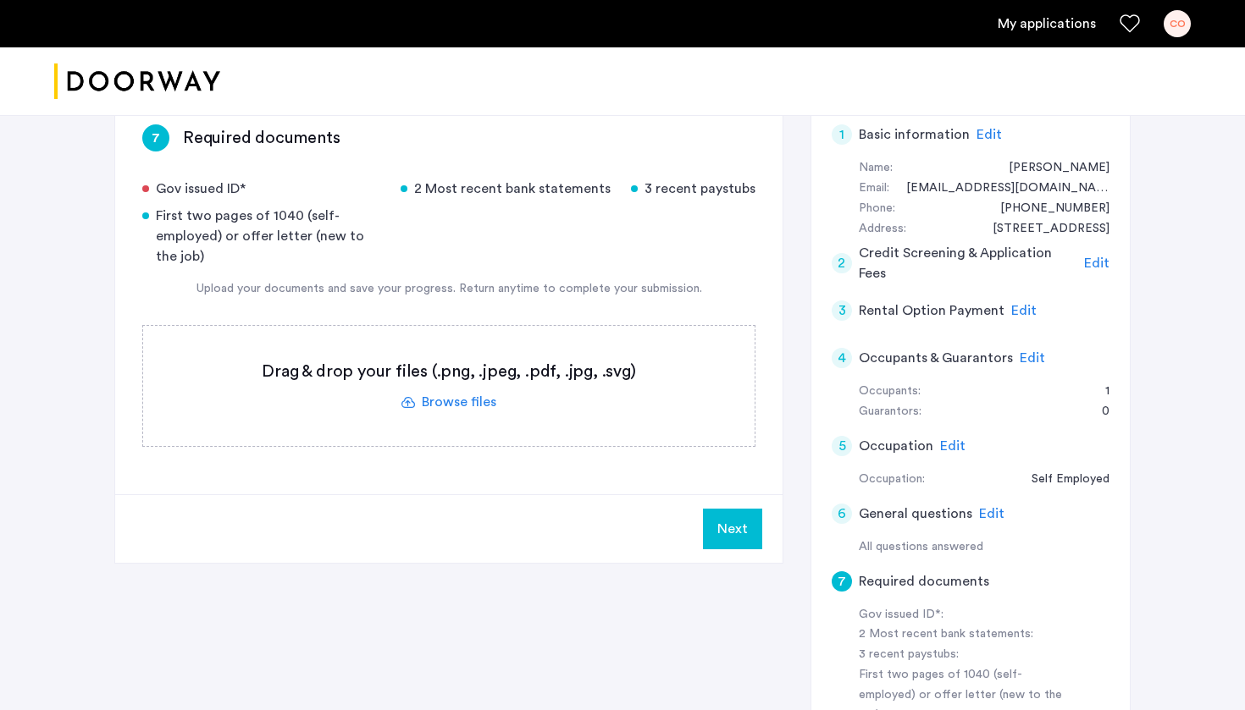
click at [473, 406] on label at bounding box center [448, 386] width 611 height 120
click at [0, 0] on input "file" at bounding box center [0, 0] width 0 height 0
click at [486, 401] on label at bounding box center [448, 386] width 611 height 120
click at [0, 0] on input "file" at bounding box center [0, 0] width 0 height 0
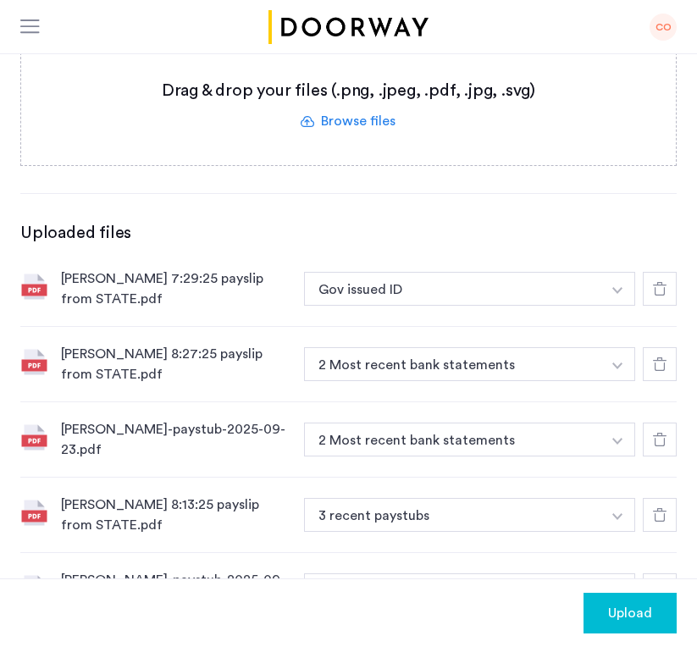
scroll to position [294, 0]
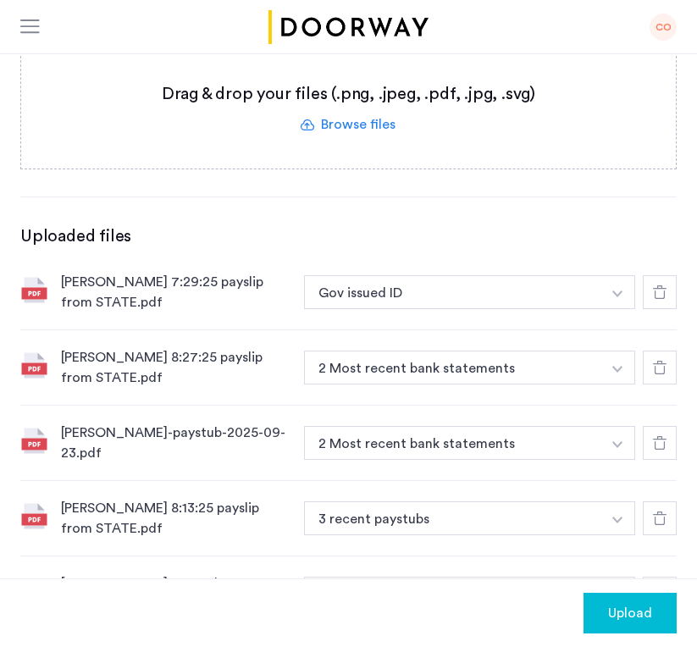
click at [661, 298] on icon at bounding box center [660, 292] width 14 height 14
click at [661, 361] on icon at bounding box center [660, 368] width 14 height 14
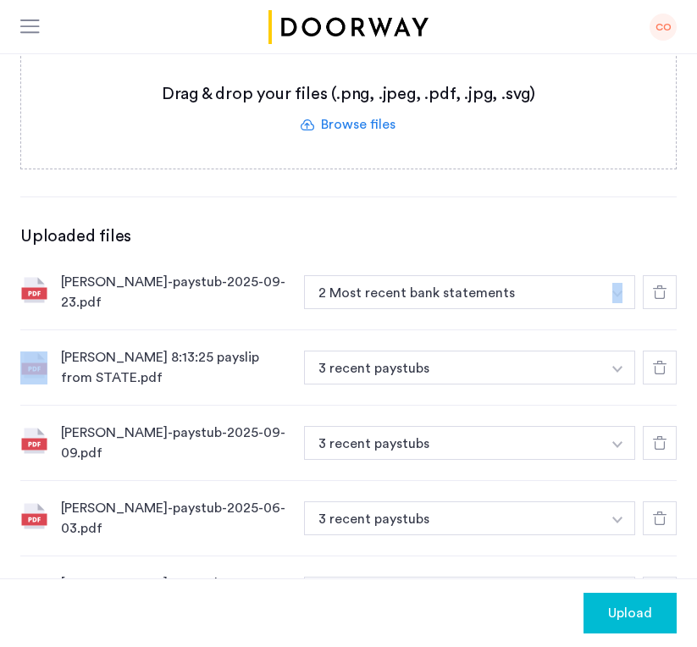
click at [661, 298] on icon at bounding box center [660, 292] width 14 height 14
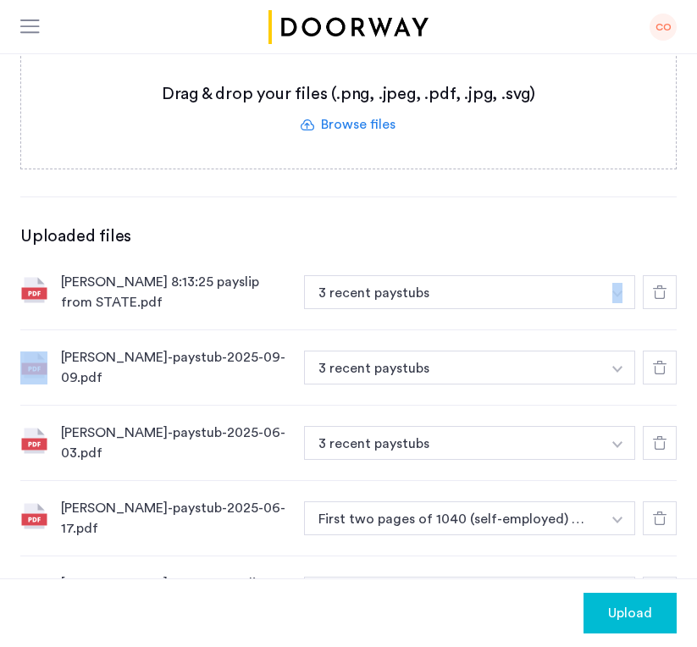
click at [661, 298] on icon at bounding box center [660, 292] width 14 height 14
click at [661, 361] on icon at bounding box center [660, 368] width 14 height 14
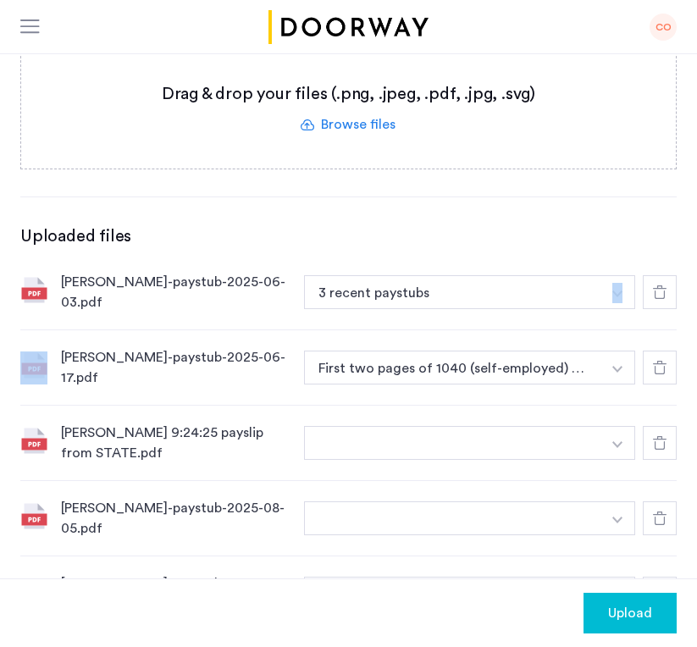
click at [661, 298] on icon at bounding box center [660, 292] width 14 height 14
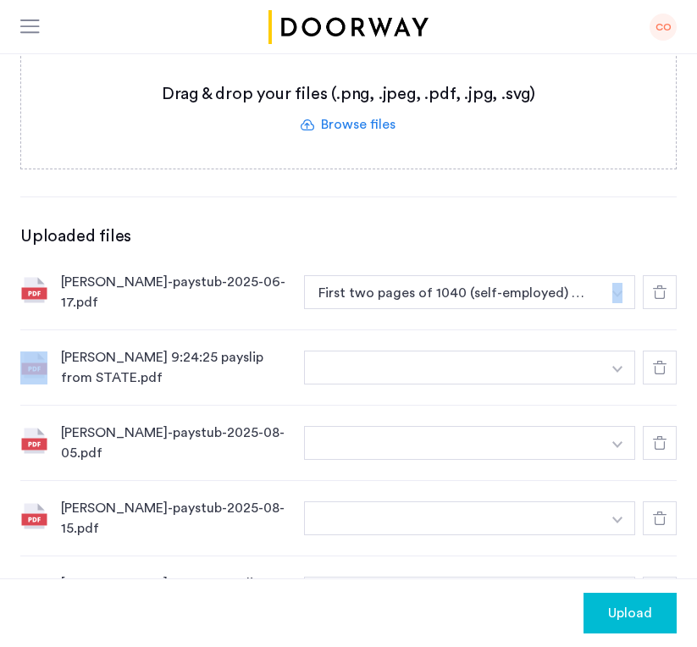
click at [661, 298] on icon at bounding box center [660, 292] width 14 height 14
click at [661, 361] on icon at bounding box center [660, 368] width 14 height 14
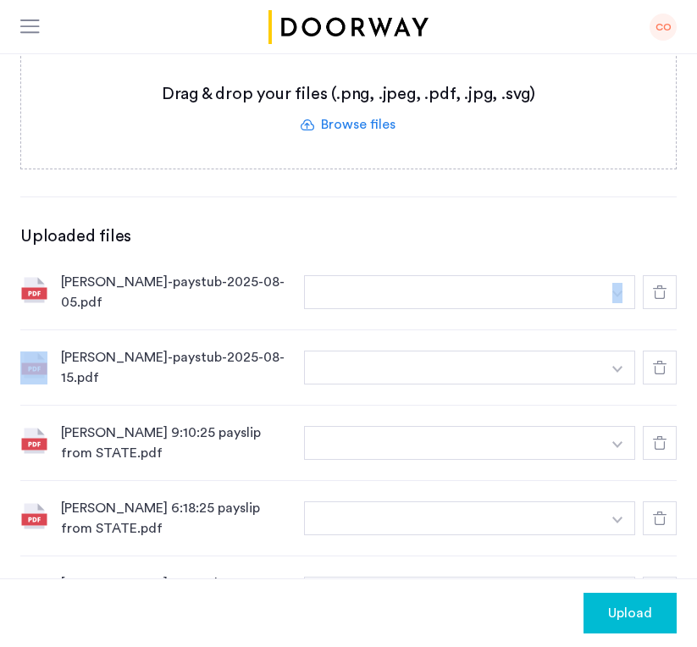
click at [661, 298] on icon at bounding box center [660, 292] width 14 height 14
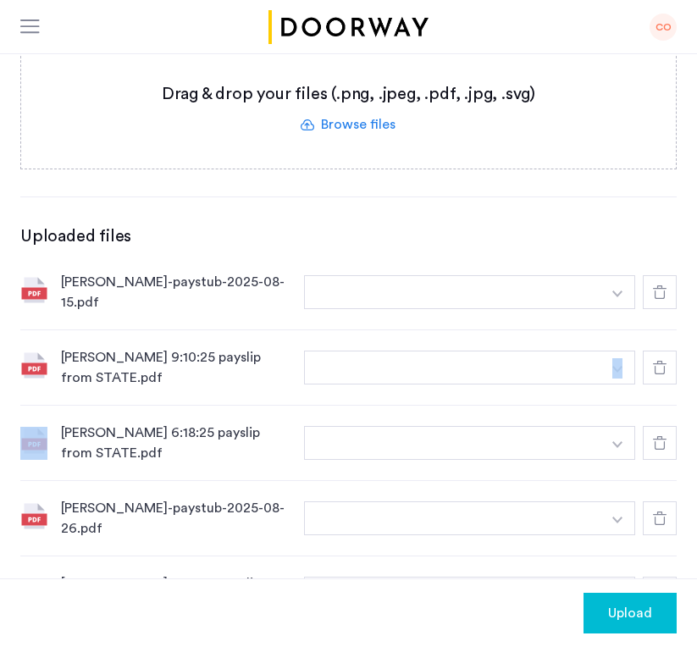
click at [661, 361] on icon at bounding box center [660, 368] width 14 height 14
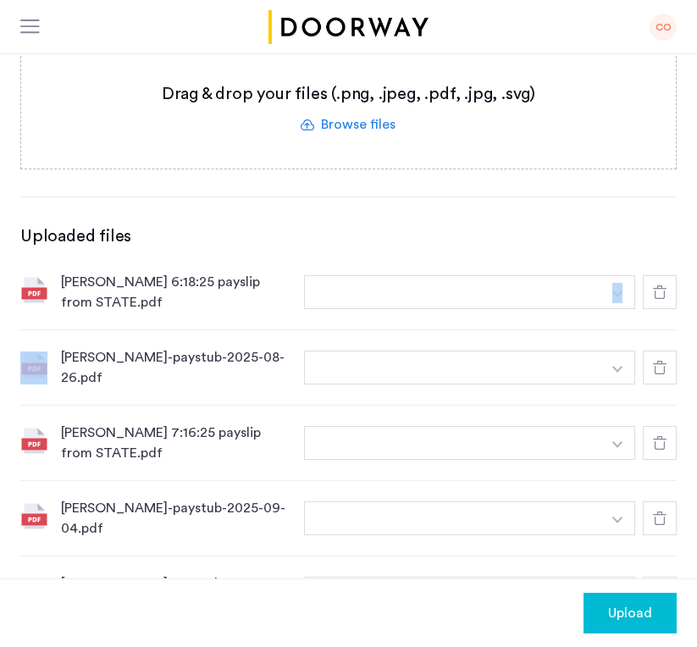
click at [661, 298] on icon at bounding box center [660, 292] width 14 height 14
click at [661, 361] on icon at bounding box center [660, 368] width 14 height 14
click at [661, 298] on icon at bounding box center [660, 292] width 14 height 14
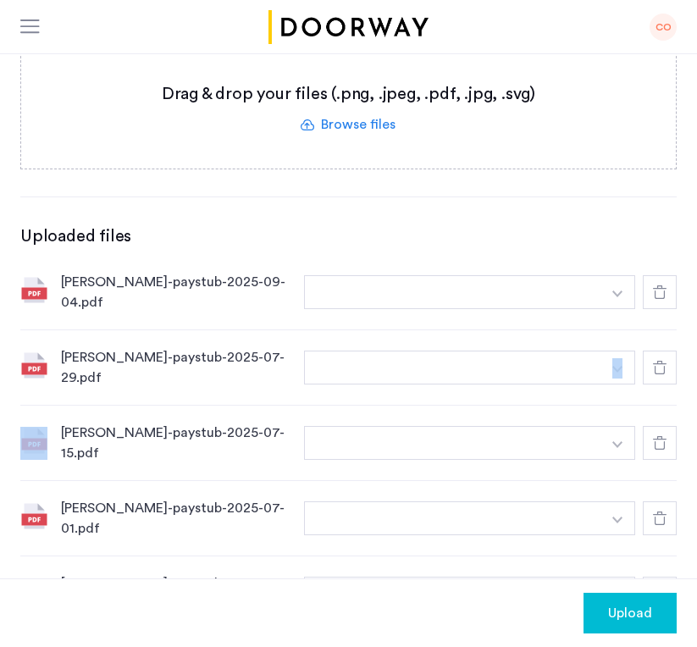
click at [661, 361] on icon at bounding box center [660, 368] width 14 height 14
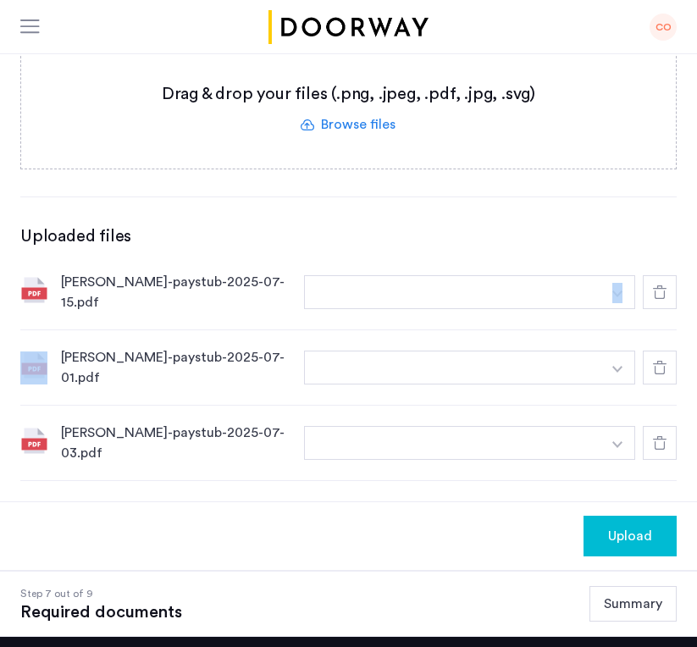
click at [661, 298] on icon at bounding box center [660, 292] width 14 height 14
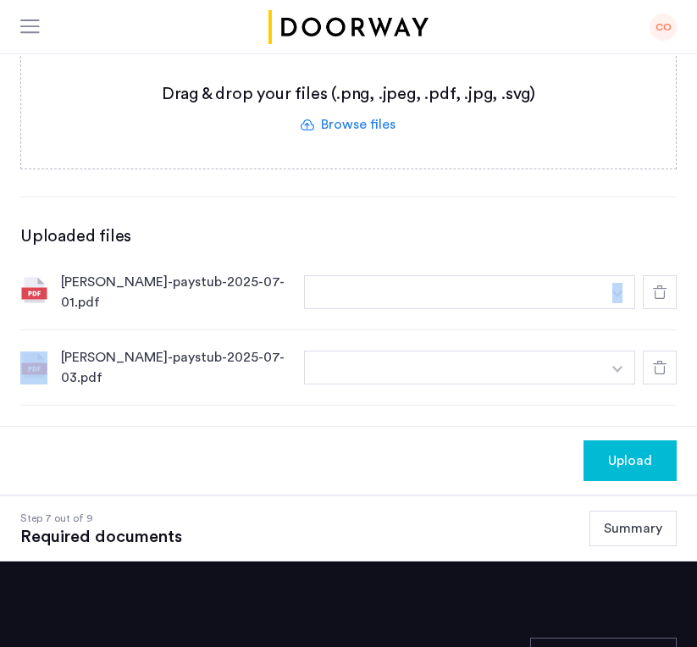
click at [661, 298] on icon at bounding box center [660, 292] width 14 height 14
click at [661, 361] on icon at bounding box center [660, 368] width 14 height 14
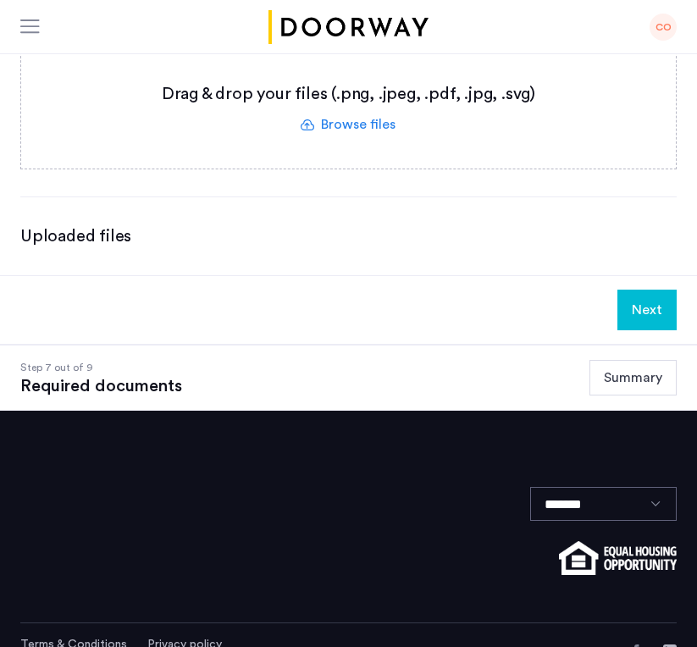
click at [661, 298] on button "Next" at bounding box center [646, 310] width 59 height 41
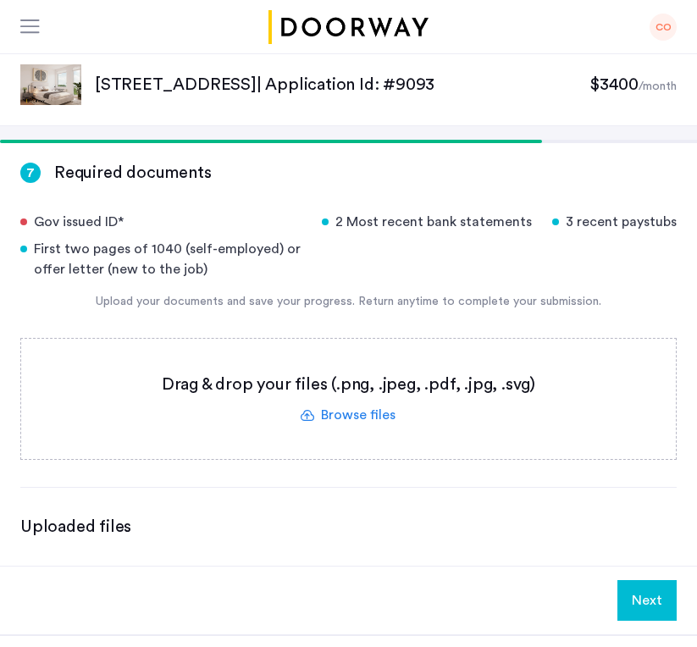
scroll to position [6, 0]
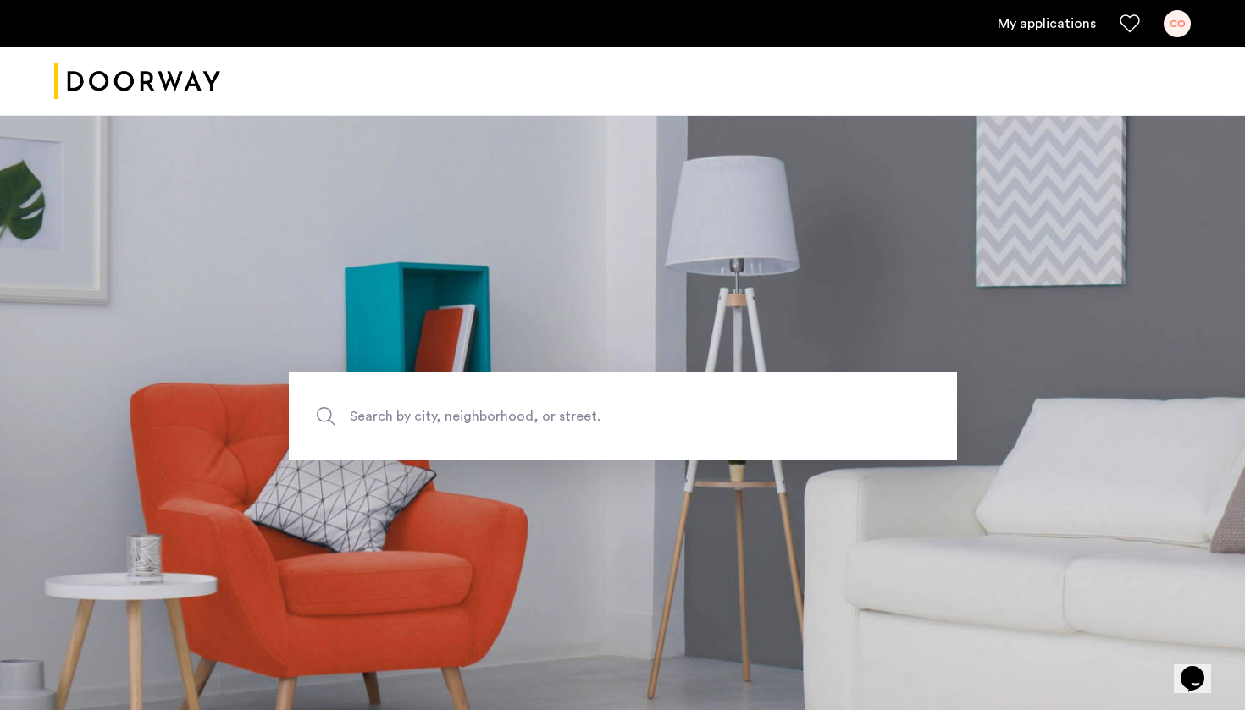
click at [1172, 31] on div "CO" at bounding box center [1176, 23] width 27 height 27
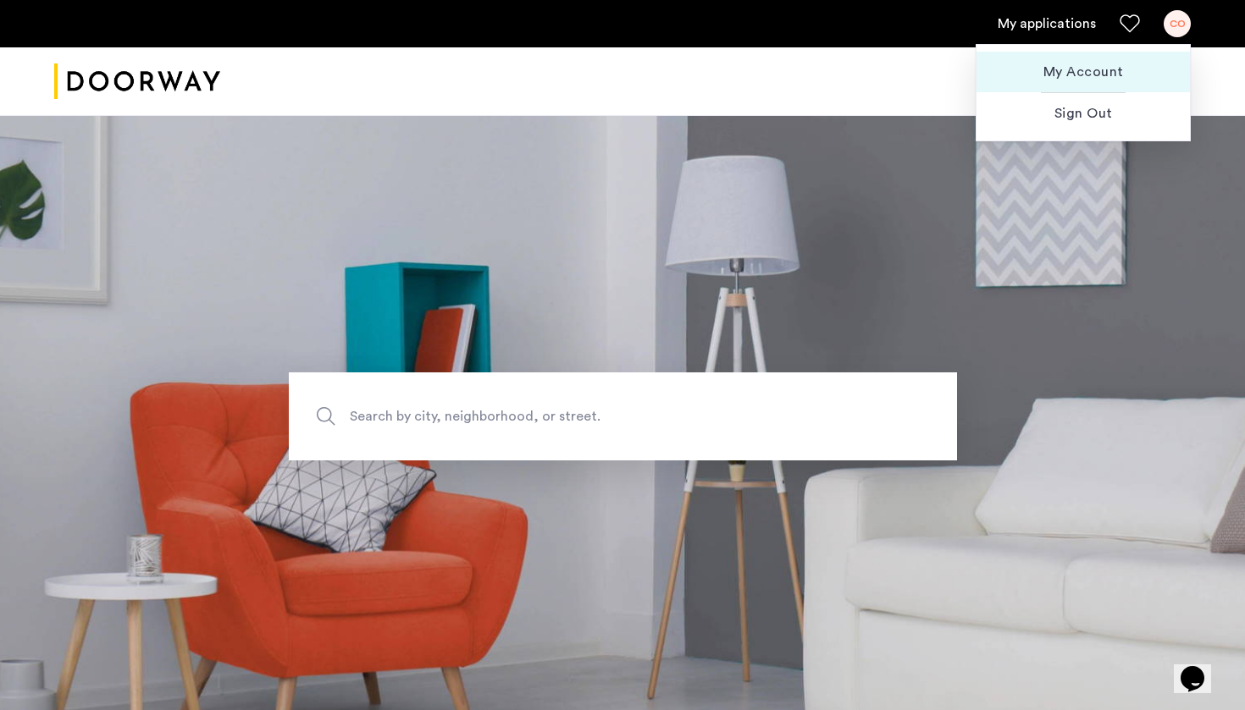
click at [1075, 78] on span "My Account" at bounding box center [1083, 72] width 186 height 20
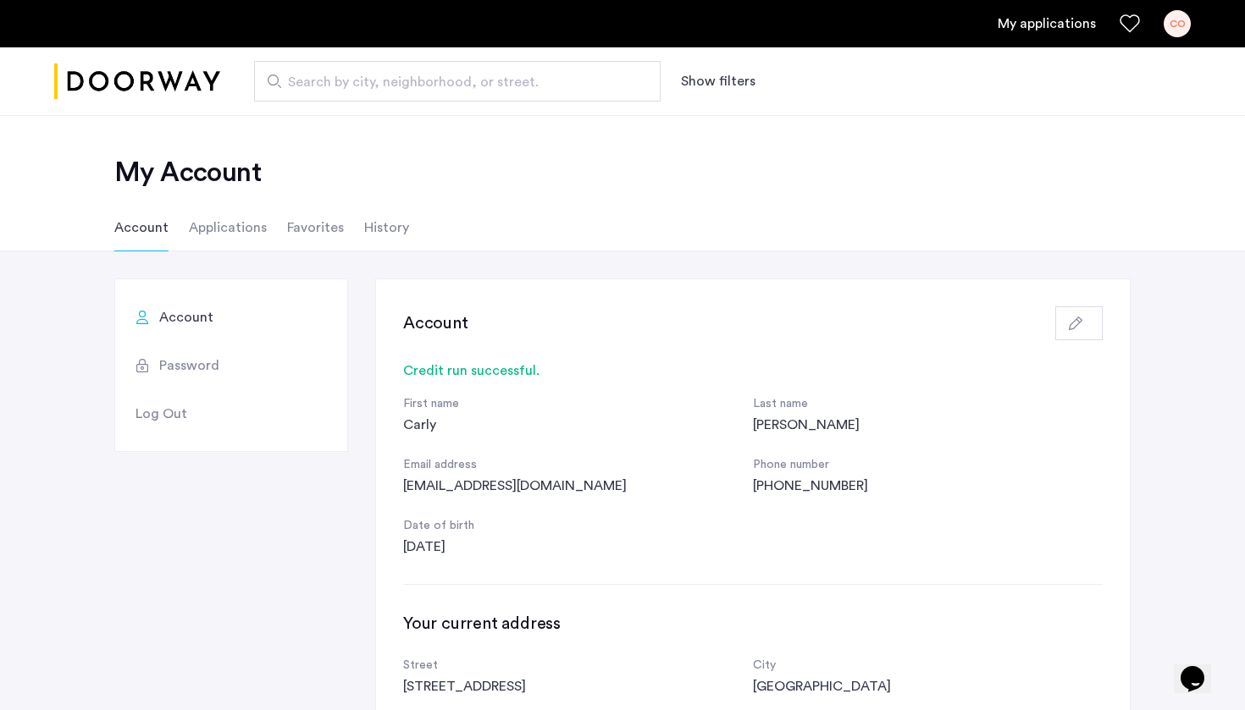
click at [227, 230] on li "Applications" at bounding box center [228, 227] width 78 height 47
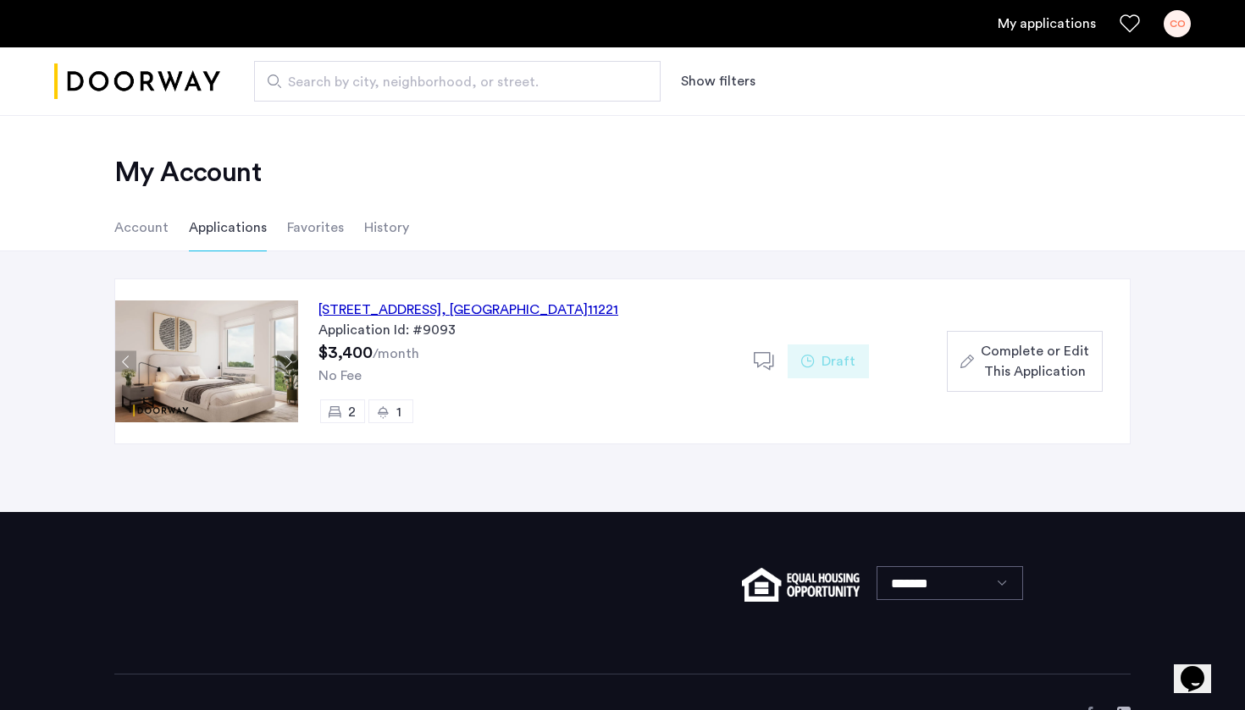
click at [981, 356] on span "Complete or Edit This Application" at bounding box center [1035, 361] width 108 height 41
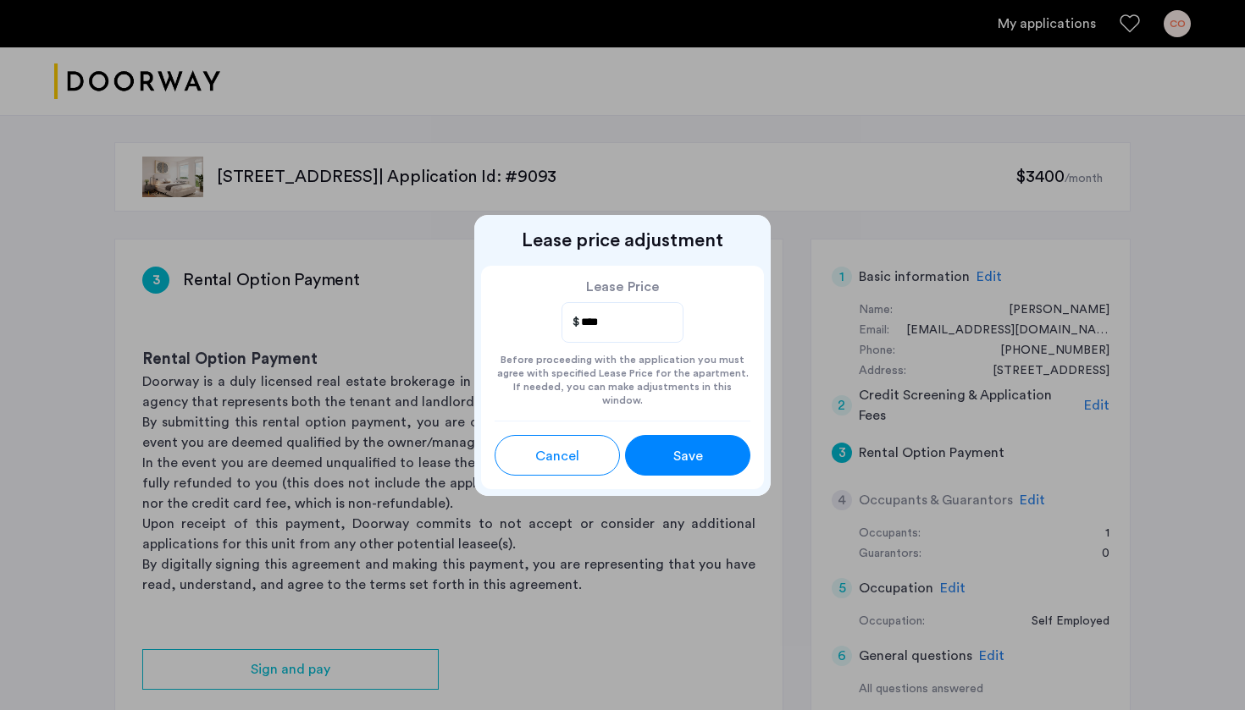
click at [673, 455] on span "Save" at bounding box center [688, 456] width 30 height 20
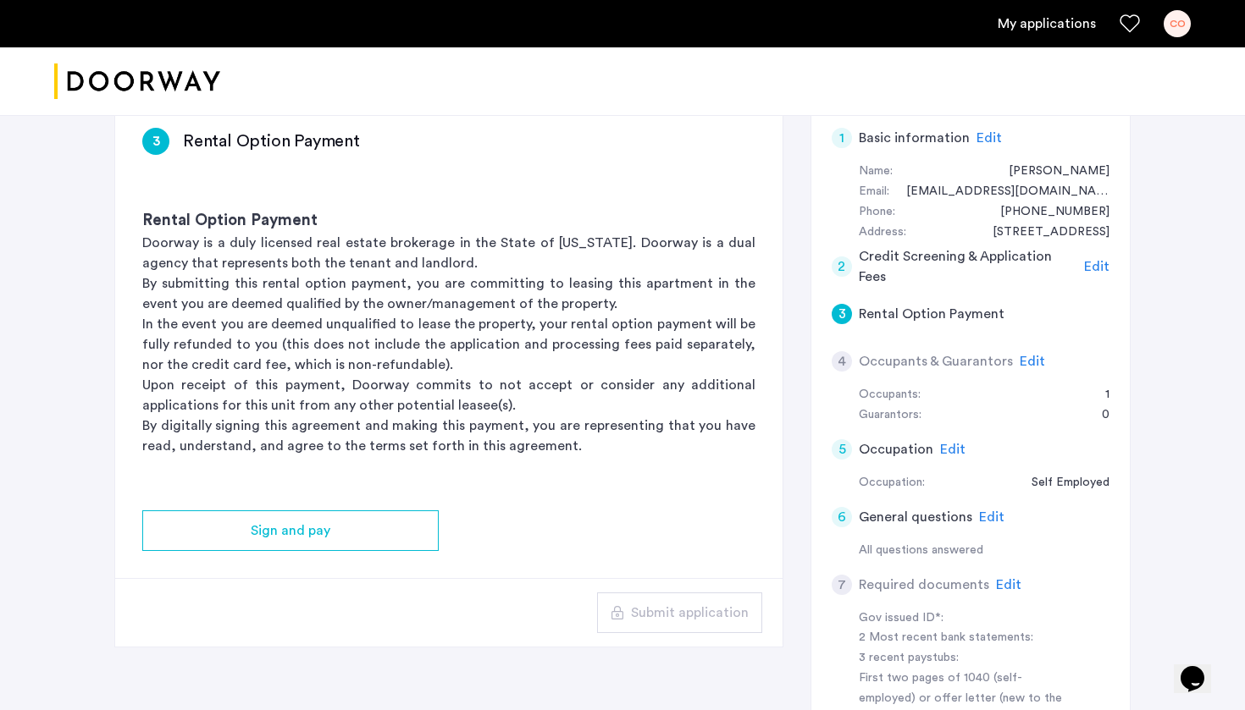
scroll to position [138, 0]
click at [983, 511] on span "Edit" at bounding box center [991, 518] width 25 height 14
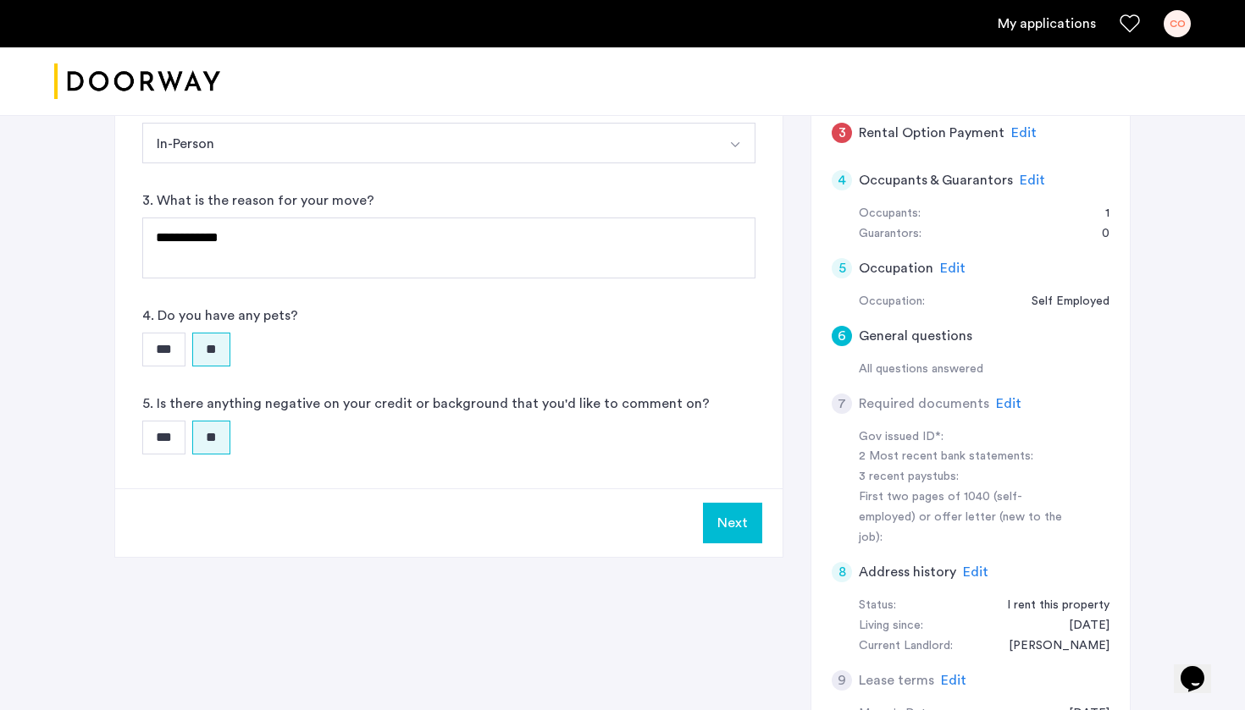
scroll to position [317, 0]
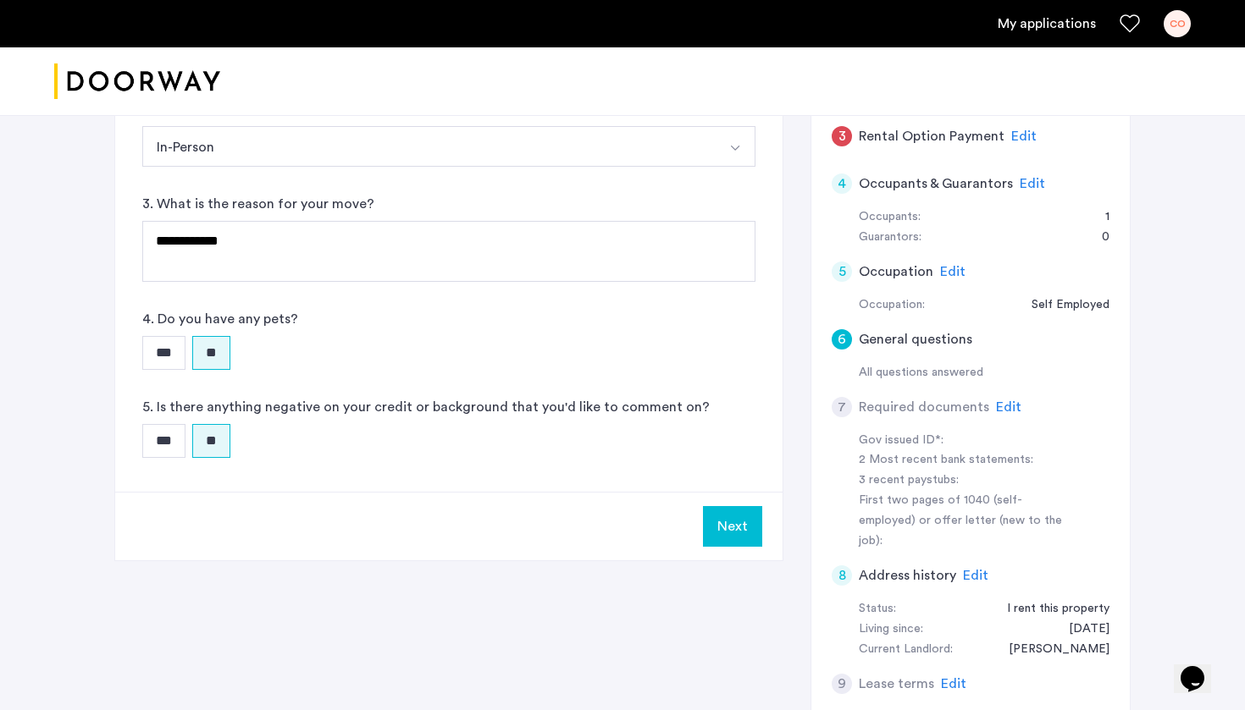
click at [996, 401] on span "Edit" at bounding box center [1008, 408] width 25 height 14
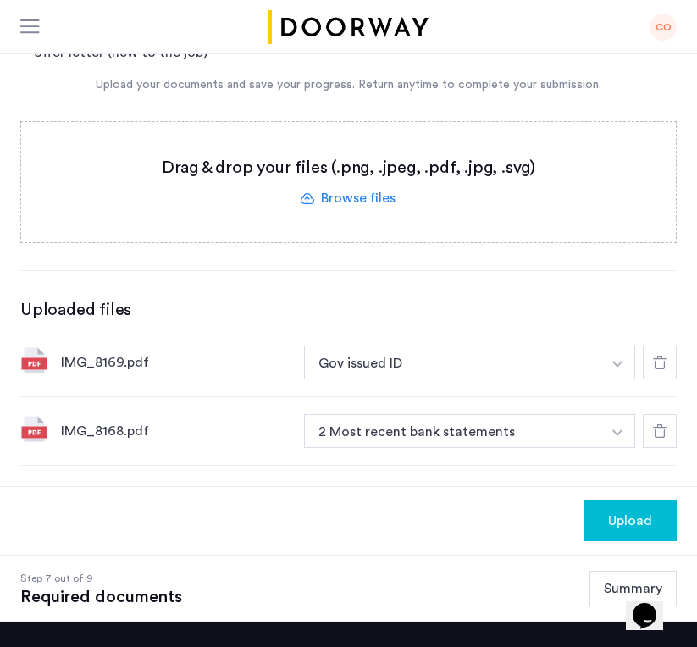
scroll to position [229, 0]
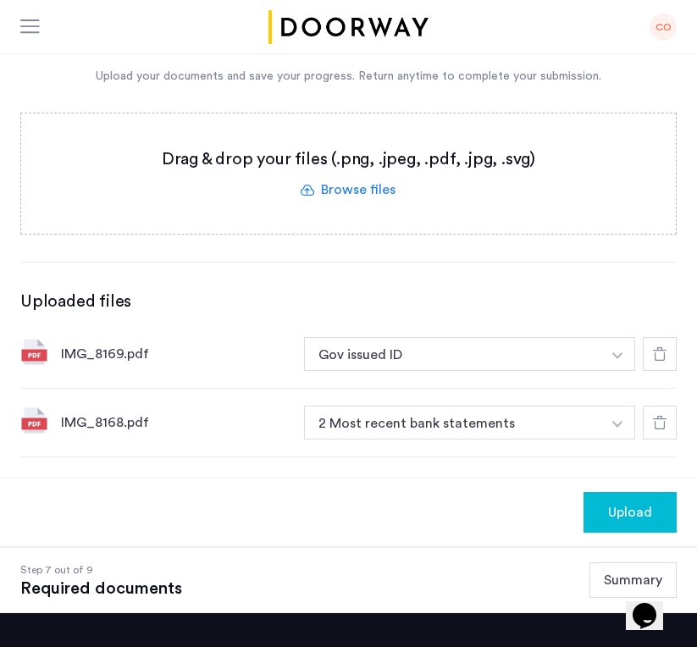
click at [627, 428] on button "button" at bounding box center [617, 423] width 35 height 34
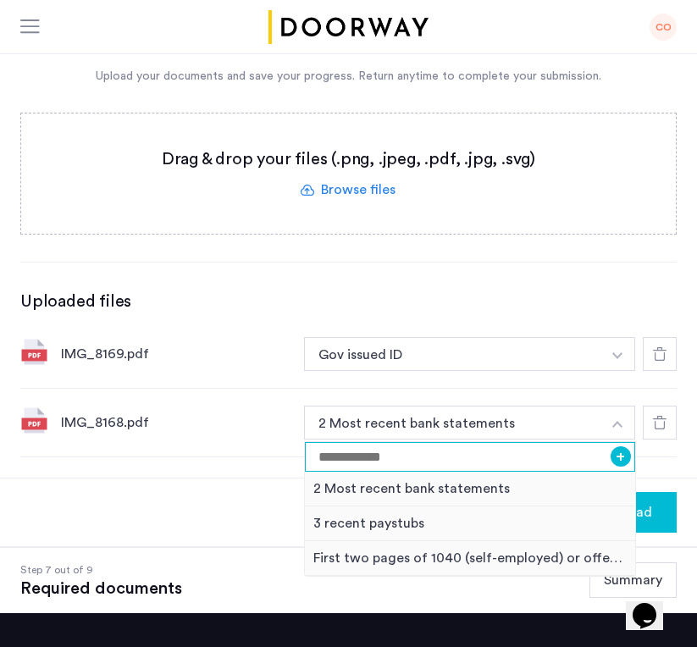
click at [423, 462] on input at bounding box center [470, 457] width 330 height 30
type input "********"
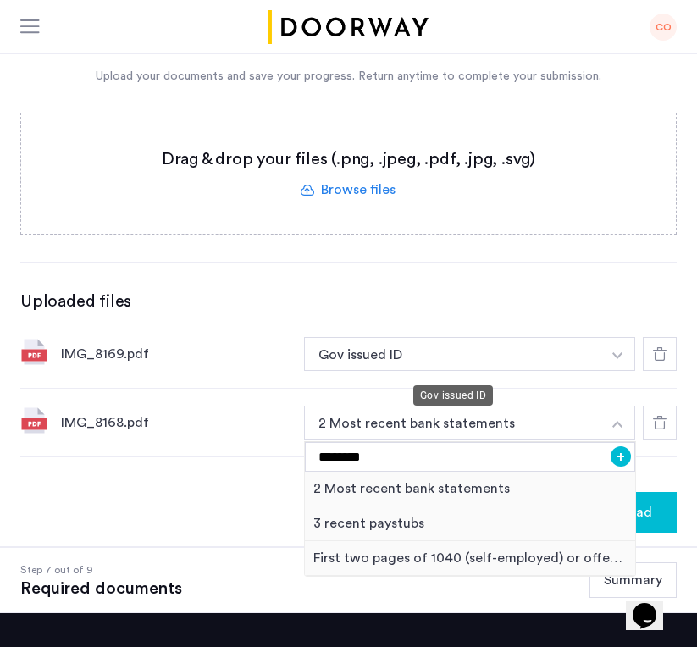
click at [391, 365] on button "Gov issued ID" at bounding box center [452, 354] width 297 height 34
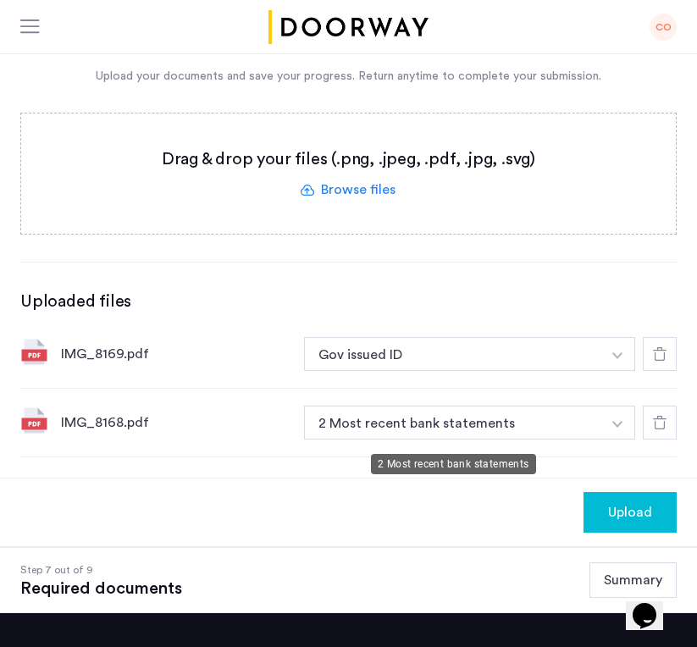
click at [534, 433] on button "2 Most recent bank statements" at bounding box center [452, 423] width 297 height 34
click at [619, 428] on img "button" at bounding box center [617, 424] width 10 height 7
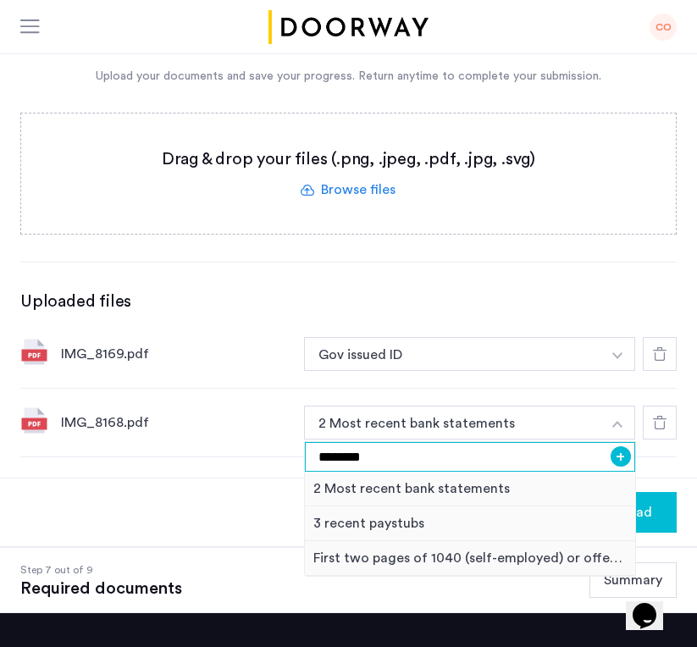
click at [447, 456] on input "********" at bounding box center [470, 457] width 330 height 30
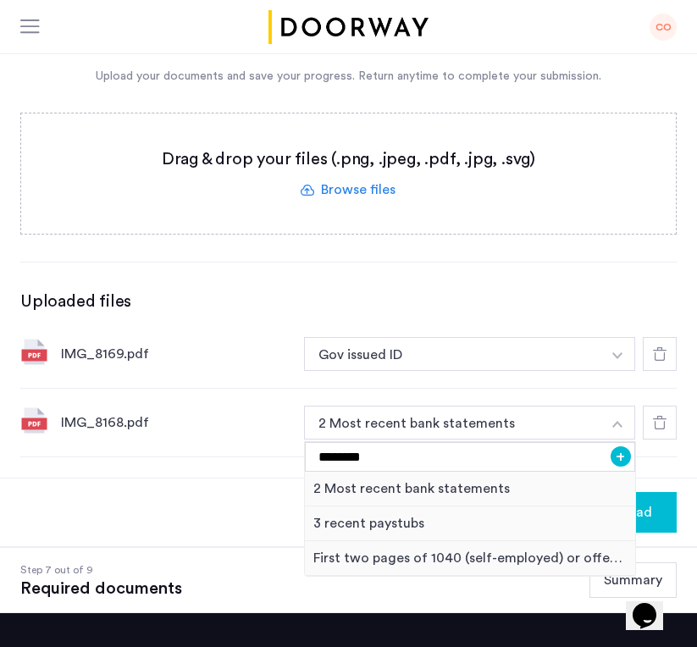
click at [620, 462] on button "+" at bounding box center [621, 456] width 20 height 20
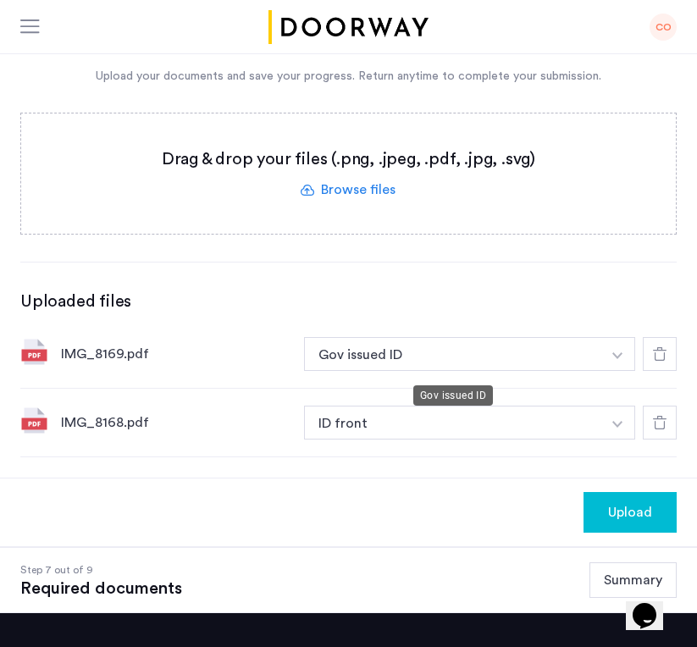
click at [577, 365] on button "Gov issued ID" at bounding box center [452, 354] width 297 height 34
click at [619, 359] on button "button" at bounding box center [617, 354] width 35 height 34
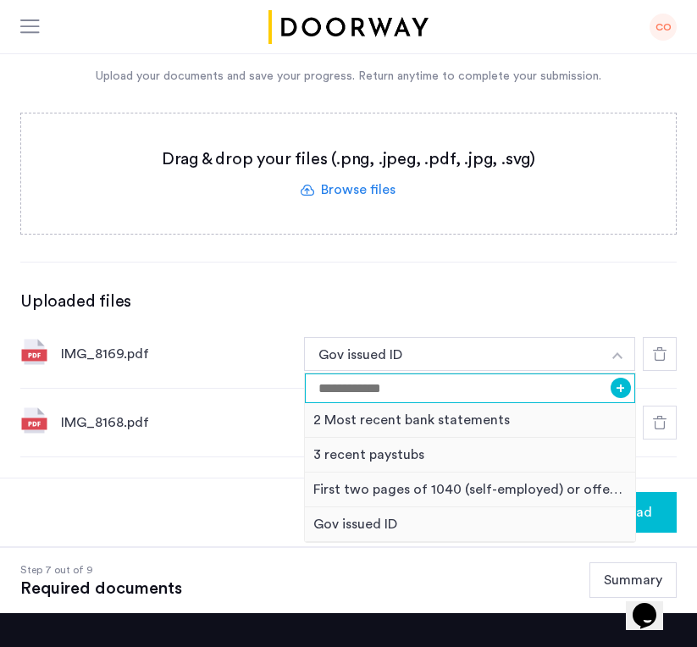
click at [495, 389] on input at bounding box center [470, 388] width 330 height 30
type input "*******"
click at [622, 390] on button "+" at bounding box center [621, 388] width 20 height 20
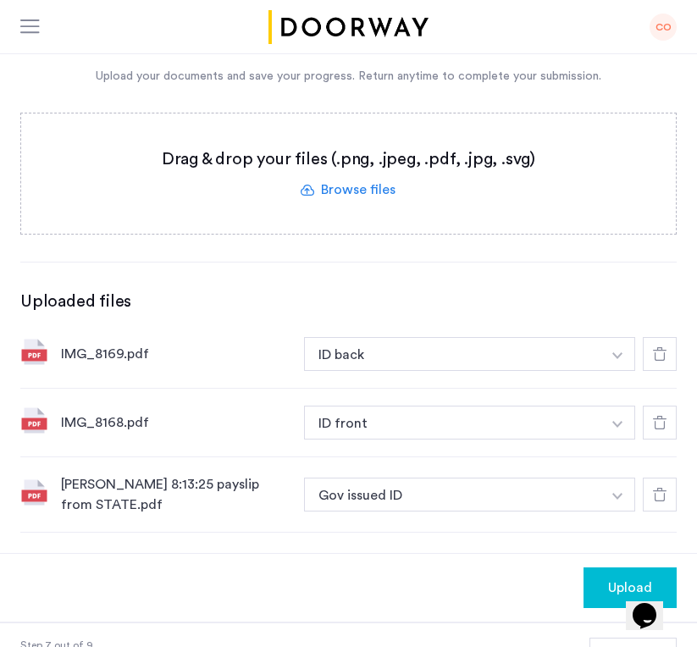
scroll to position [368, 0]
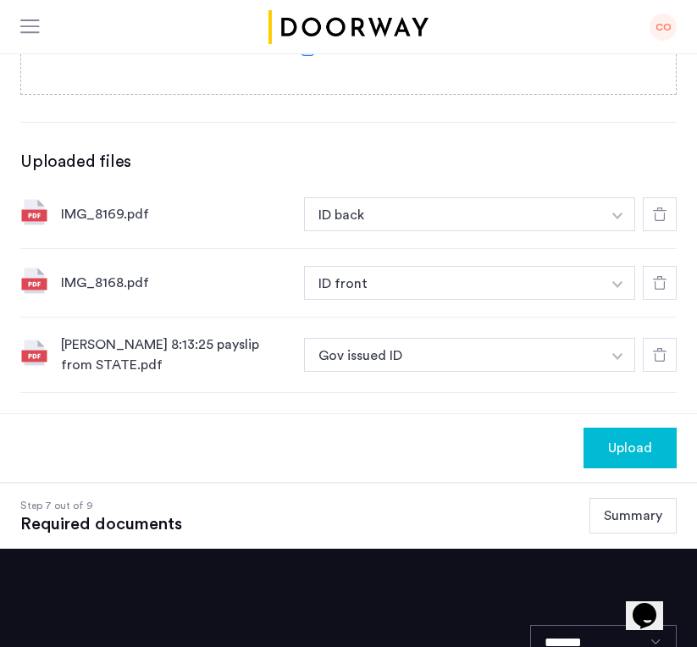
click at [616, 360] on img "button" at bounding box center [617, 356] width 10 height 7
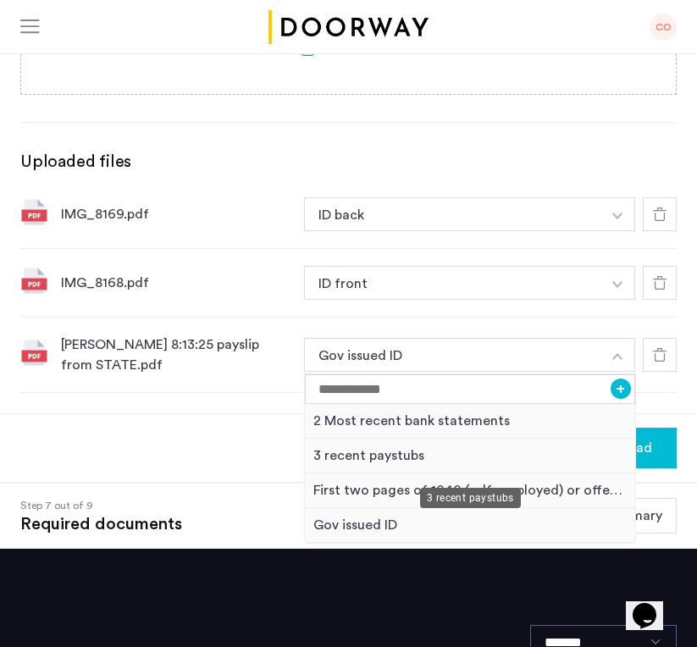
click at [357, 458] on div "3 recent paystubs" at bounding box center [470, 456] width 330 height 35
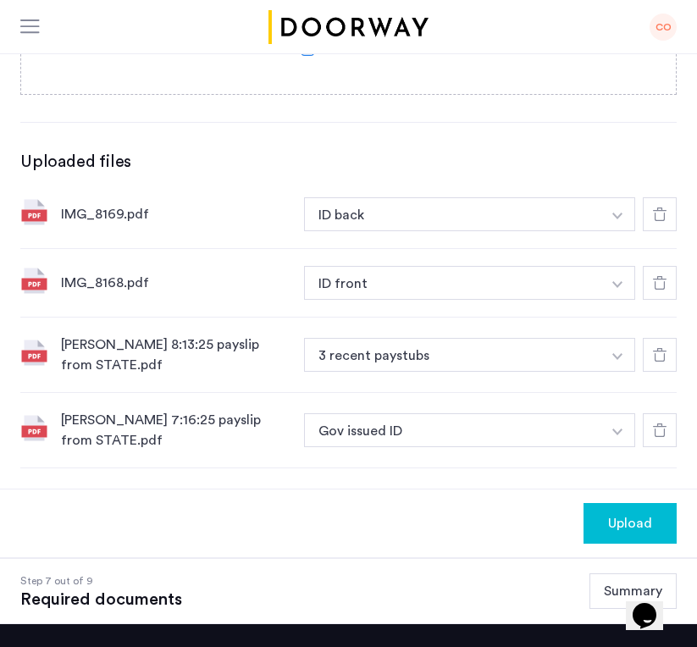
click at [615, 435] on img "button" at bounding box center [617, 431] width 10 height 7
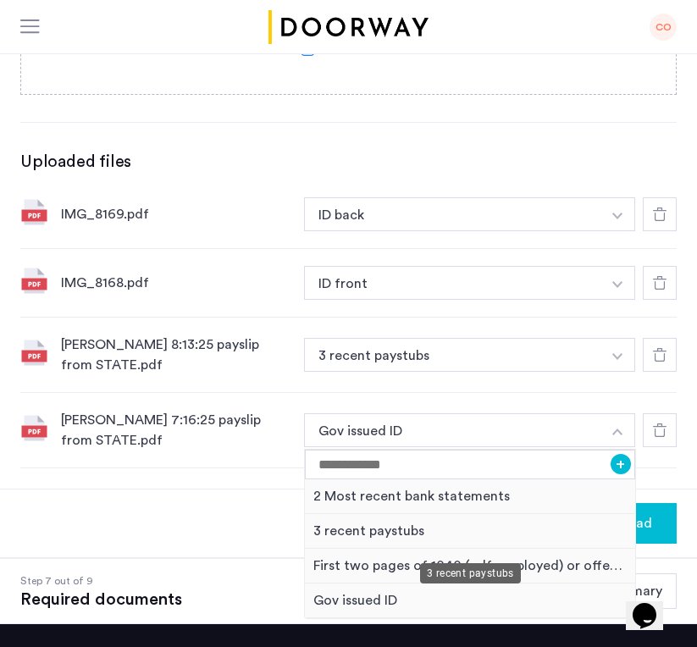
click at [342, 542] on div "3 recent paystubs" at bounding box center [470, 531] width 330 height 35
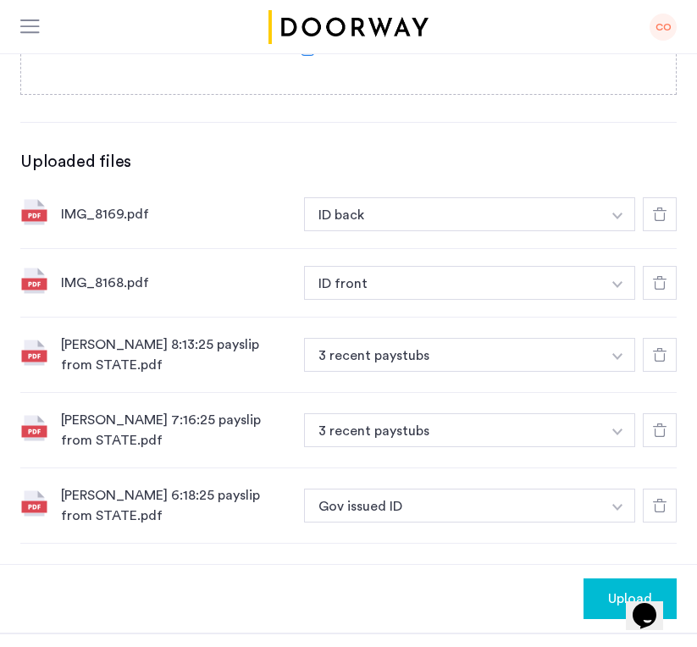
click at [612, 519] on button "button" at bounding box center [617, 506] width 35 height 34
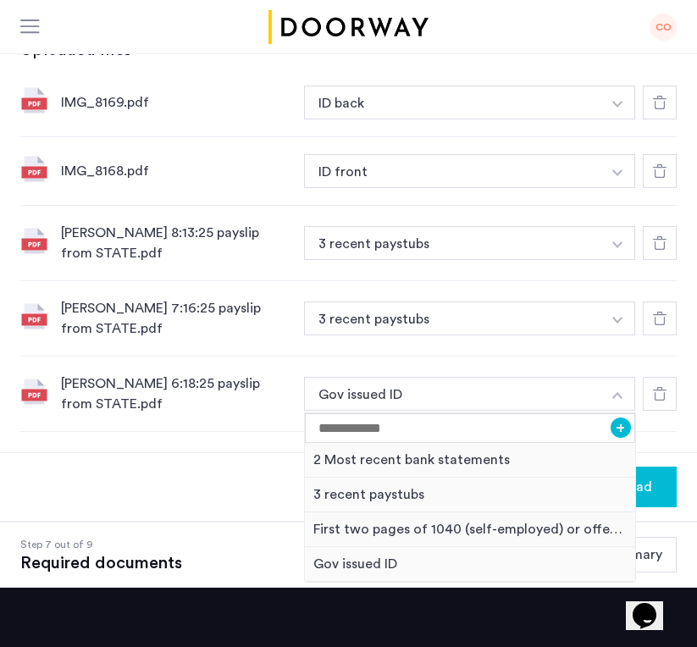
scroll to position [482, 0]
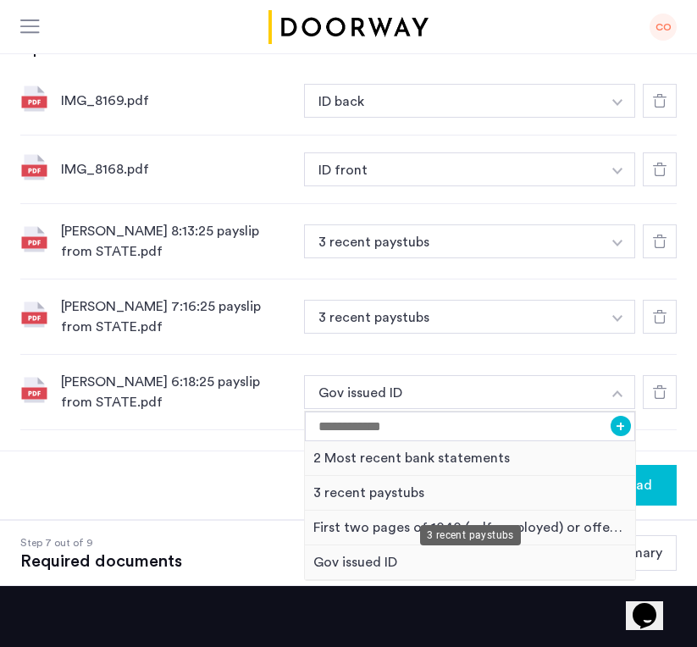
click at [429, 499] on div "3 recent paystubs" at bounding box center [470, 493] width 330 height 35
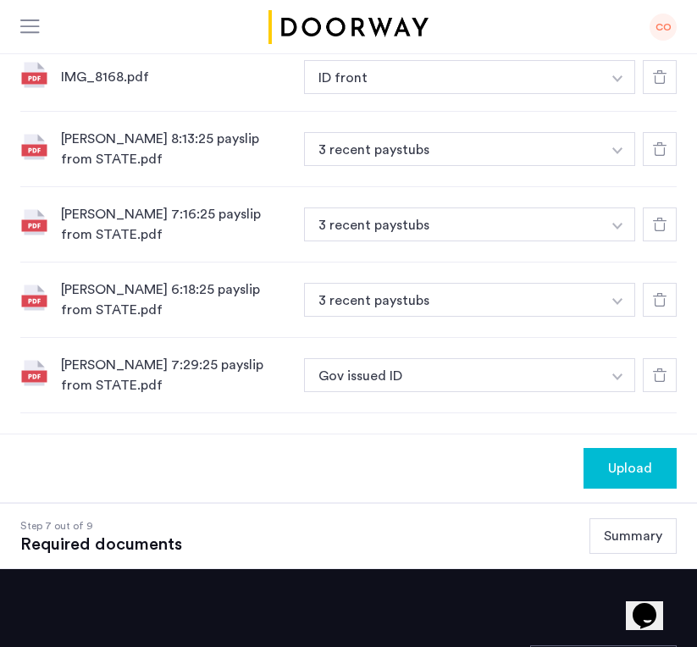
scroll to position [577, 0]
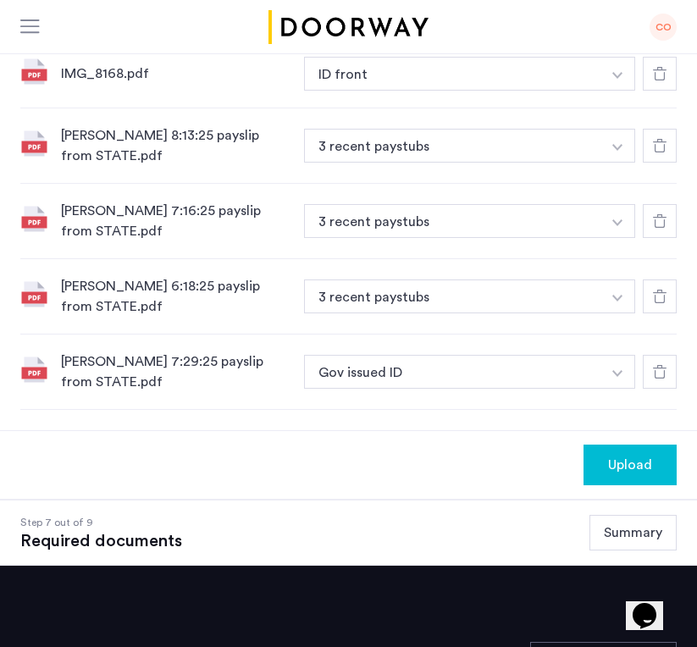
click at [611, 379] on button "button" at bounding box center [617, 372] width 35 height 34
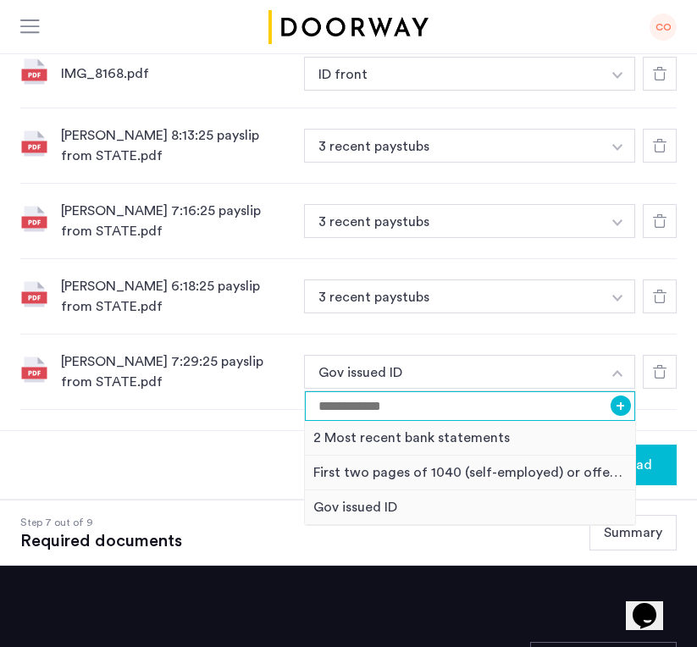
click at [476, 417] on input at bounding box center [470, 406] width 330 height 30
type input "*******"
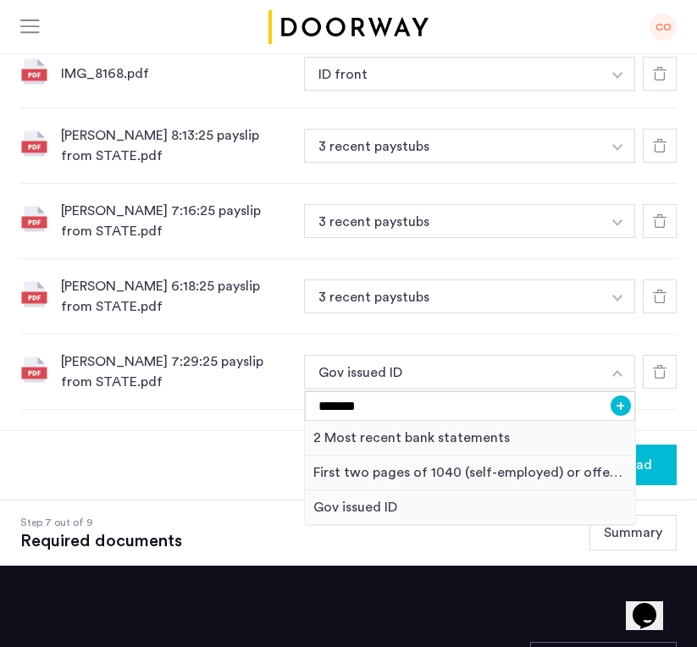
click at [617, 414] on button "+" at bounding box center [621, 405] width 20 height 20
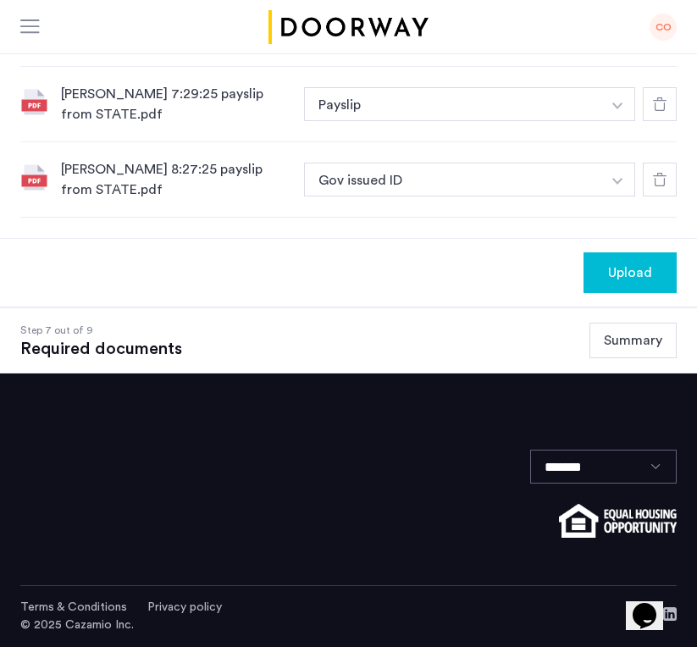
scroll to position [851, 0]
click at [621, 180] on img "button" at bounding box center [617, 181] width 10 height 7
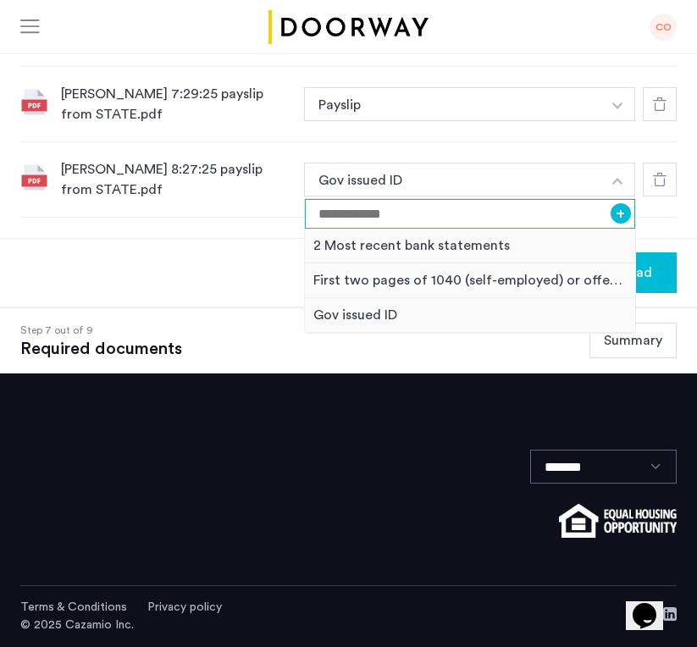
click at [506, 218] on input at bounding box center [470, 214] width 330 height 30
type input "*******"
click at [620, 215] on button "+" at bounding box center [621, 213] width 20 height 20
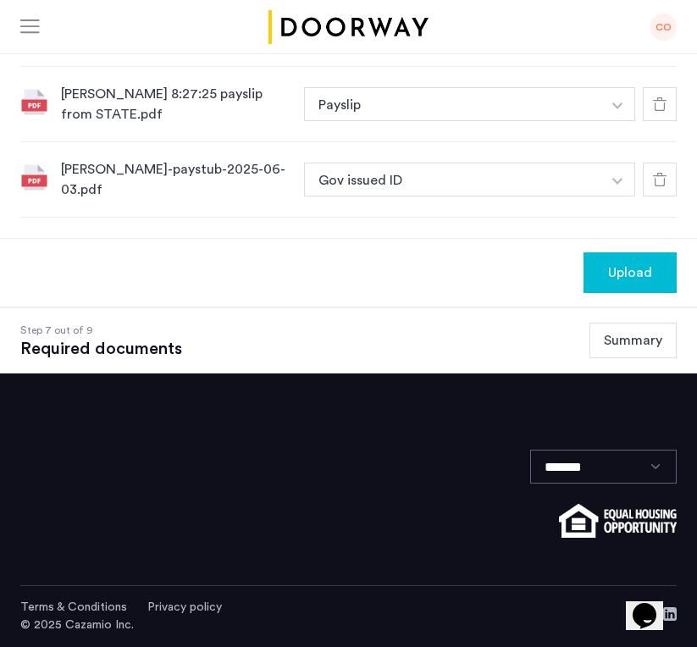
scroll to position [920, 0]
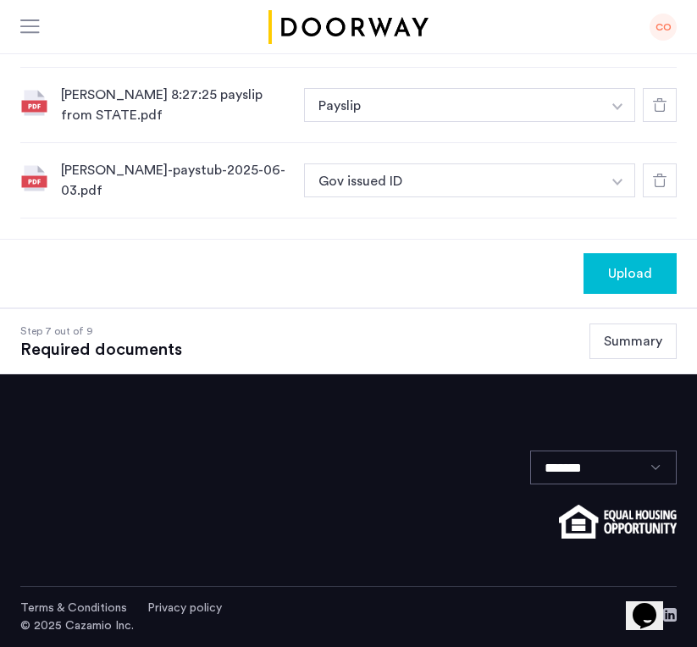
click at [617, 185] on img "button" at bounding box center [617, 182] width 10 height 7
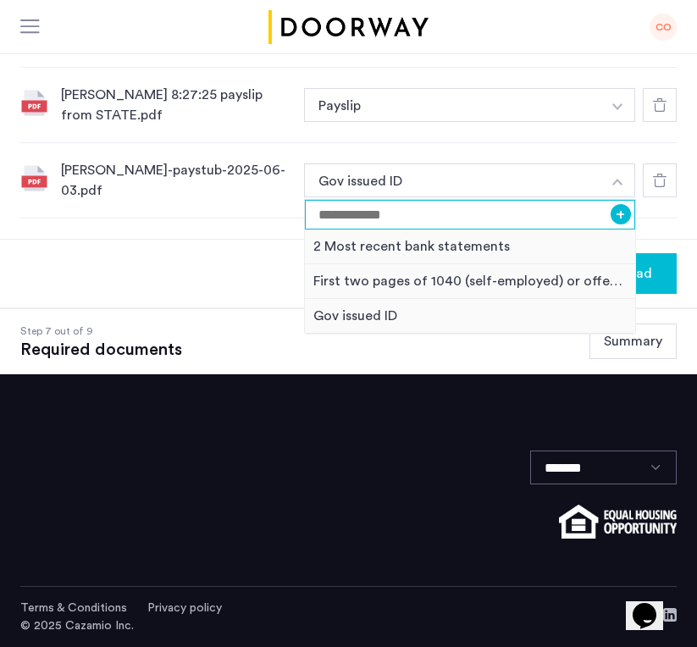
click at [442, 218] on input at bounding box center [470, 215] width 330 height 30
type input "*******"
click at [617, 218] on button "+" at bounding box center [621, 214] width 20 height 20
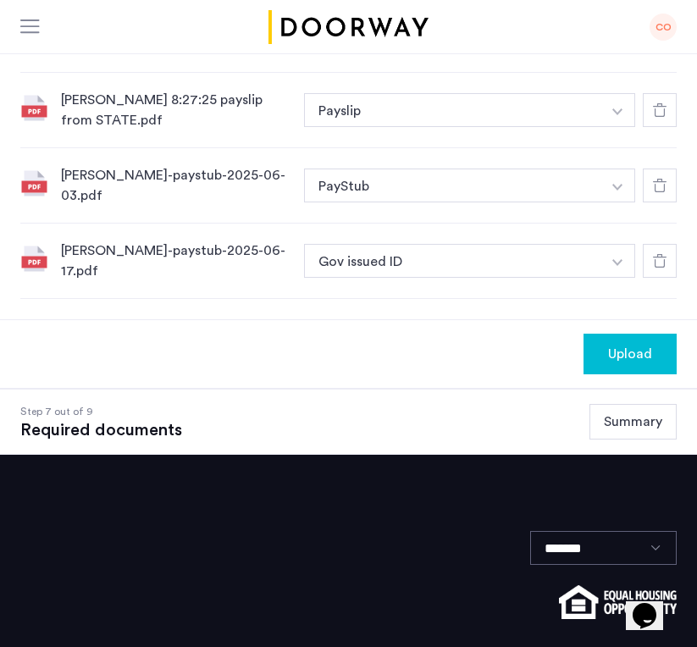
scroll to position [914, 0]
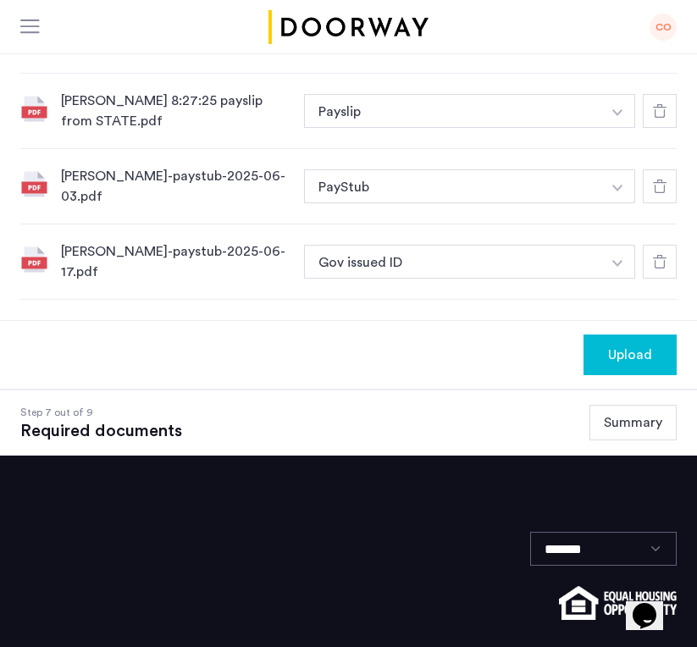
click at [615, 260] on img "button" at bounding box center [617, 263] width 10 height 7
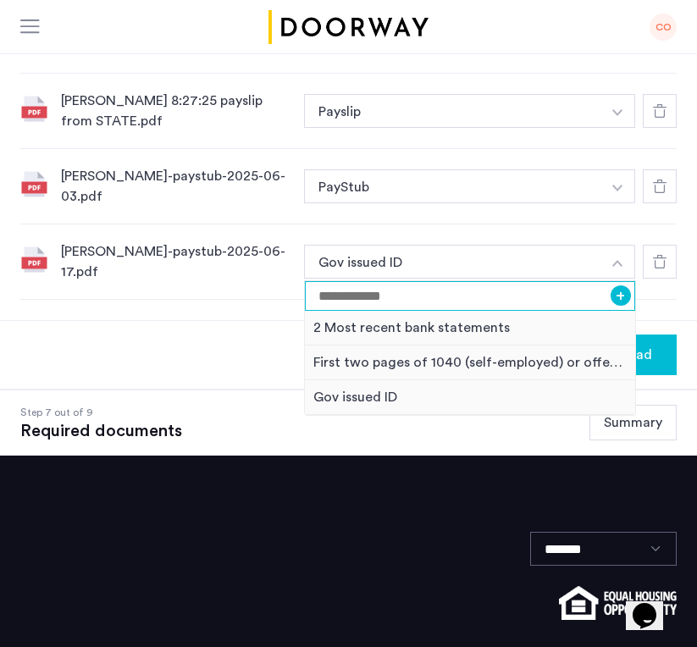
click at [402, 293] on input at bounding box center [470, 296] width 330 height 30
type input "*******"
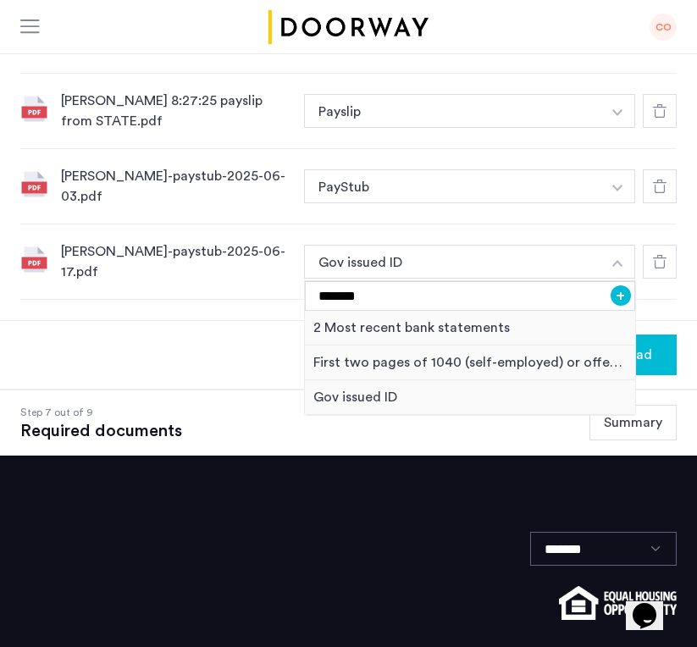
click at [619, 294] on button "+" at bounding box center [621, 295] width 20 height 20
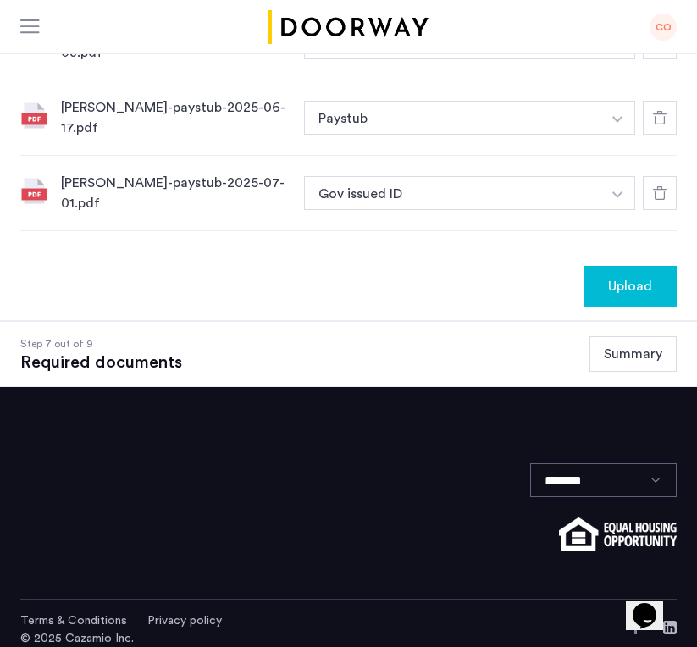
scroll to position [1057, 0]
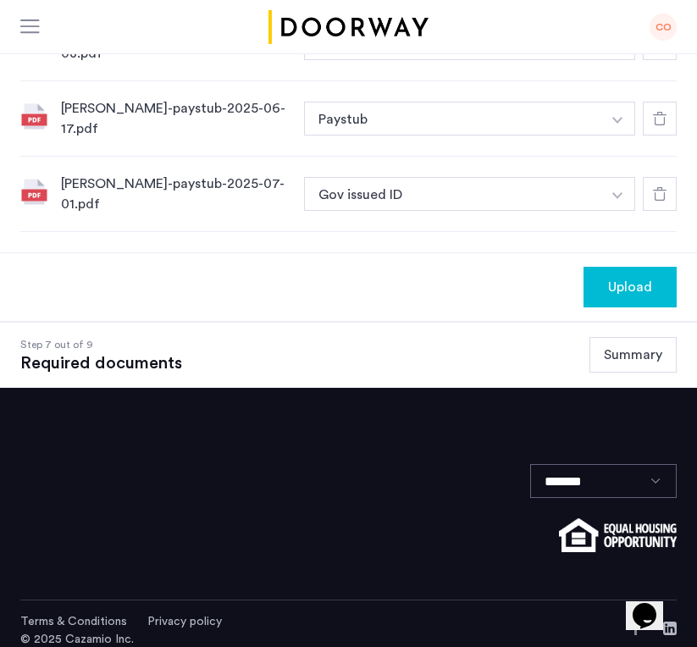
click at [619, 192] on img "button" at bounding box center [617, 195] width 10 height 7
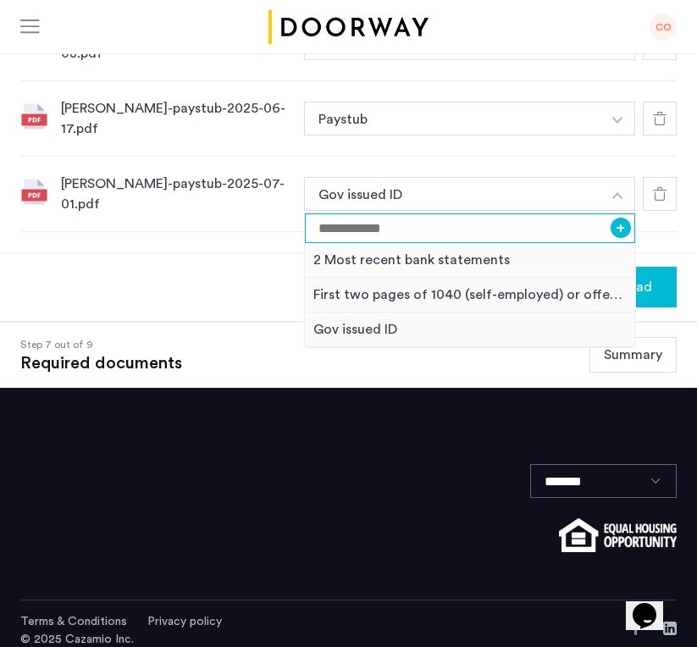
click at [494, 216] on input at bounding box center [470, 228] width 330 height 30
type input "*******"
click at [622, 220] on button "+" at bounding box center [621, 228] width 20 height 20
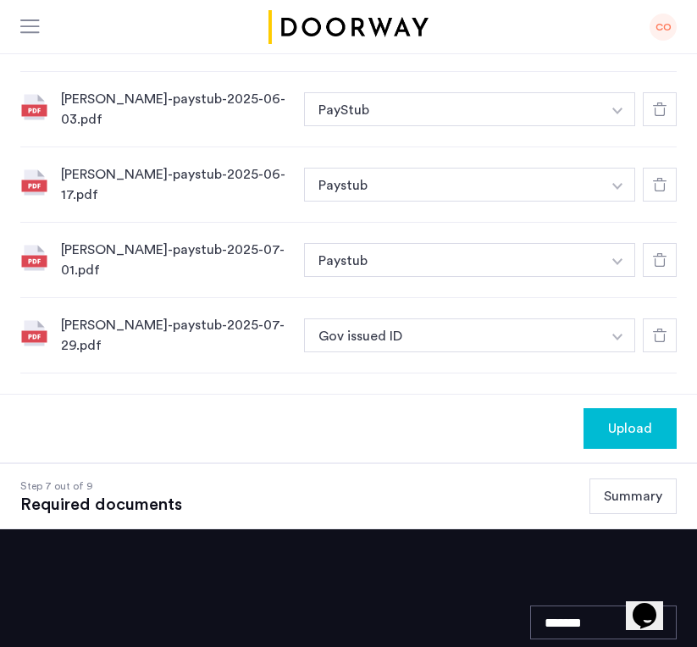
scroll to position [994, 0]
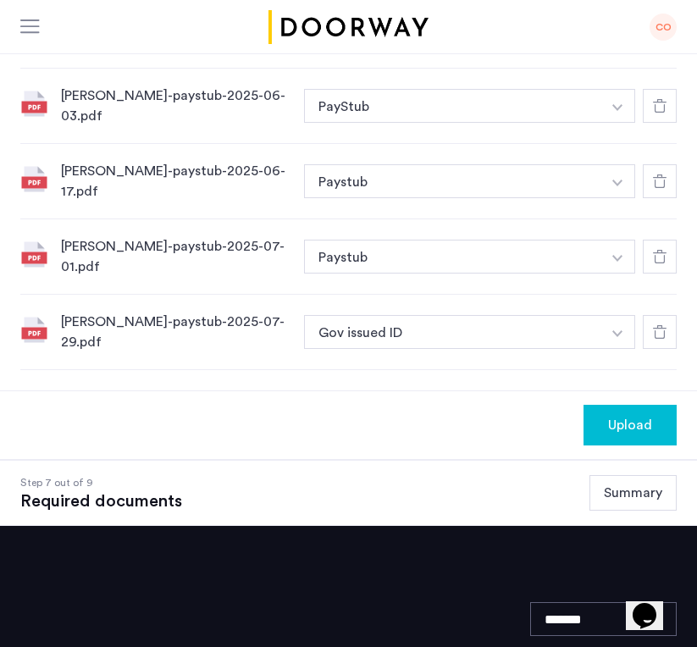
click at [617, 330] on img "button" at bounding box center [617, 333] width 10 height 7
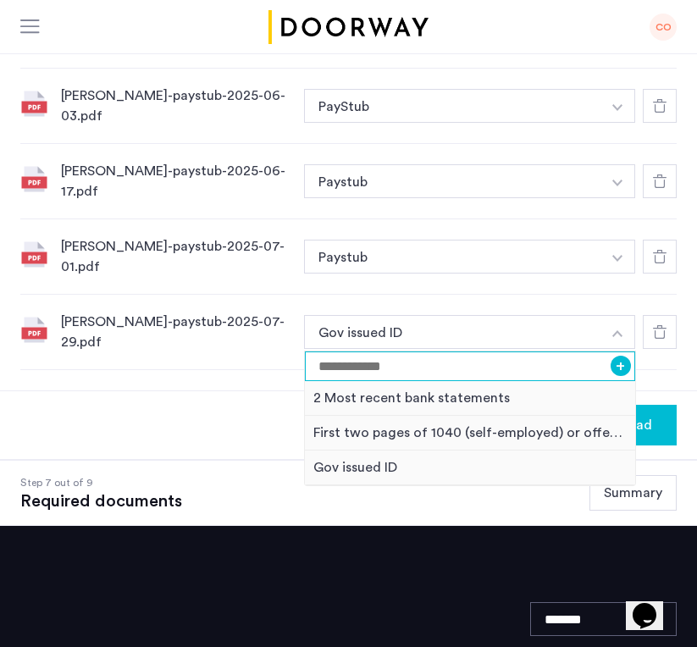
click at [546, 359] on input at bounding box center [470, 366] width 330 height 30
type input "*******"
click at [618, 356] on button "+" at bounding box center [621, 366] width 20 height 20
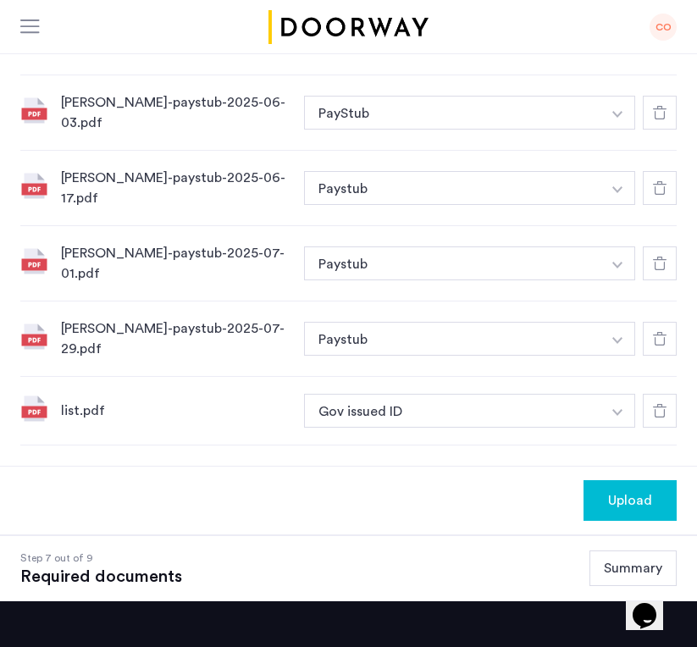
scroll to position [962, 0]
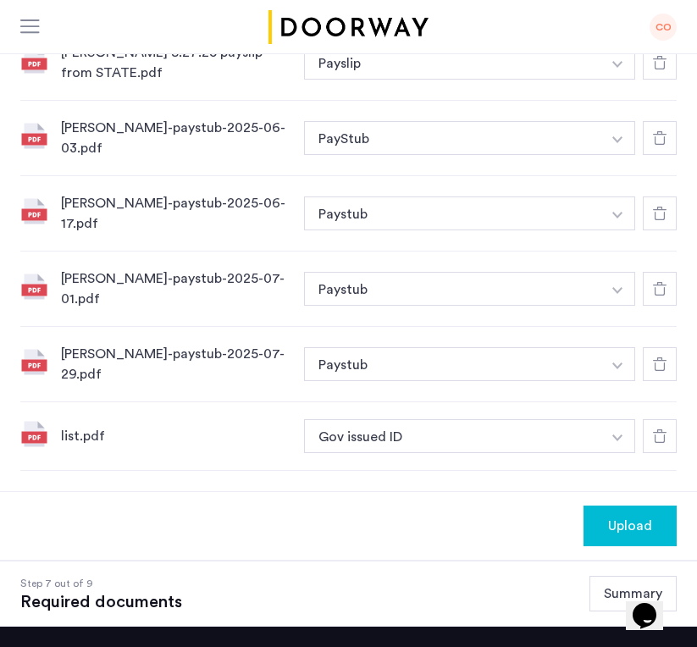
click at [616, 434] on img "button" at bounding box center [617, 437] width 10 height 7
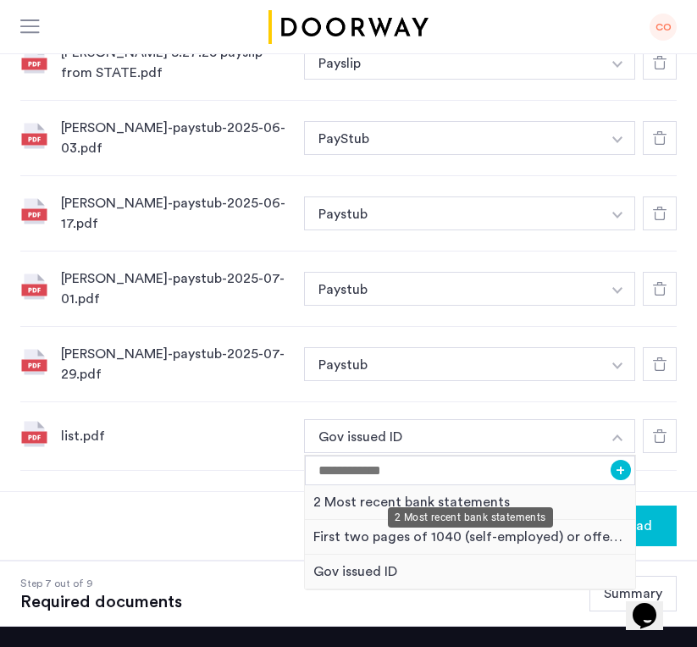
click at [424, 491] on div "2 Most recent bank statements" at bounding box center [470, 502] width 330 height 35
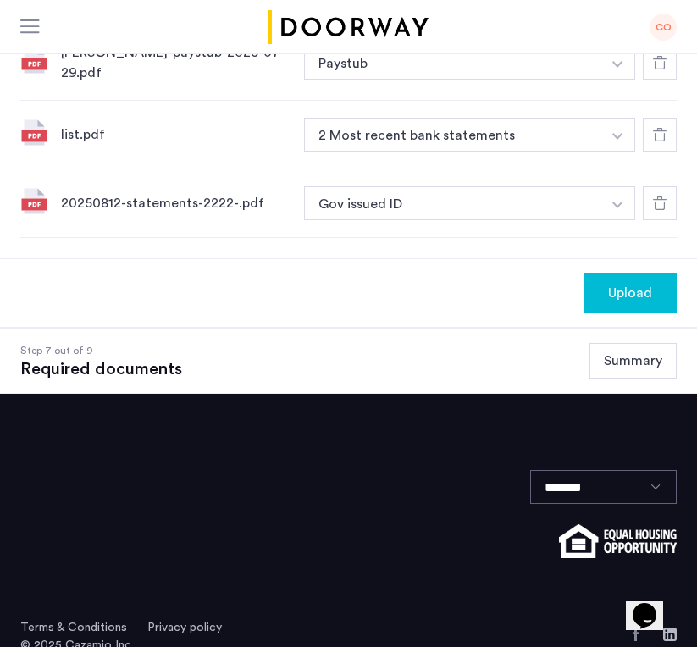
scroll to position [1263, 0]
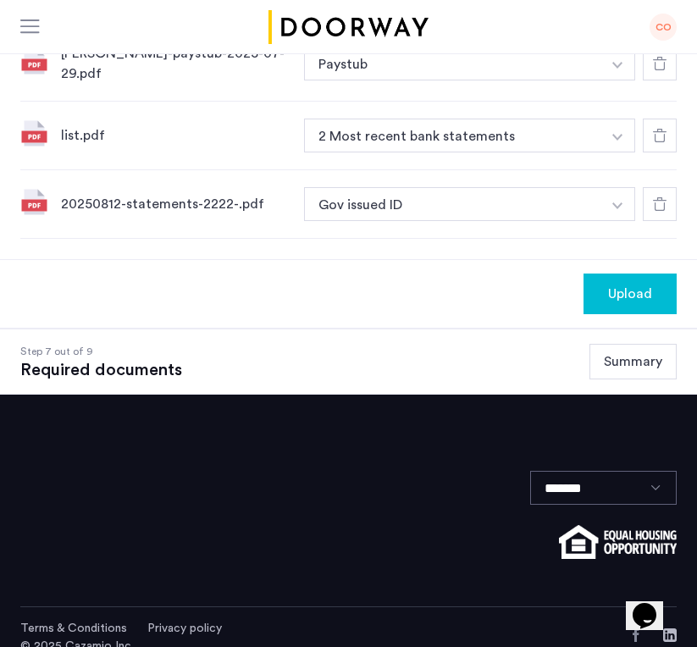
click at [618, 202] on img "button" at bounding box center [617, 205] width 10 height 7
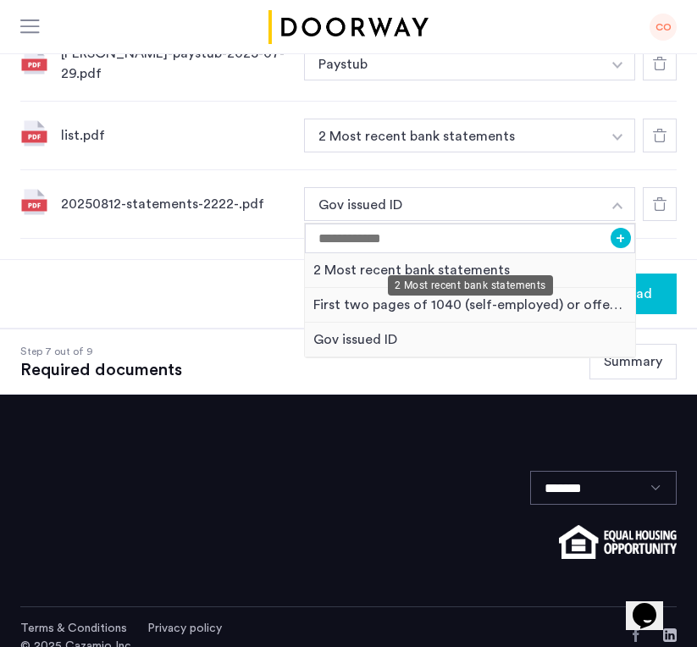
click at [444, 253] on div "2 Most recent bank statements" at bounding box center [470, 270] width 330 height 35
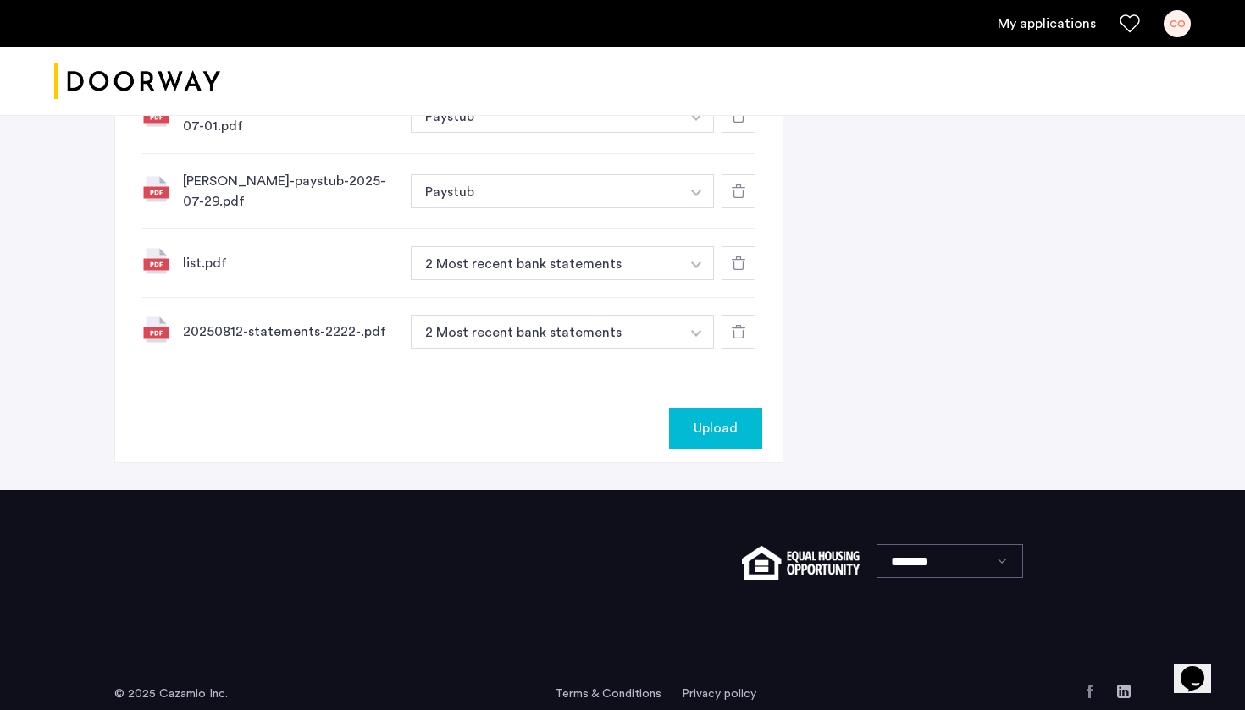
scroll to position [1195, 0]
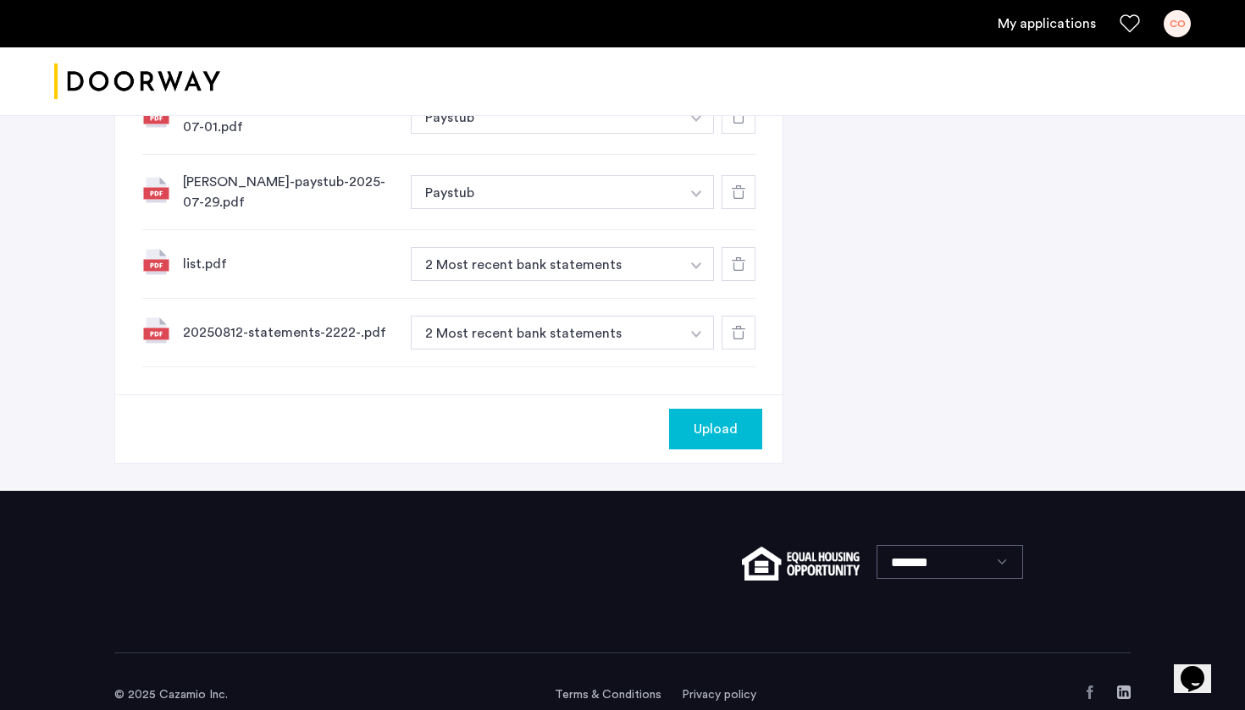
click at [727, 419] on span "Upload" at bounding box center [715, 429] width 44 height 20
click at [733, 417] on button "Next" at bounding box center [732, 429] width 59 height 41
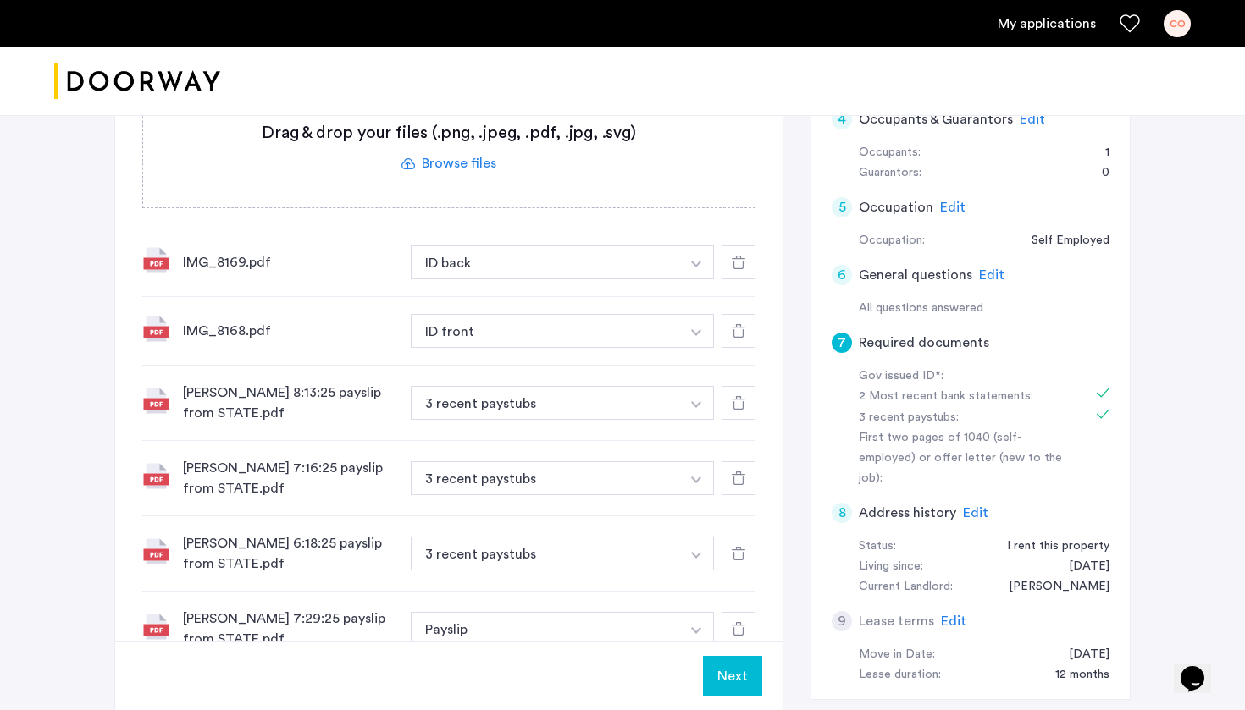
scroll to position [379, 0]
click at [694, 329] on button "button" at bounding box center [696, 333] width 35 height 34
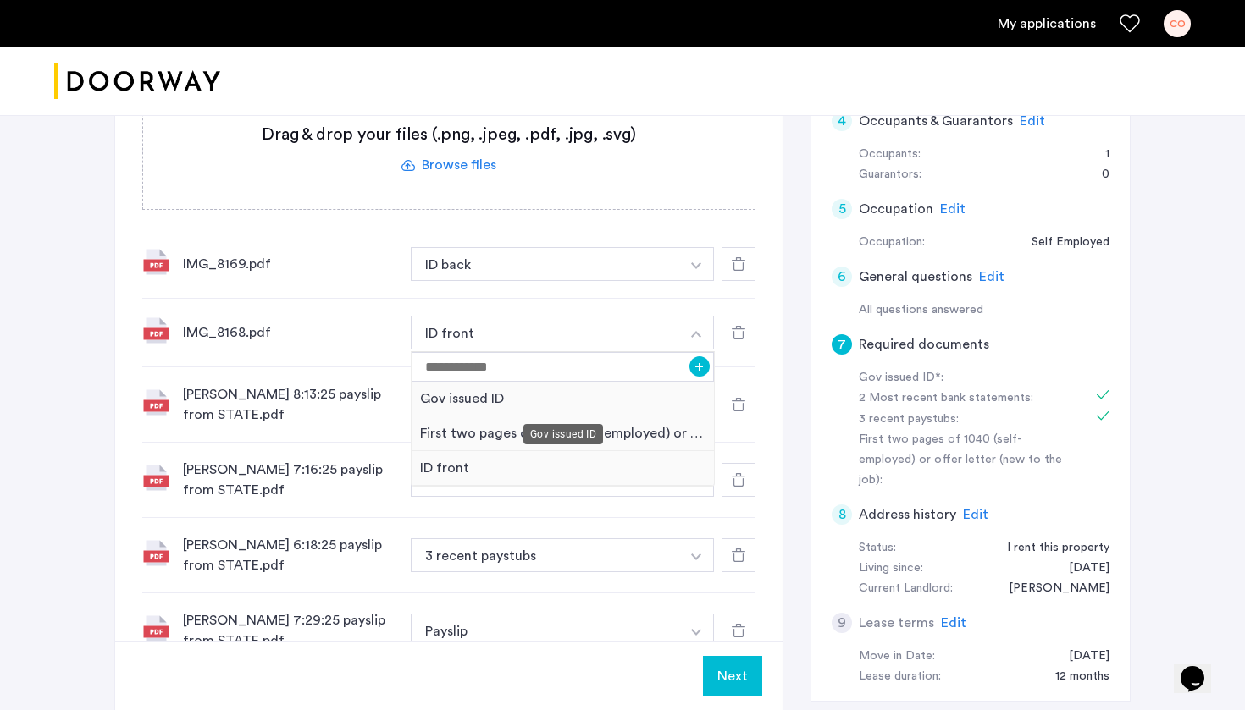
click at [620, 396] on div "Gov issued ID" at bounding box center [563, 399] width 302 height 35
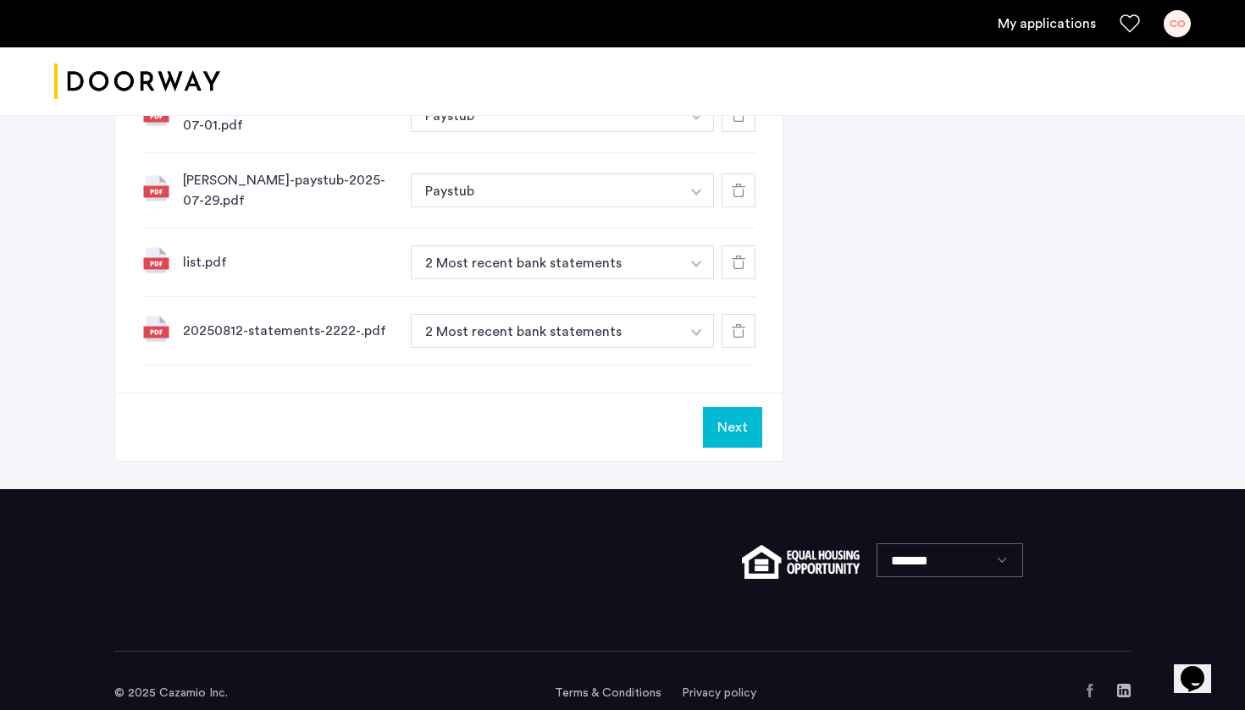
scroll to position [1195, 0]
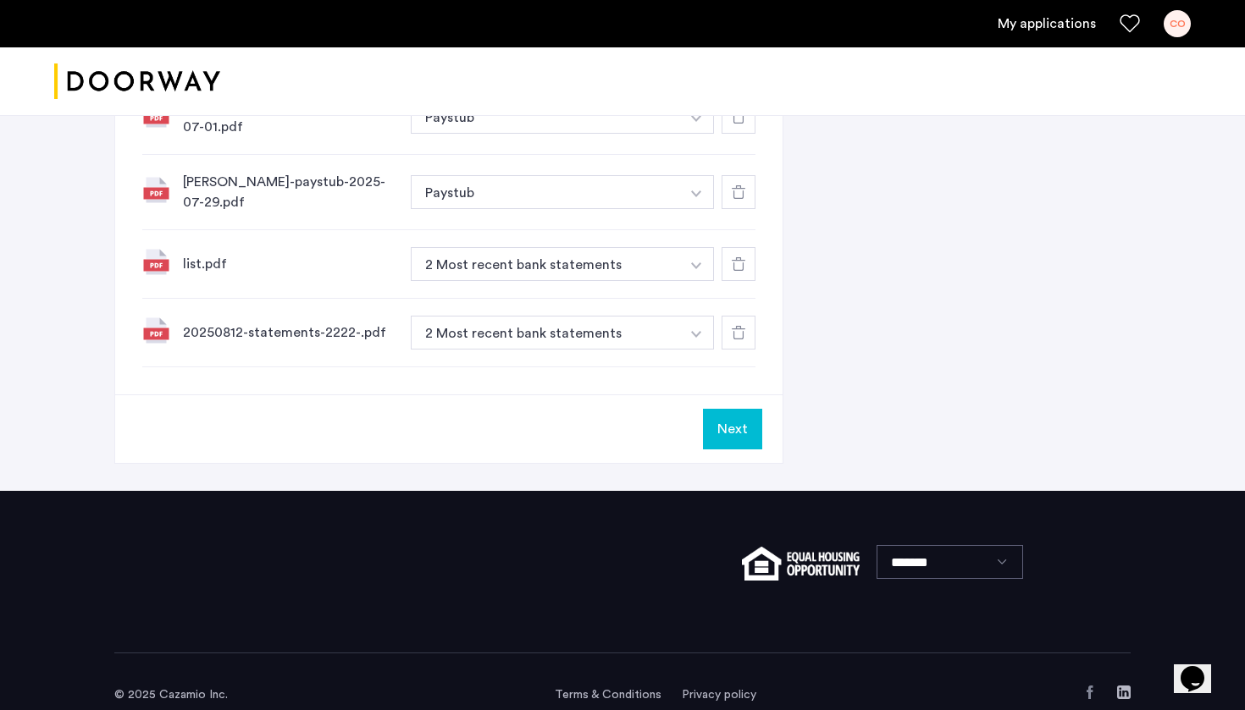
click at [740, 409] on button "Next" at bounding box center [732, 429] width 59 height 41
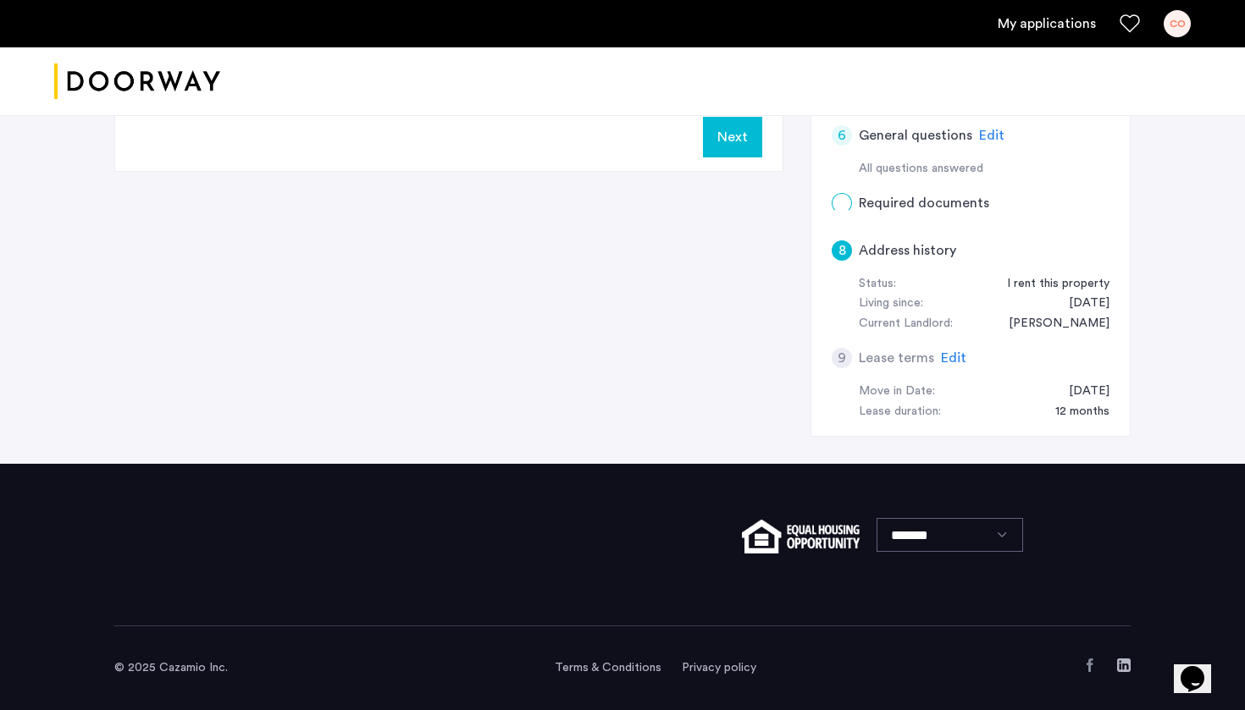
scroll to position [0, 0]
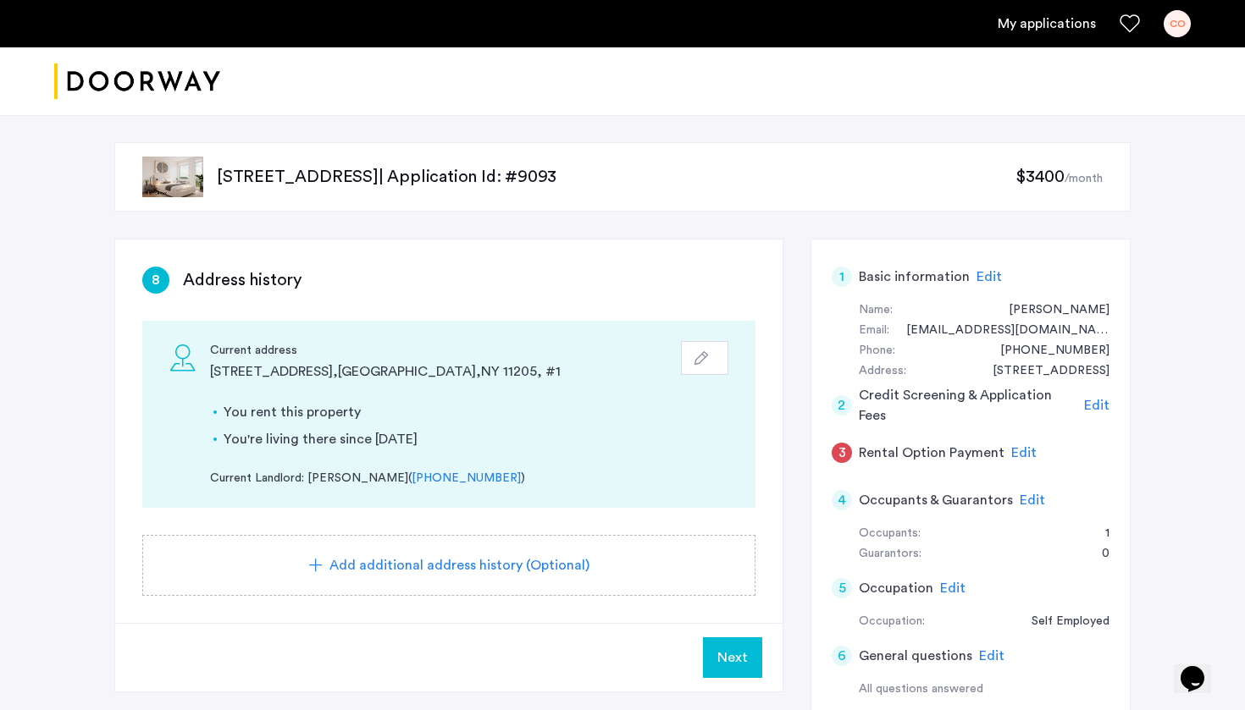
click at [726, 660] on span "Next" at bounding box center [732, 658] width 30 height 20
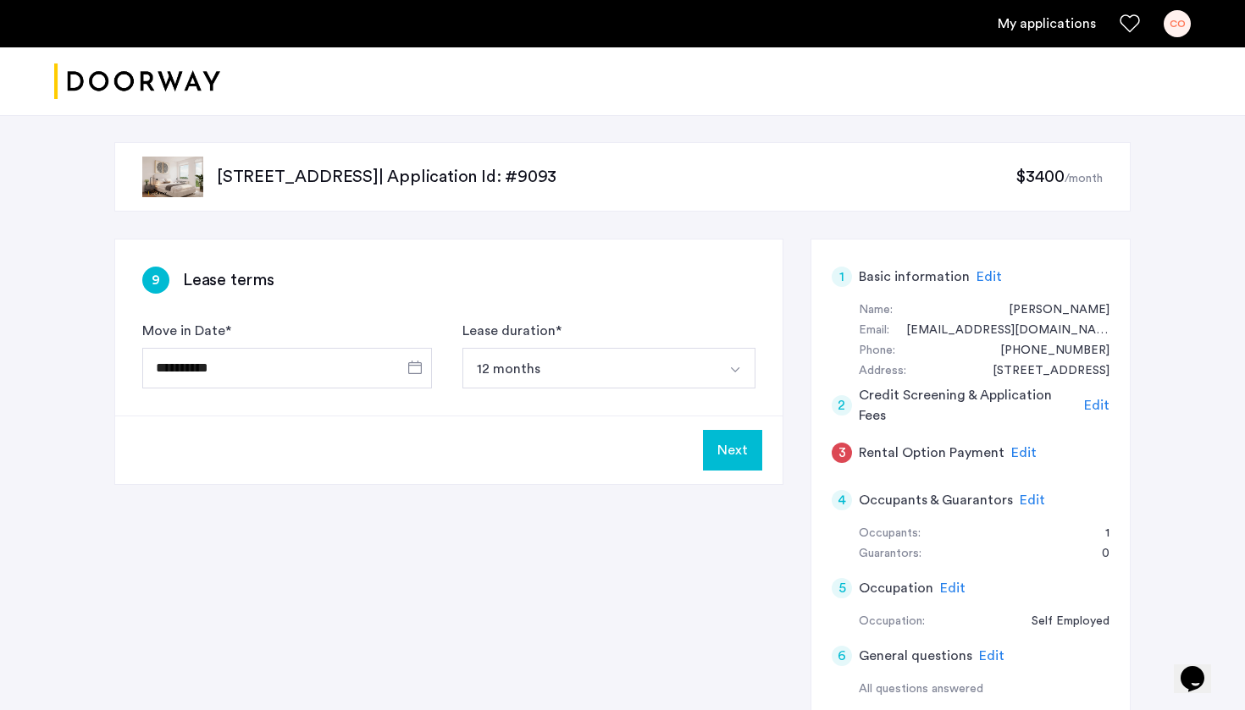
click at [734, 456] on button "Next" at bounding box center [732, 450] width 59 height 41
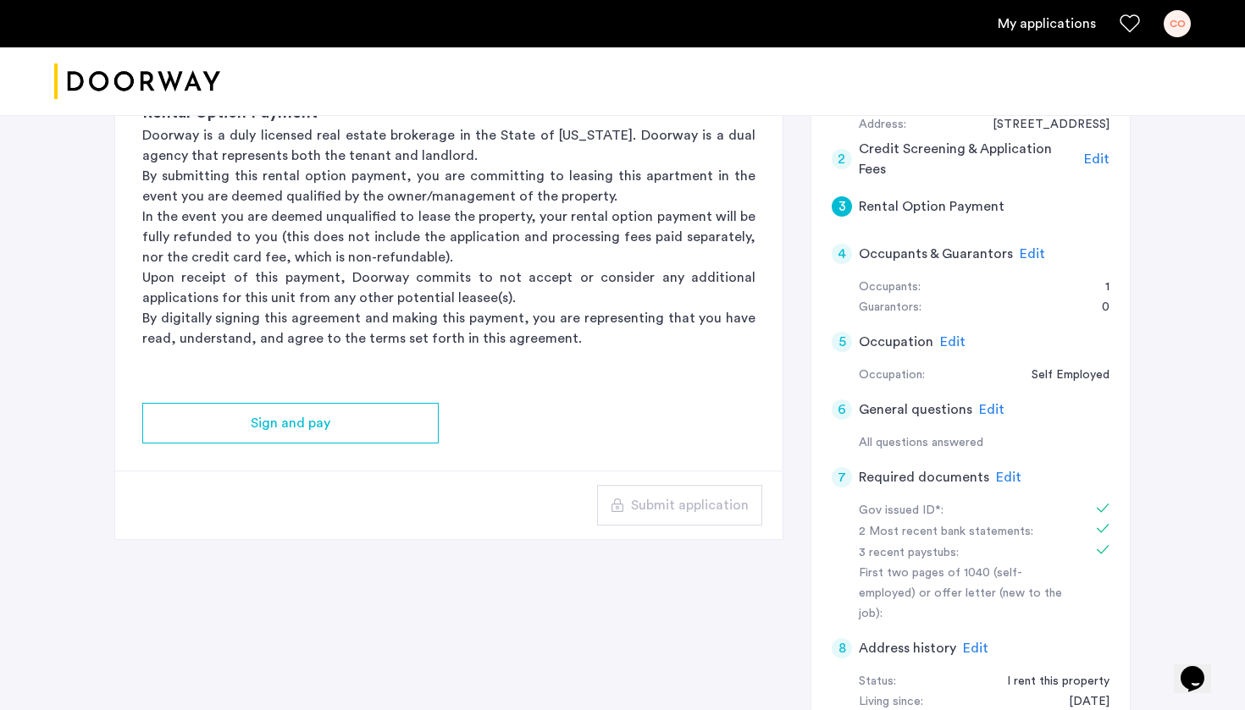
scroll to position [249, 0]
click at [1008, 470] on span "Edit" at bounding box center [1008, 475] width 25 height 14
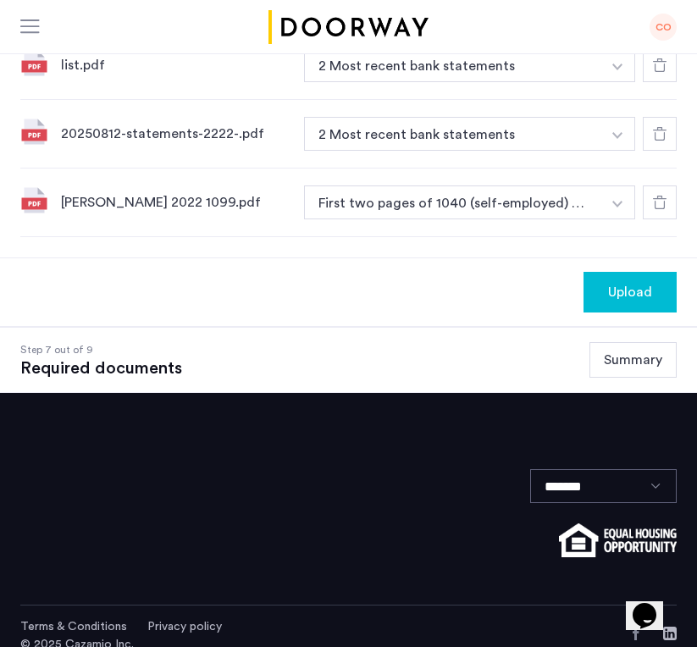
scroll to position [1331, 0]
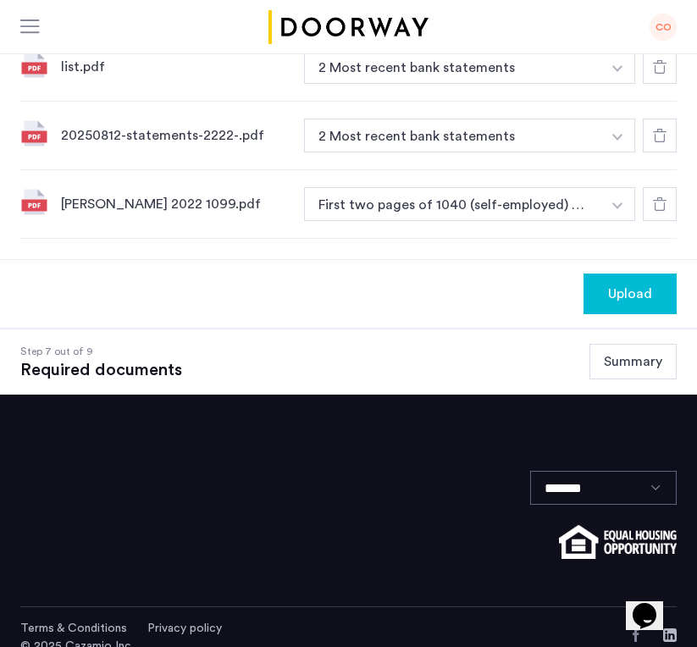
click at [640, 284] on span "Upload" at bounding box center [630, 294] width 44 height 20
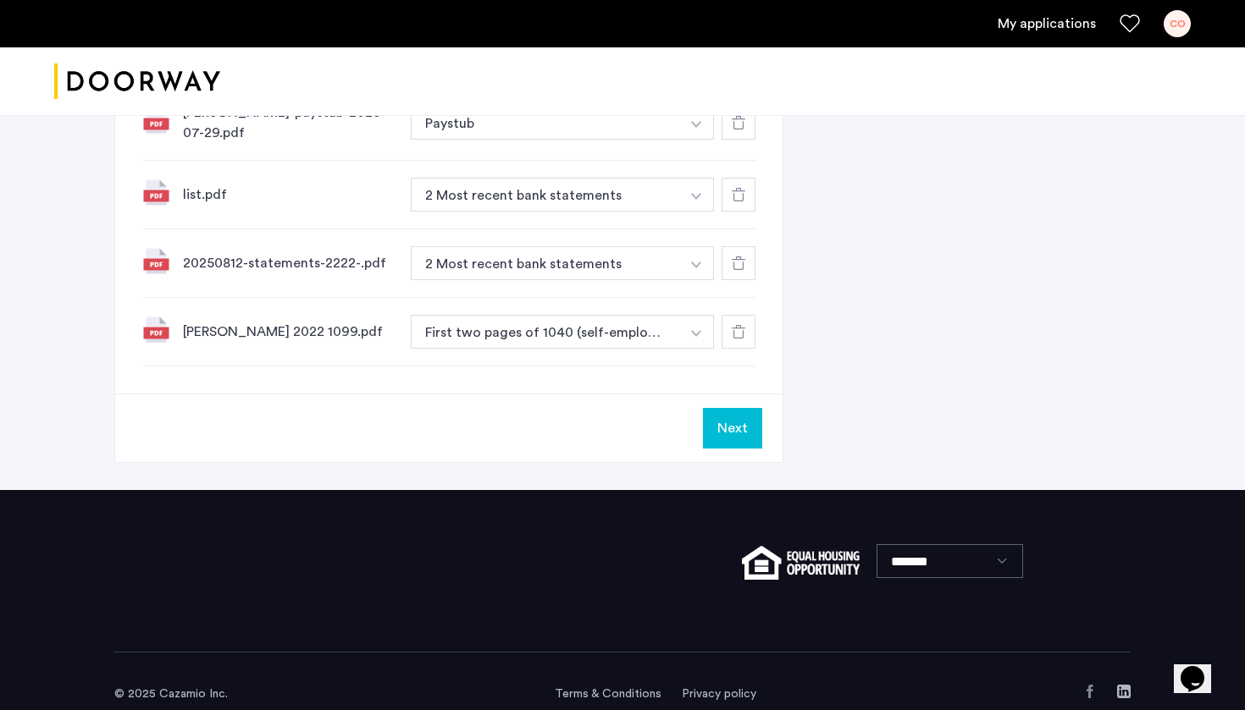
scroll to position [1263, 0]
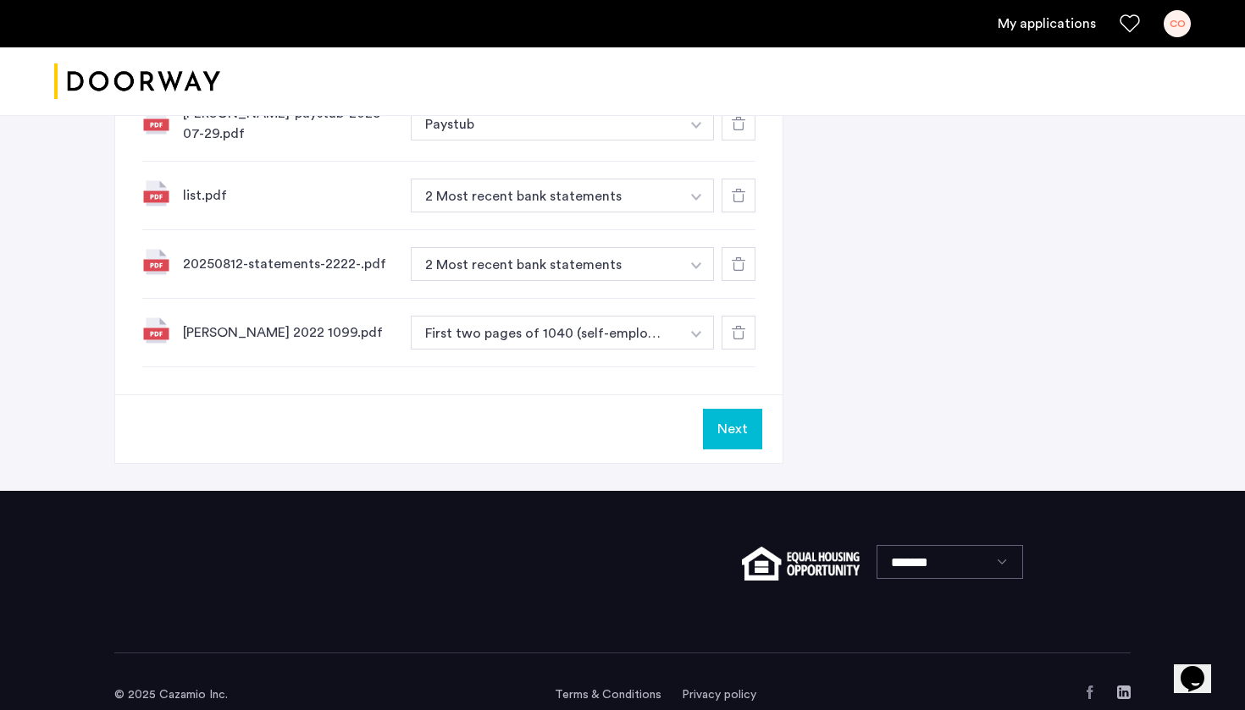
click at [738, 409] on button "Next" at bounding box center [732, 429] width 59 height 41
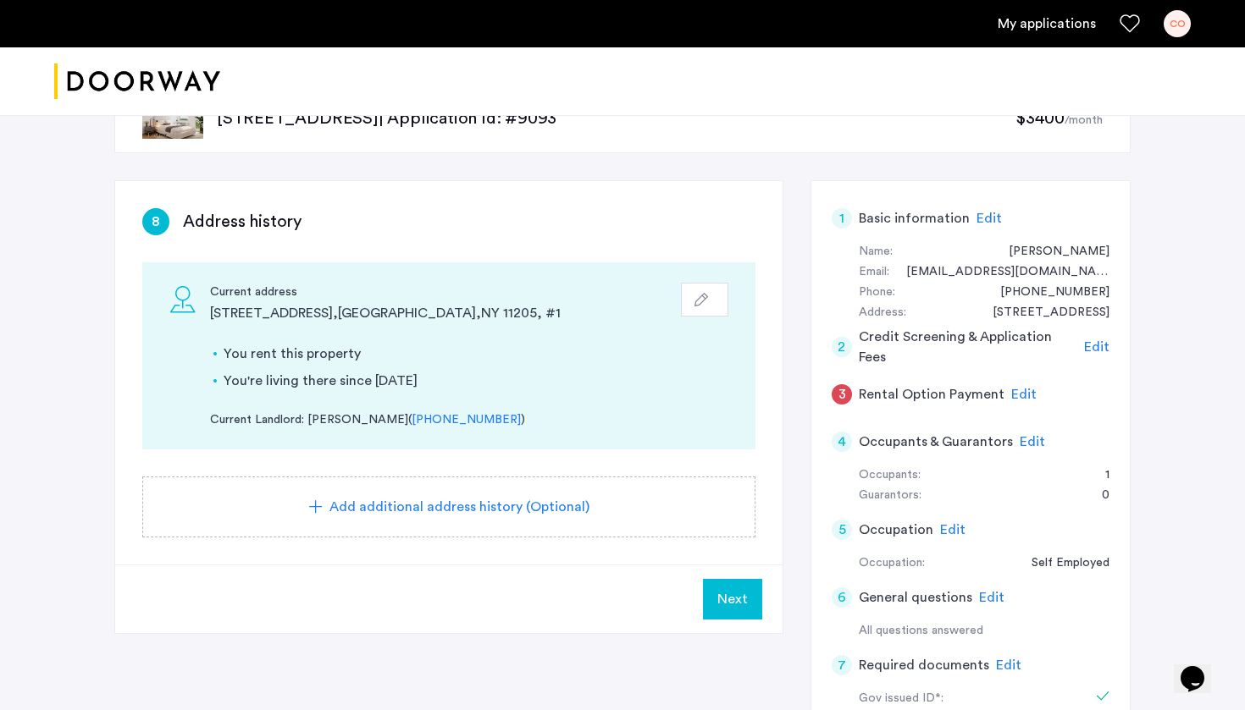
scroll to position [69, 0]
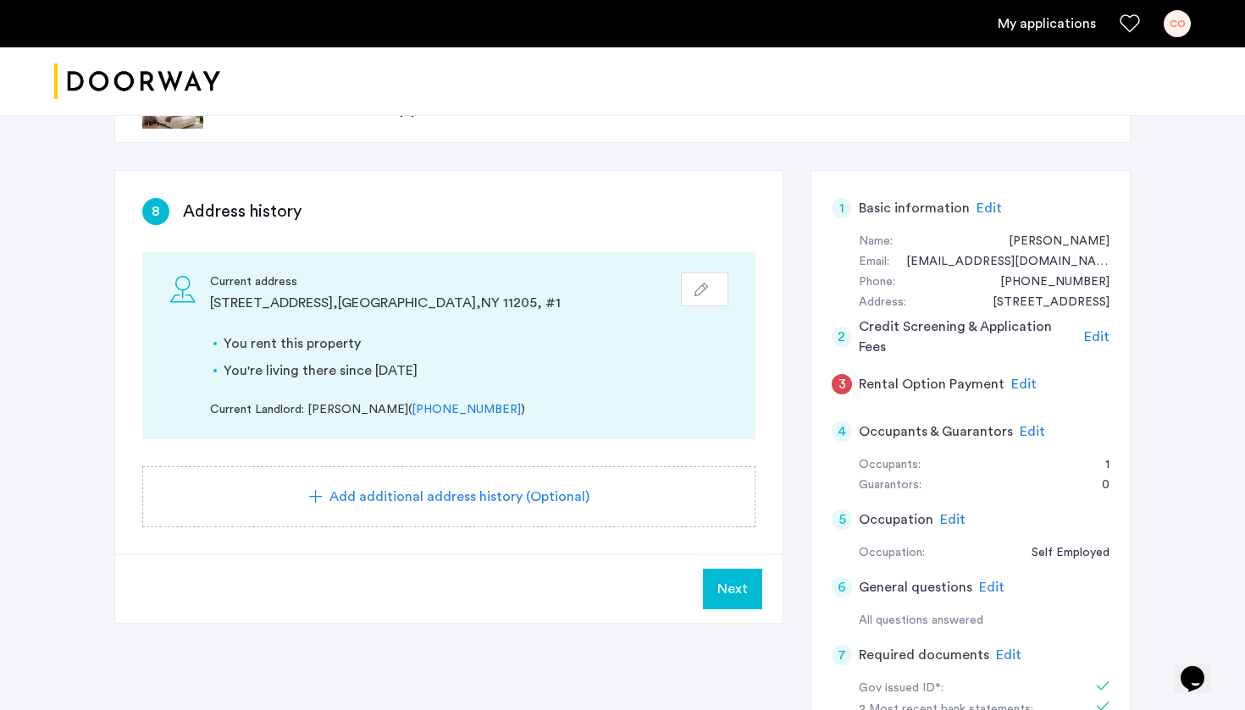
click at [728, 594] on span "Next" at bounding box center [732, 589] width 30 height 20
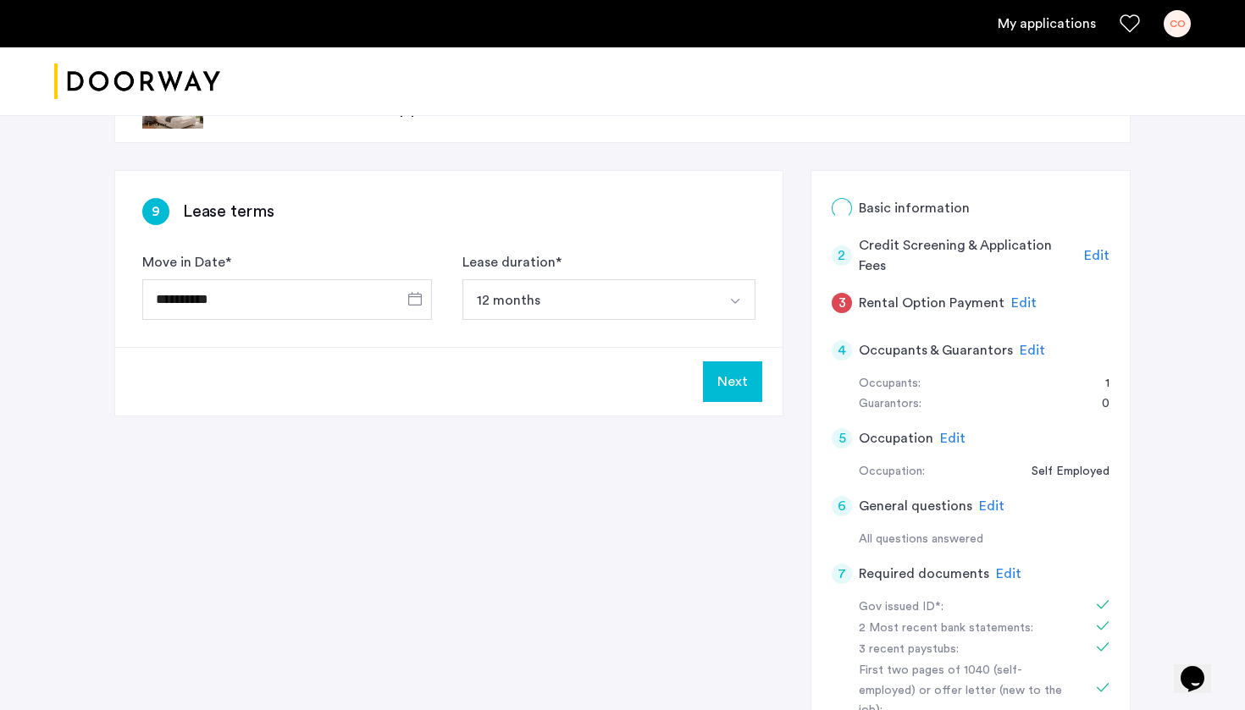
scroll to position [0, 0]
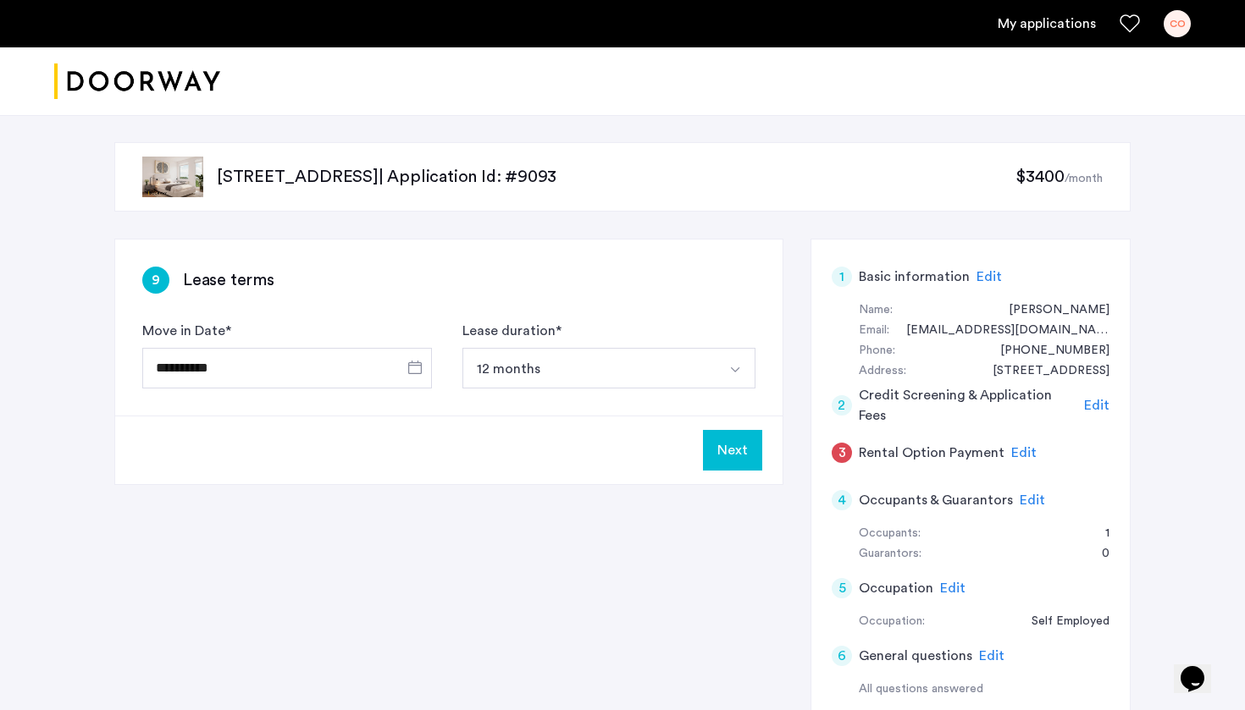
click at [721, 452] on button "Next" at bounding box center [732, 450] width 59 height 41
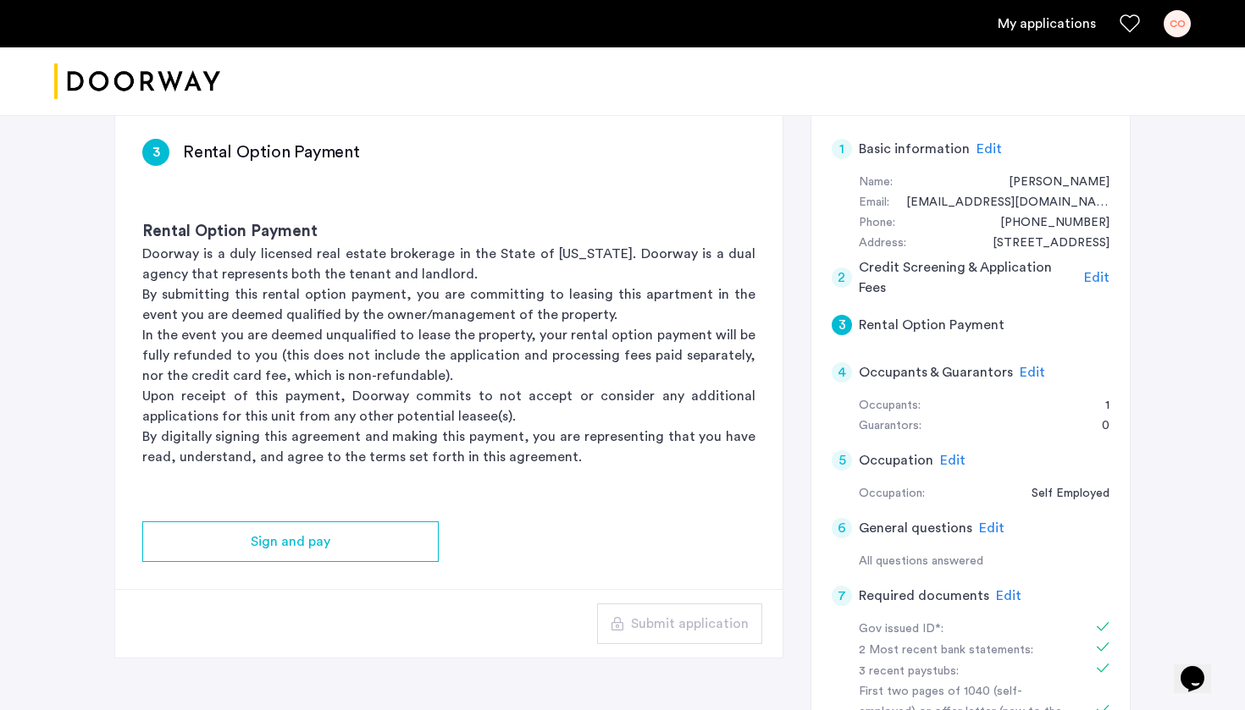
scroll to position [172, 0]
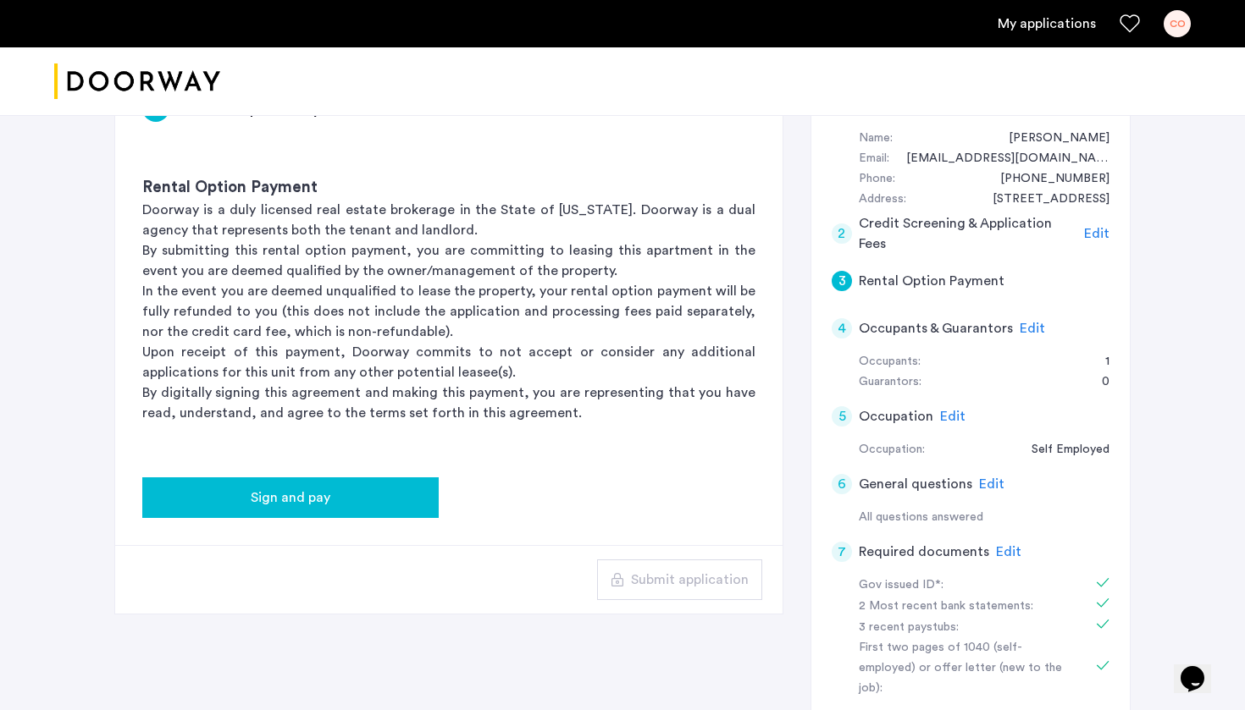
click at [421, 485] on button "Sign and pay" at bounding box center [290, 498] width 296 height 41
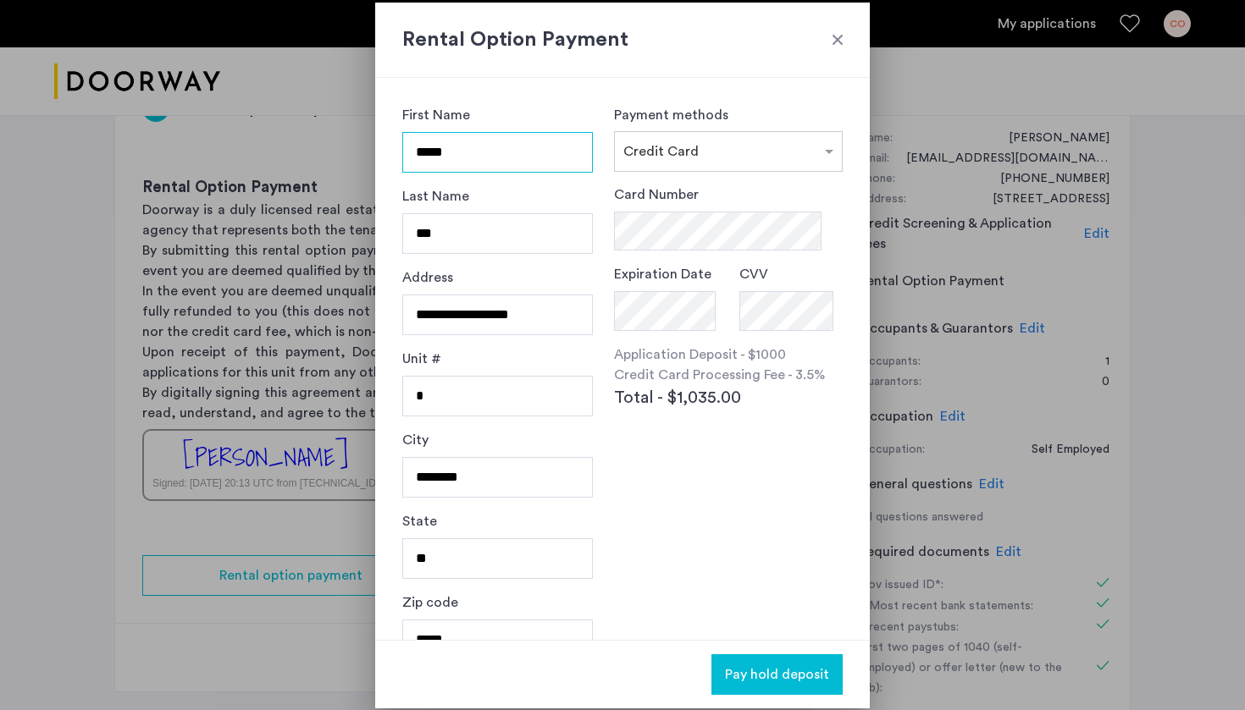
scroll to position [0, 0]
click at [837, 43] on div at bounding box center [837, 39] width 17 height 17
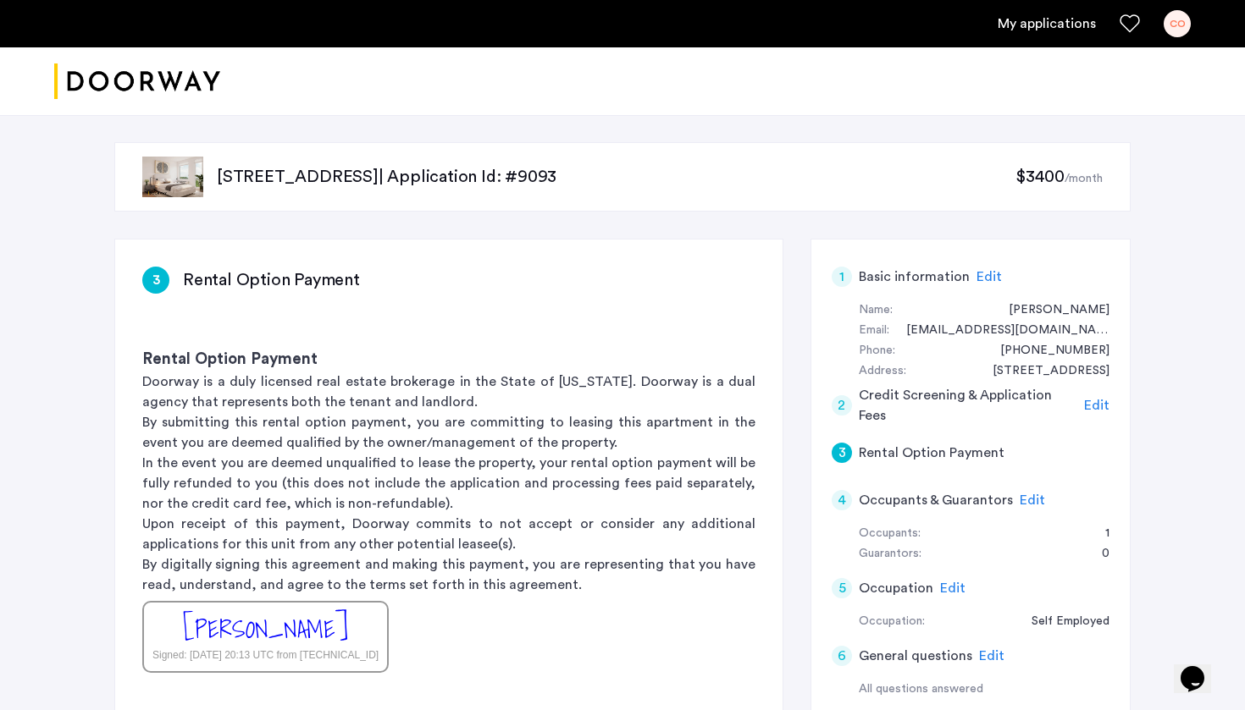
click at [1176, 323] on div "962 Bushwick Avenue, Unit 5A, Brooklyn, NY 11221 | Application Id: #9093 $3400 …" at bounding box center [622, 612] width 1245 height 994
